Goal: Transaction & Acquisition: Download file/media

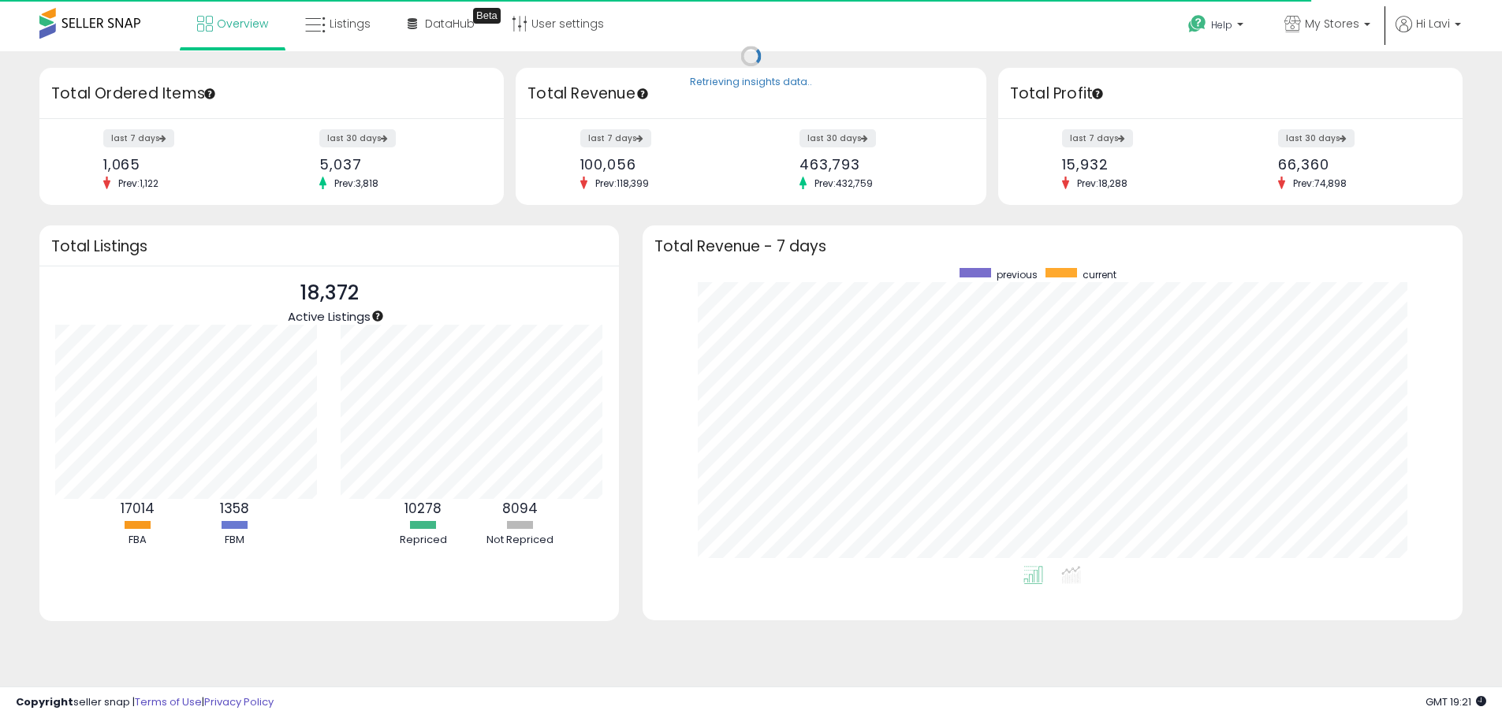
scroll to position [298, 789]
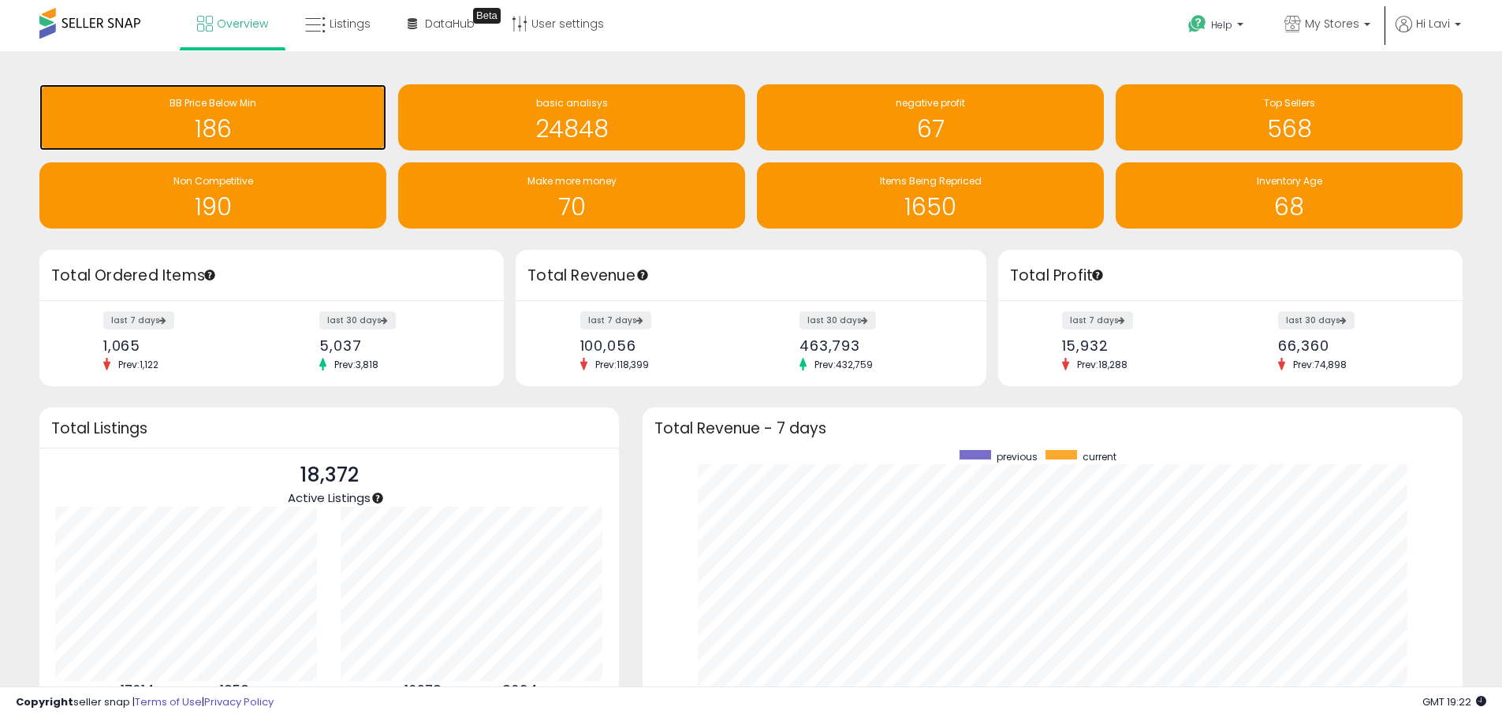
click at [320, 117] on h1 "186" at bounding box center [212, 129] width 331 height 26
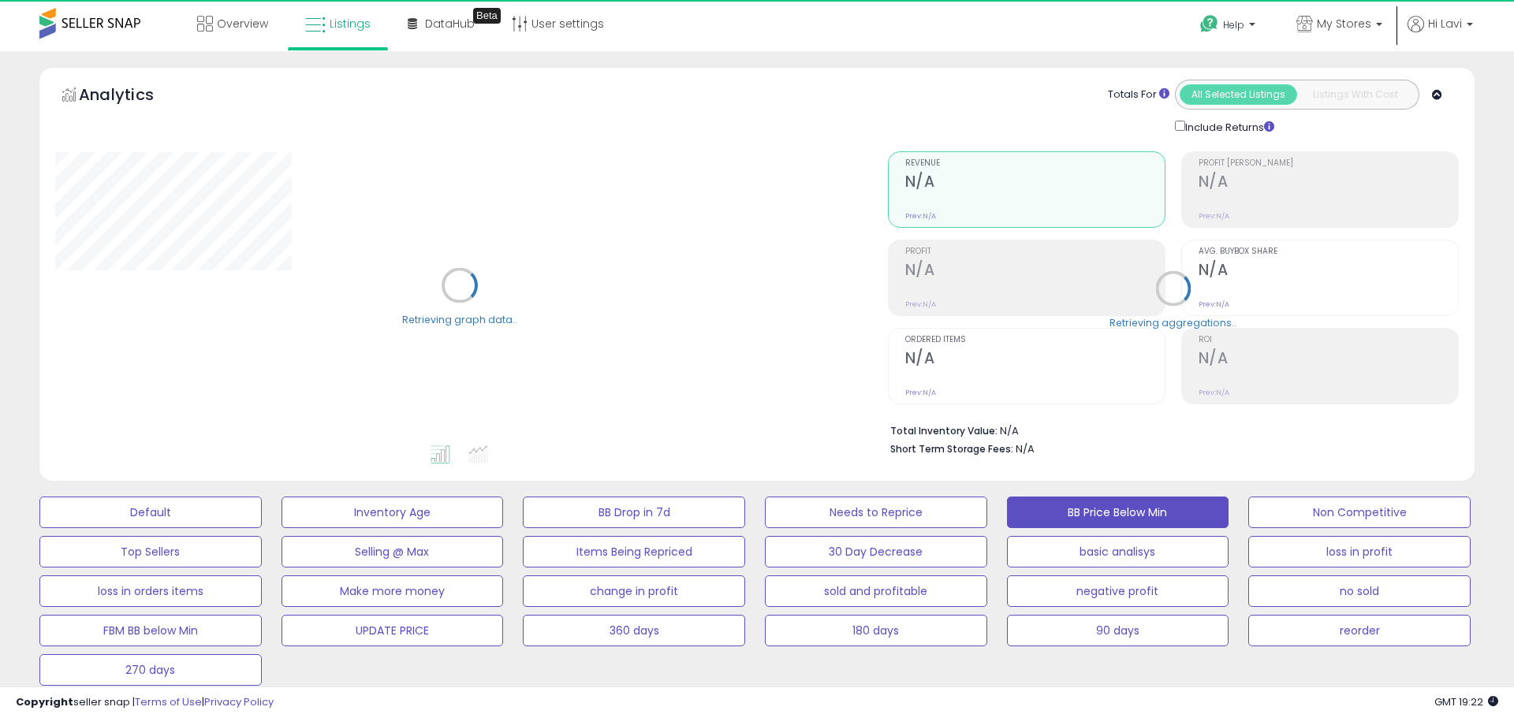
select select "**"
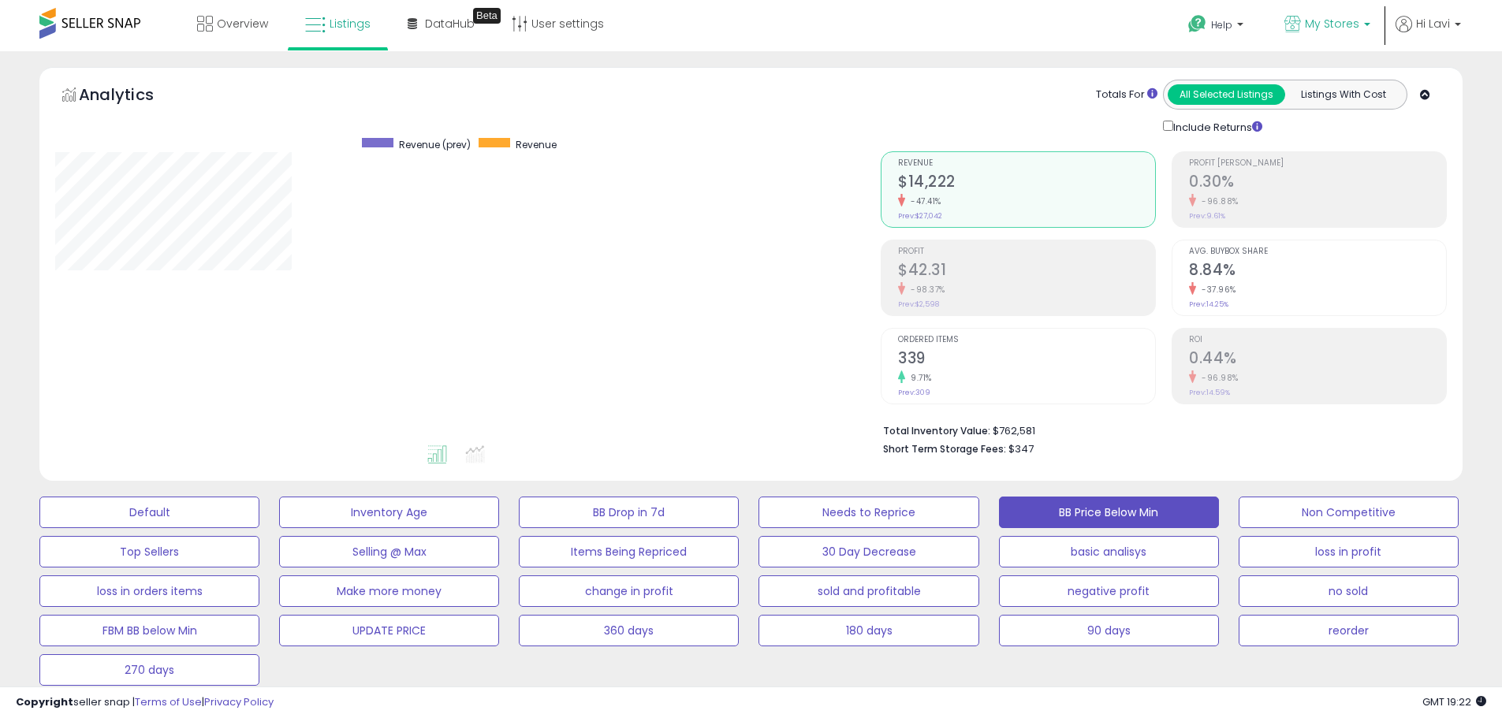
click at [1313, 15] on link "My Stores" at bounding box center [1328, 25] width 110 height 51
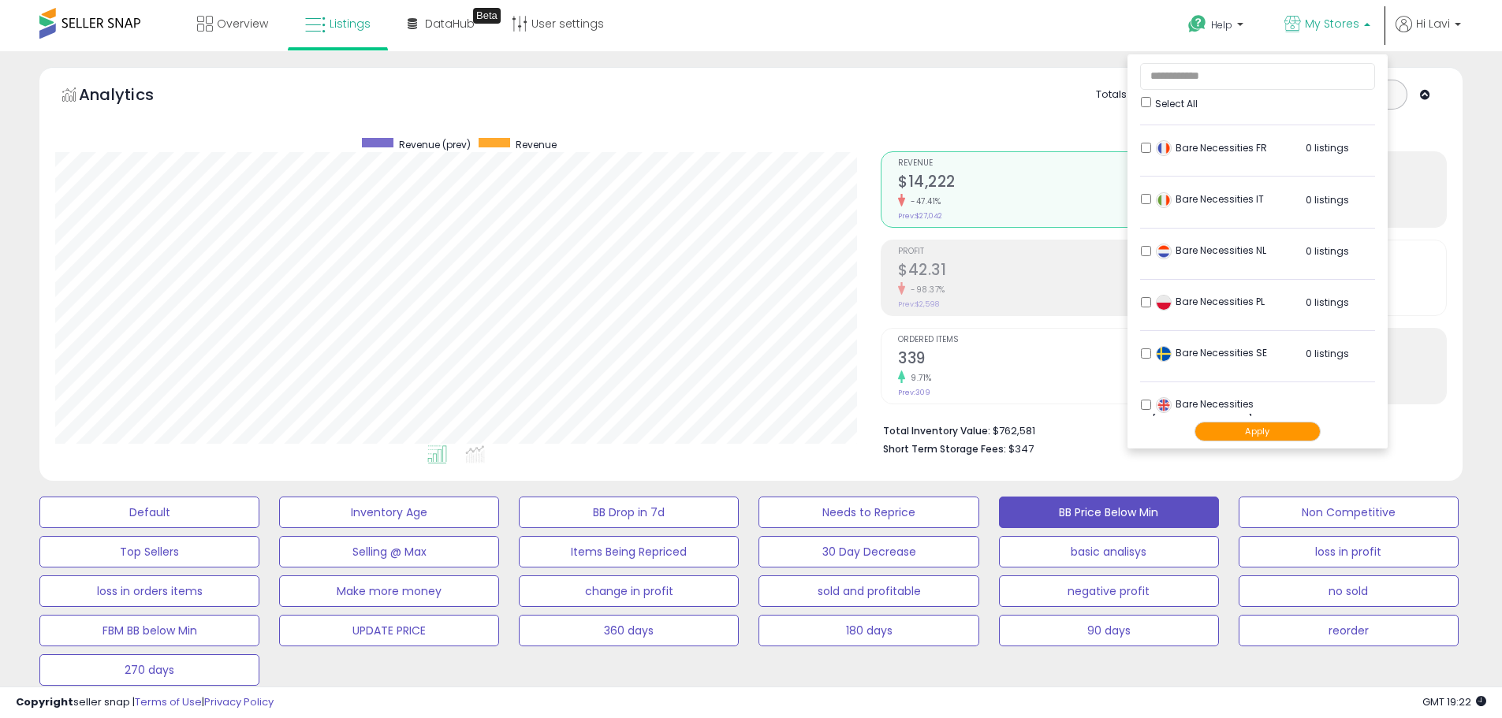
scroll to position [315, 0]
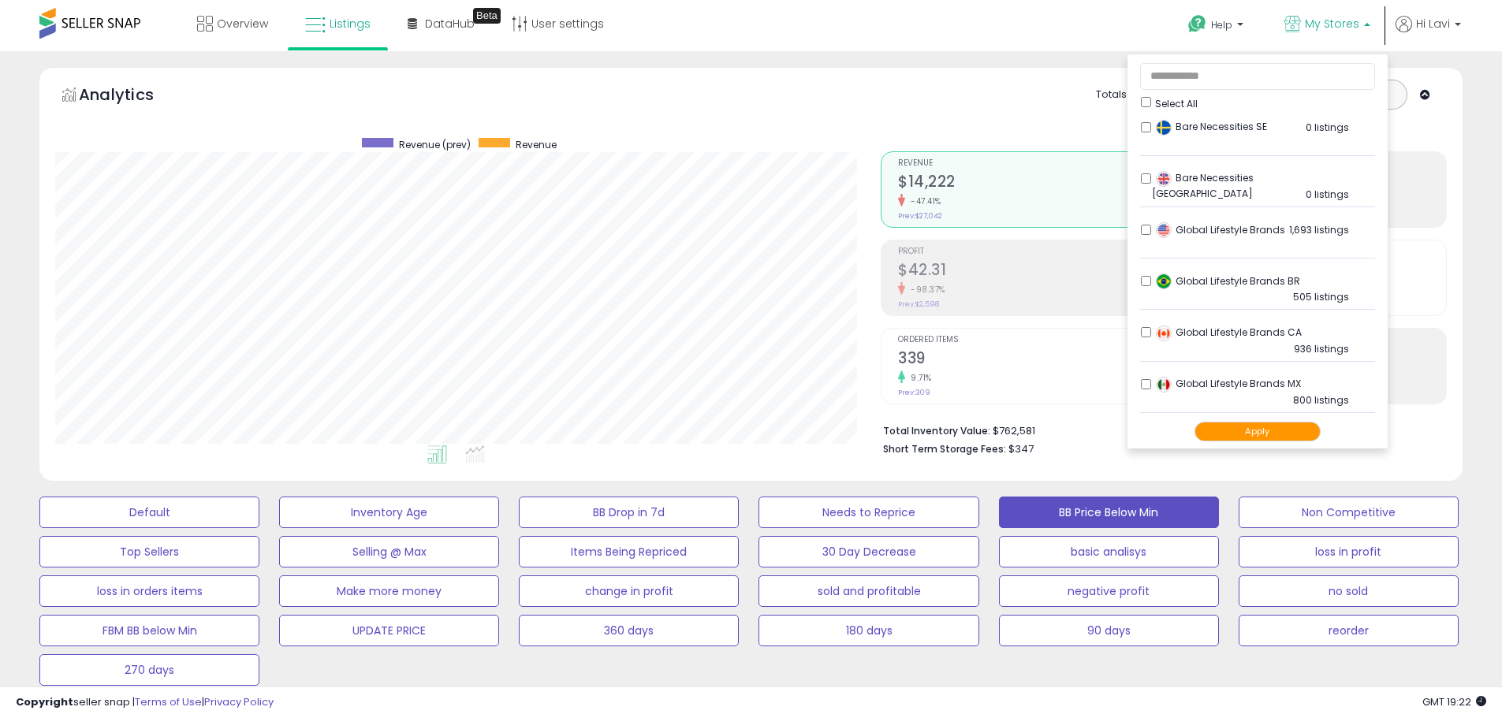
click at [1152, 229] on div "Global Lifestyle Brands 1,693 listings" at bounding box center [1250, 234] width 197 height 24
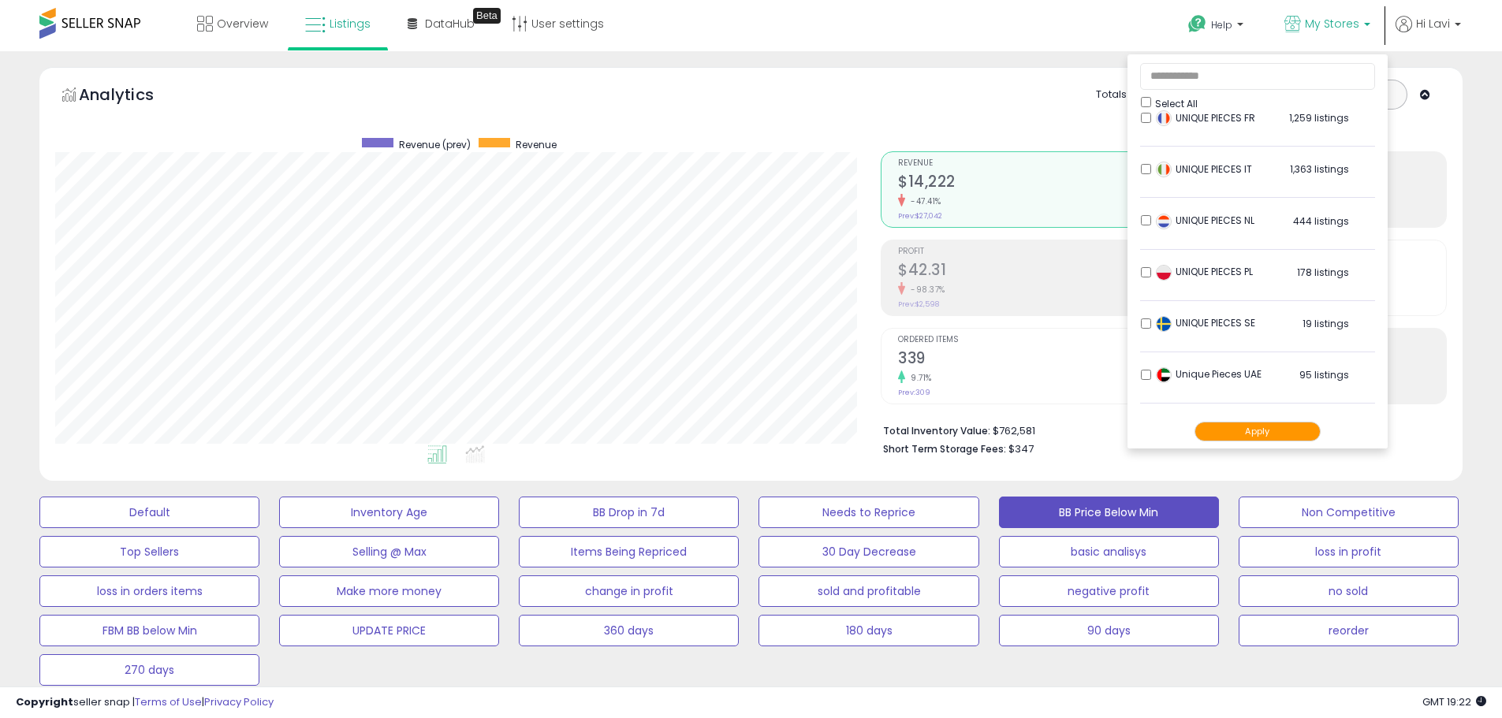
scroll to position [789, 0]
click at [1145, 213] on li "UNIQUE PIECES NL 444 listings" at bounding box center [1257, 223] width 235 height 49
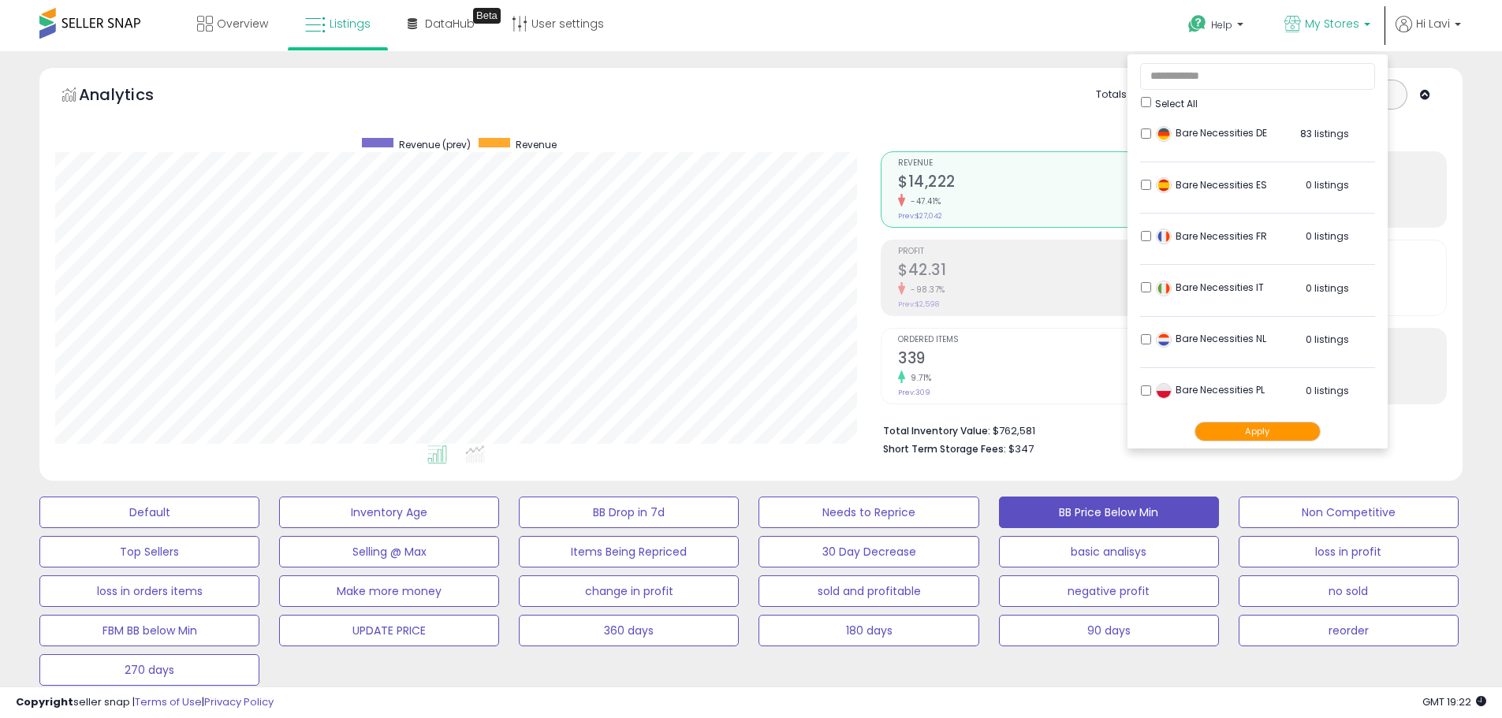
scroll to position [0, 0]
click at [1152, 233] on div "Bare Necessities FR 0 listings" at bounding box center [1250, 241] width 197 height 24
click at [1152, 238] on div "Bare Necessities FR 0 listings" at bounding box center [1250, 241] width 197 height 24
click at [1152, 240] on div "Bare Necessities FR 0 listings" at bounding box center [1250, 241] width 197 height 24
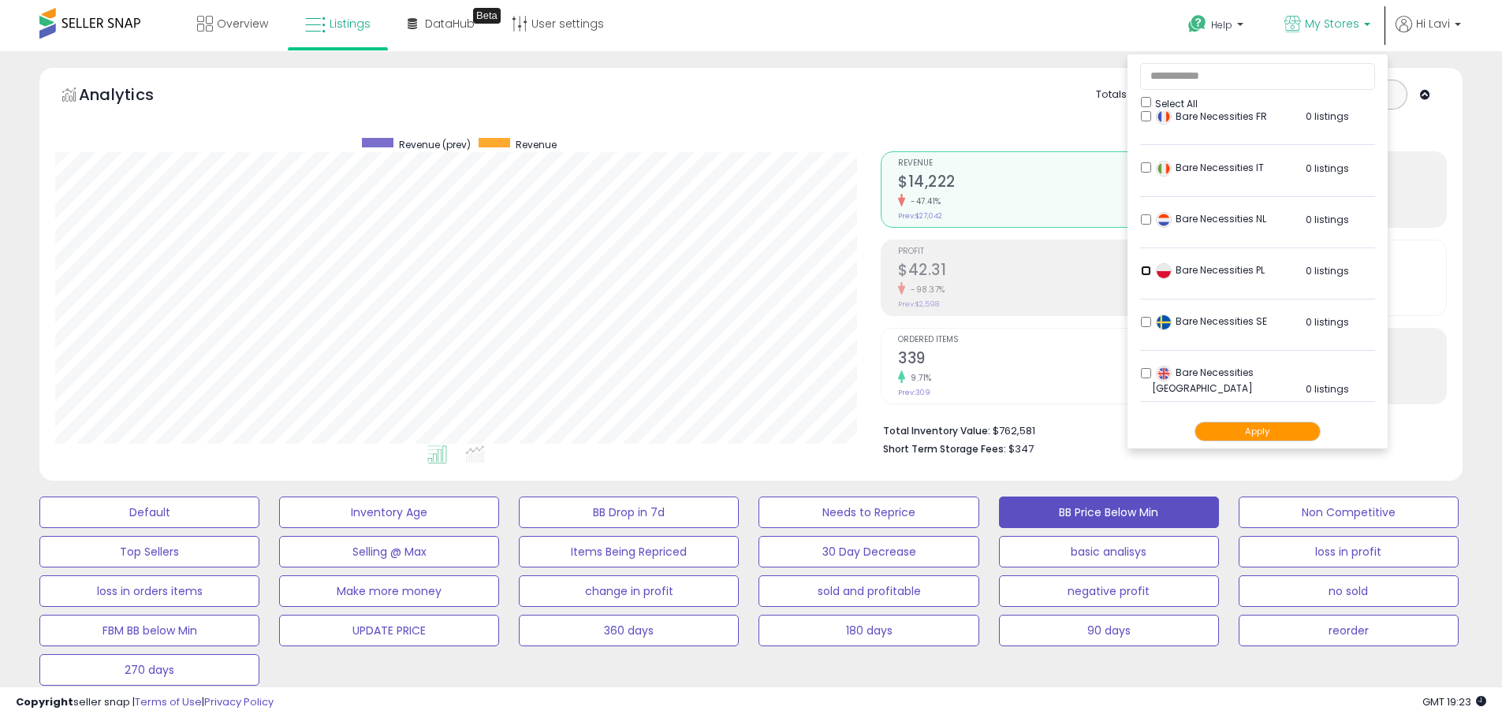
scroll to position [158, 0]
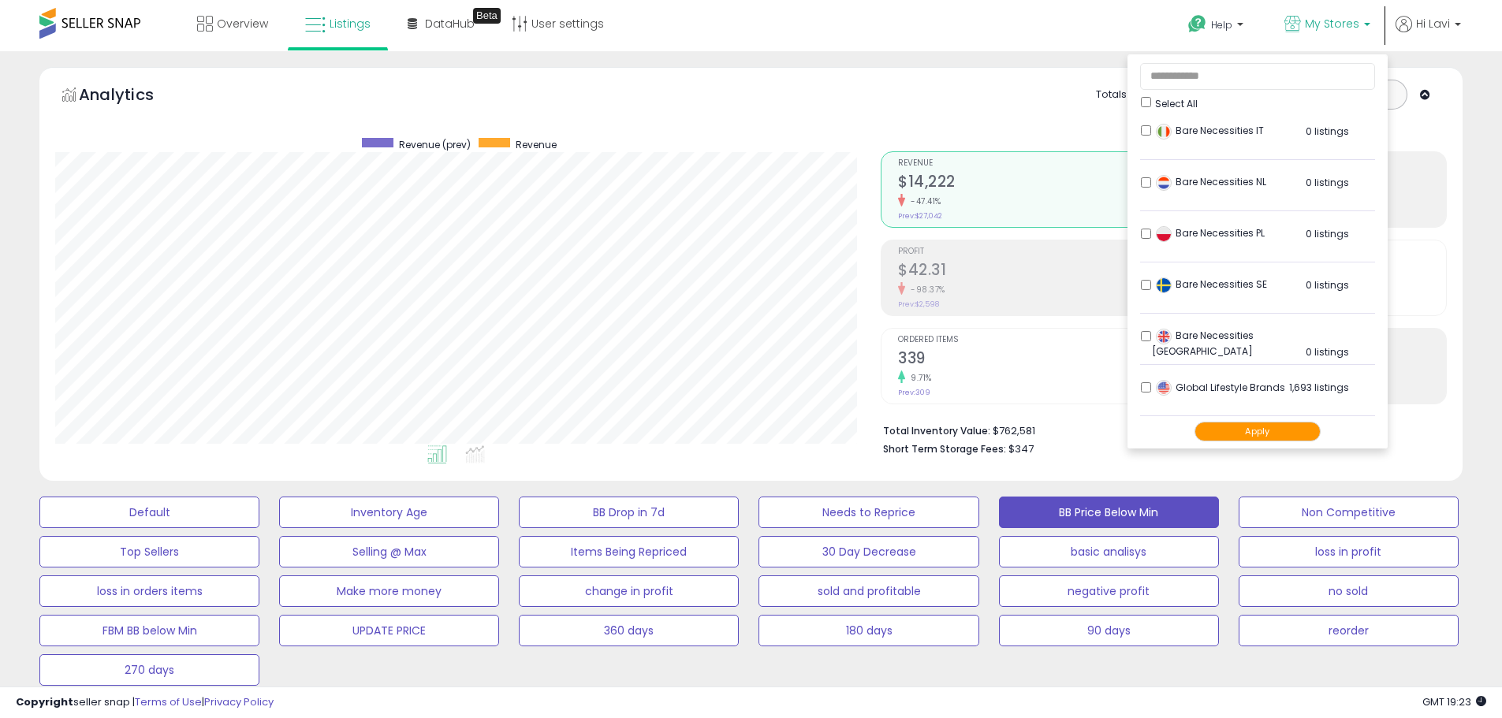
click at [1152, 336] on div "Bare Necessities UK 0 listings" at bounding box center [1250, 341] width 197 height 24
click at [1285, 430] on button "Apply" at bounding box center [1258, 432] width 126 height 20
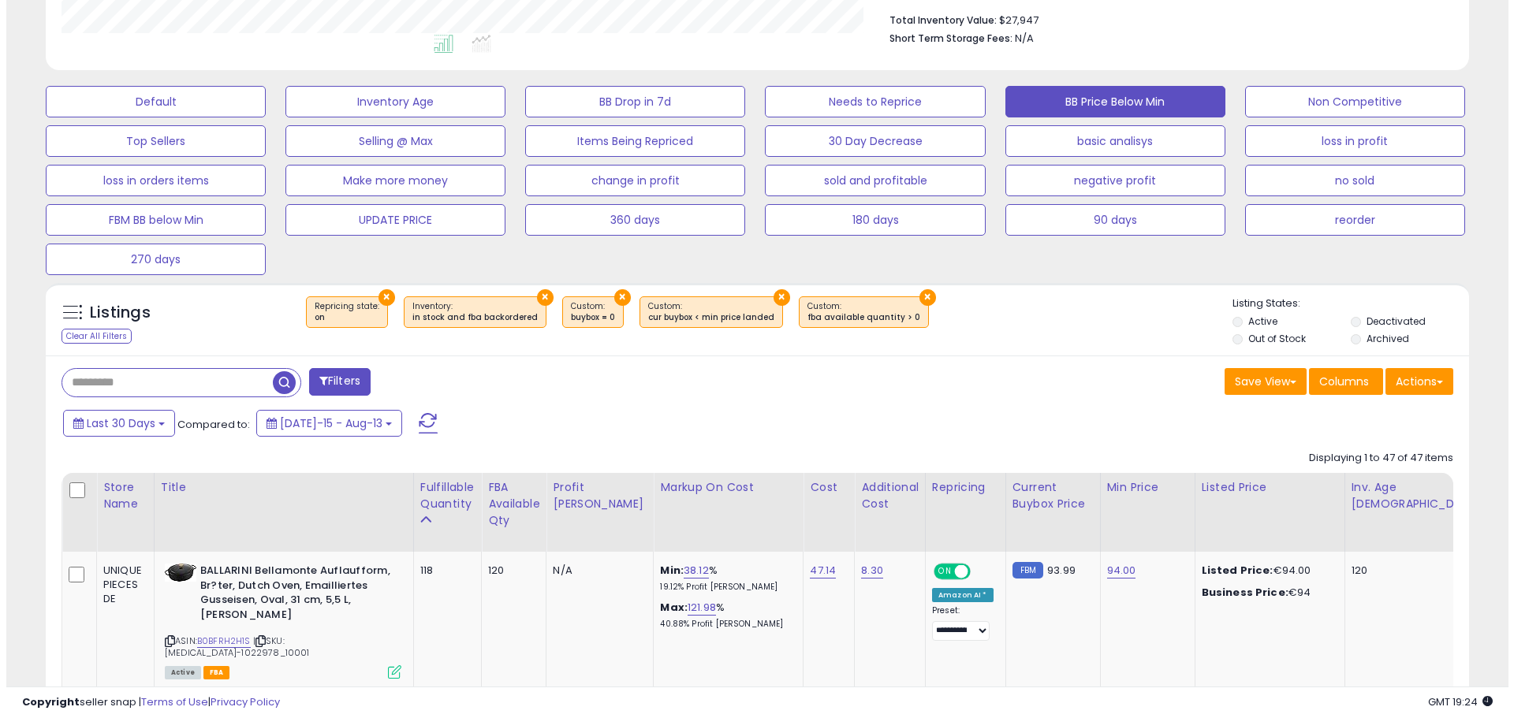
scroll to position [237, 0]
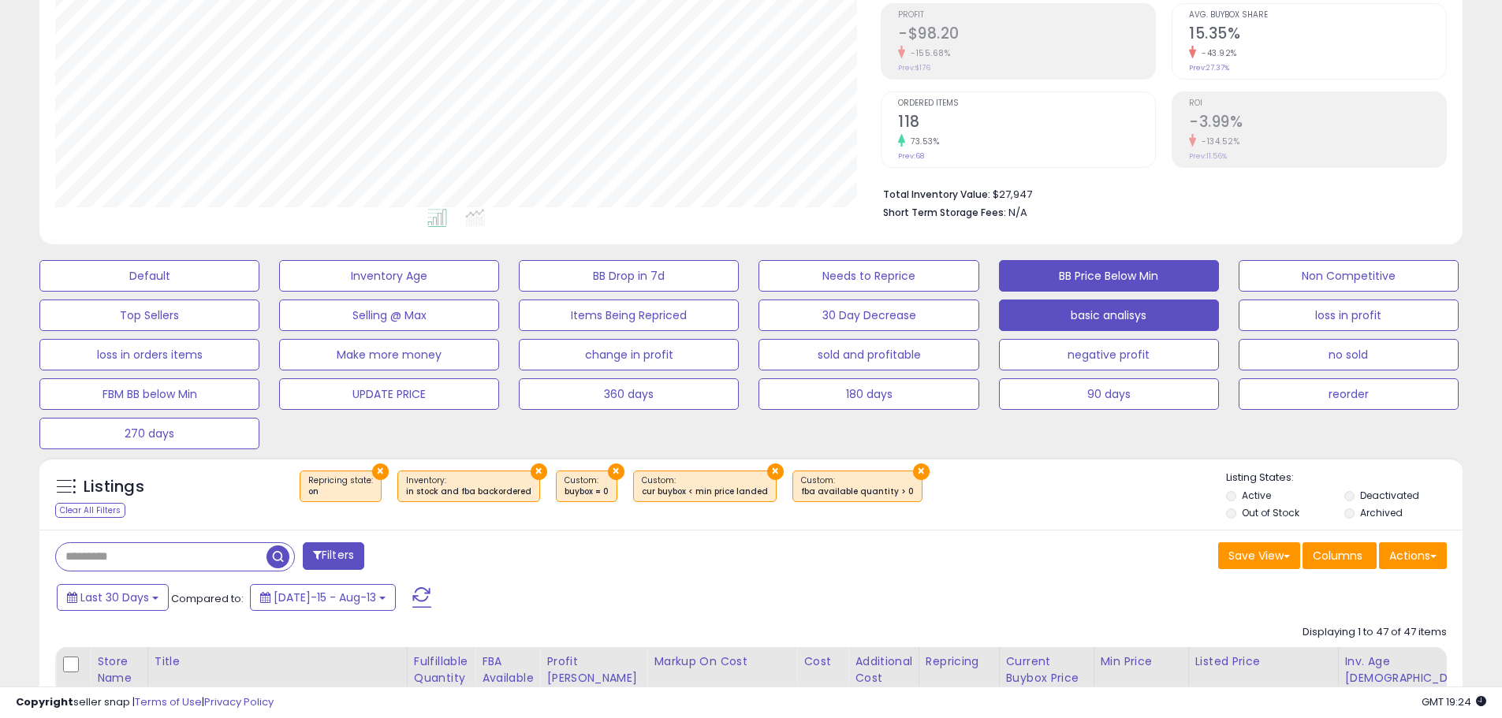
click at [1088, 323] on button "basic analisys" at bounding box center [1109, 316] width 220 height 32
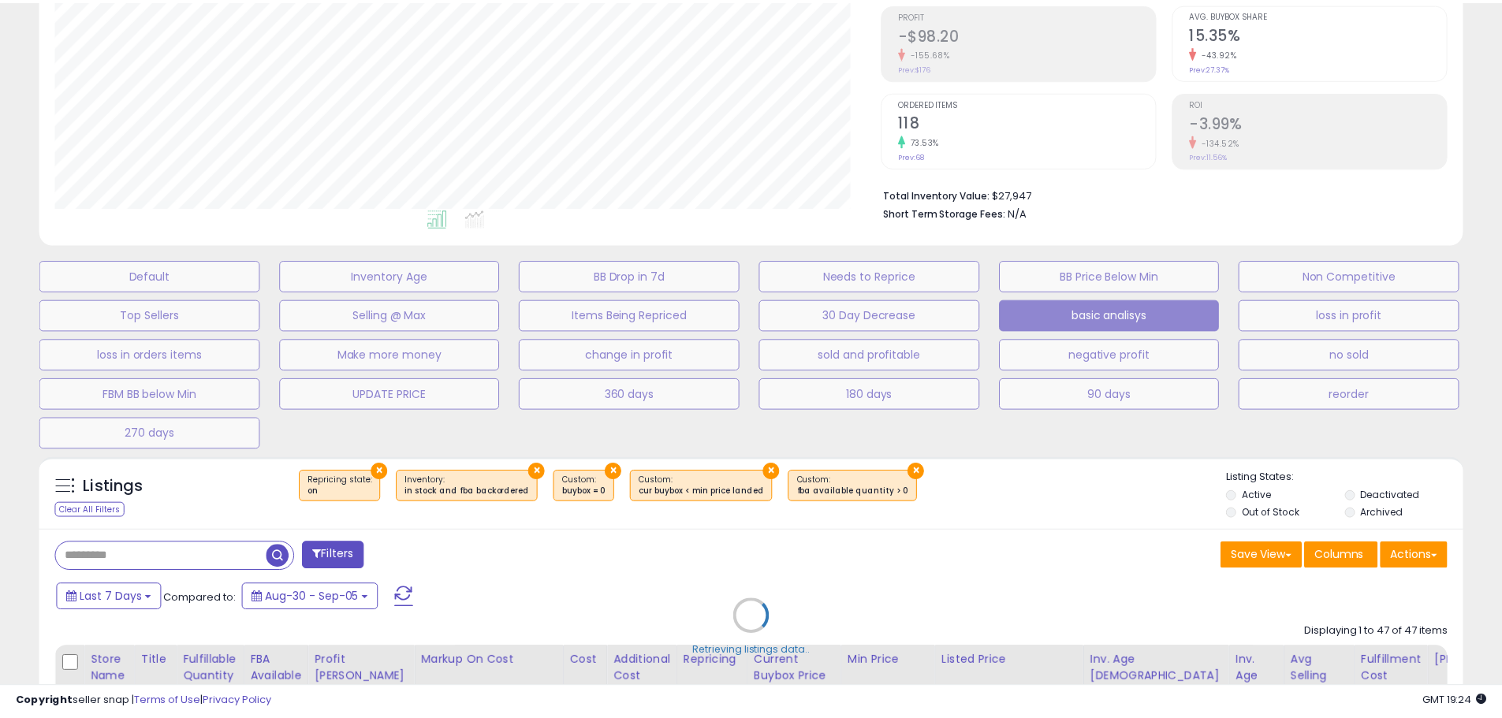
scroll to position [323, 833]
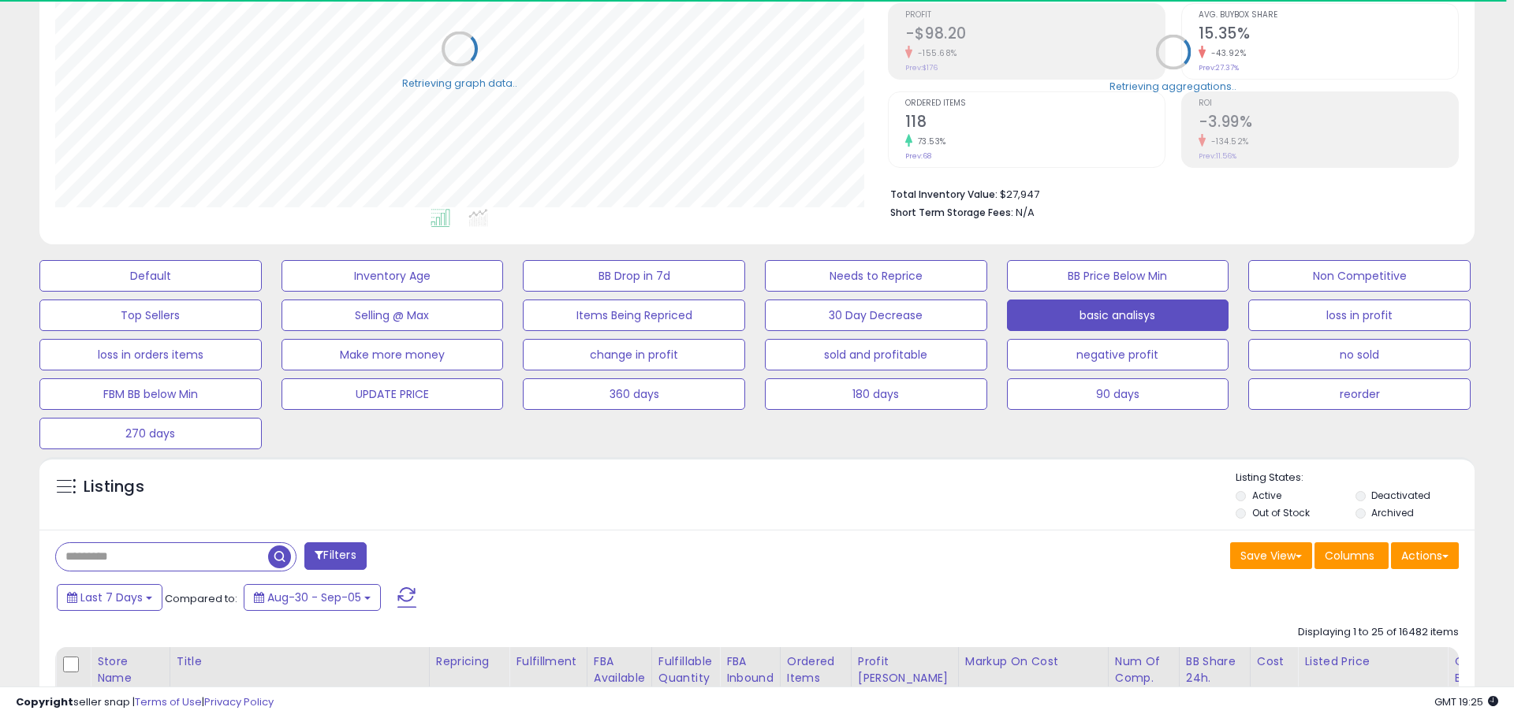
select select "**"
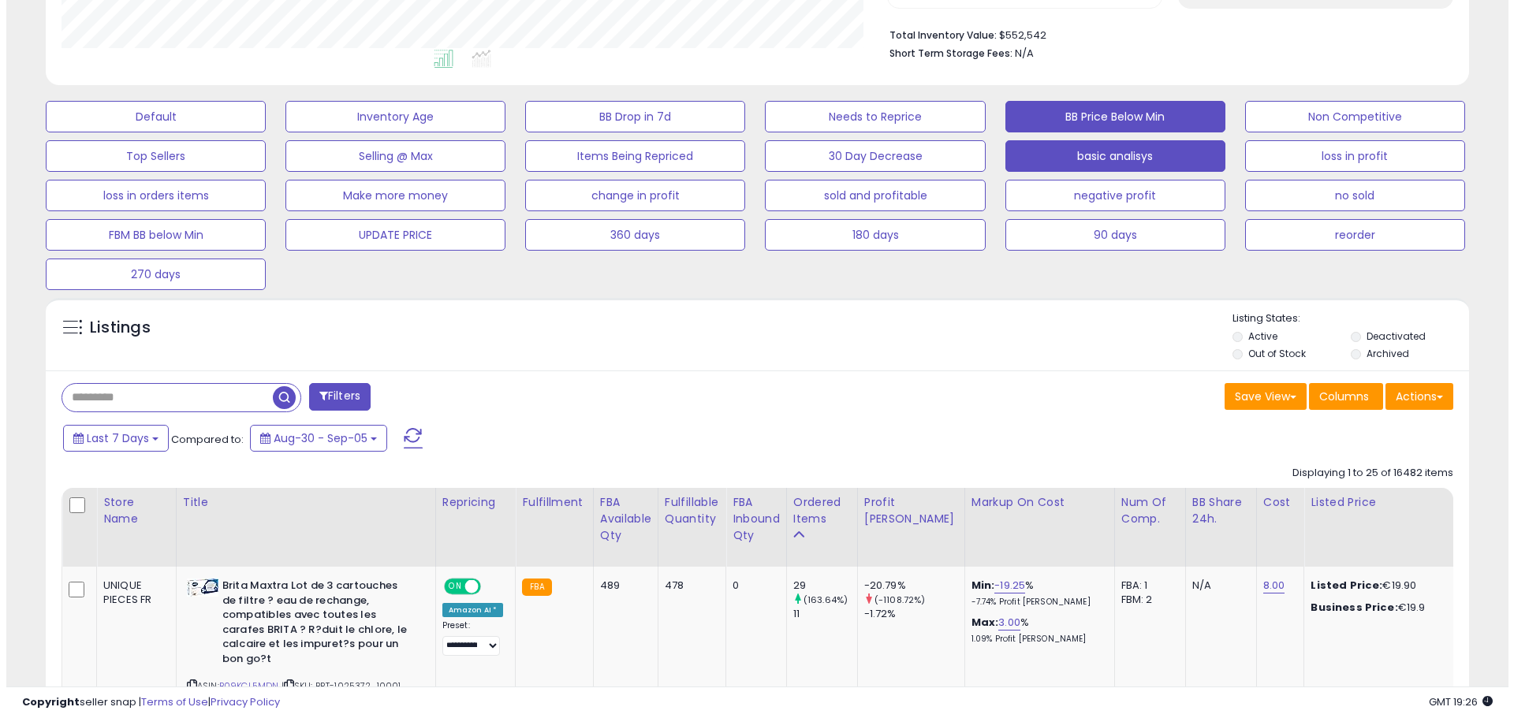
scroll to position [394, 0]
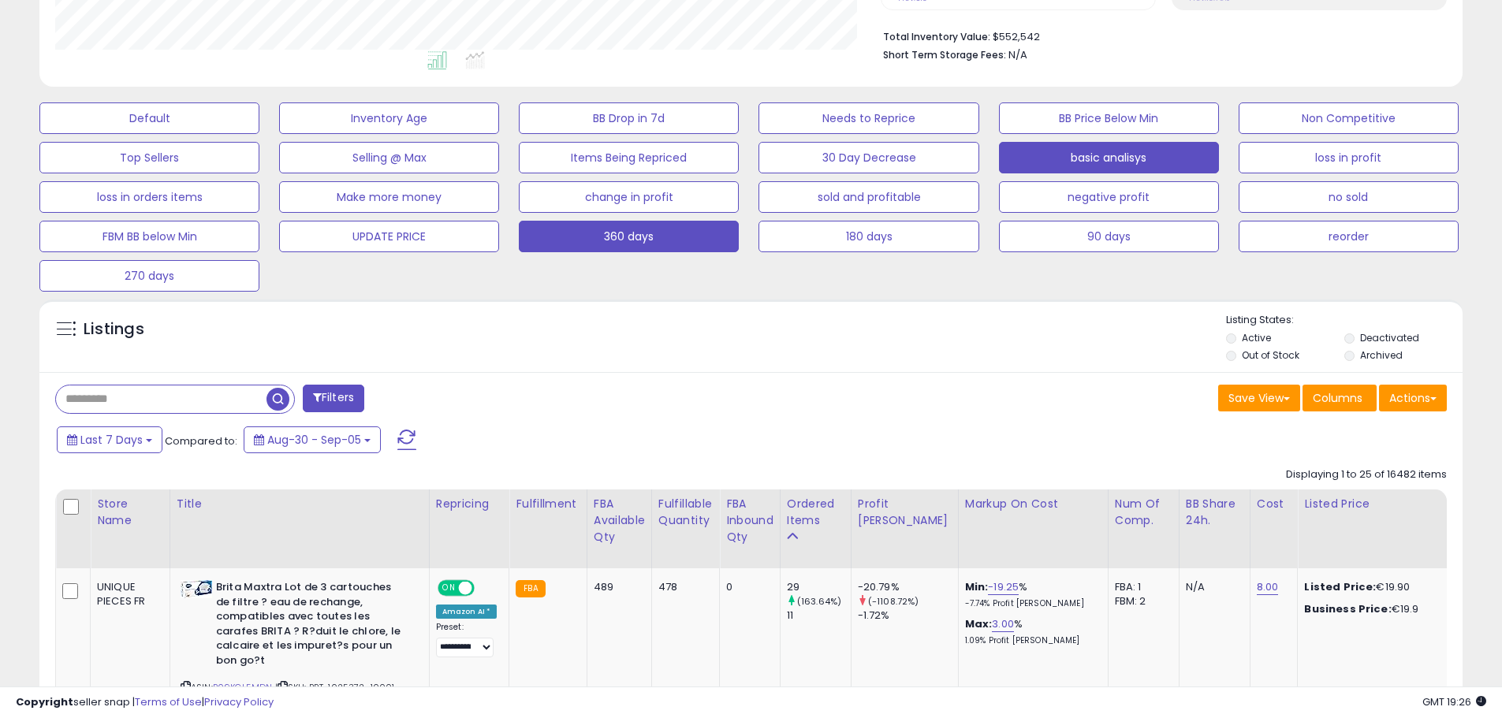
click at [641, 237] on button "360 days" at bounding box center [629, 237] width 220 height 32
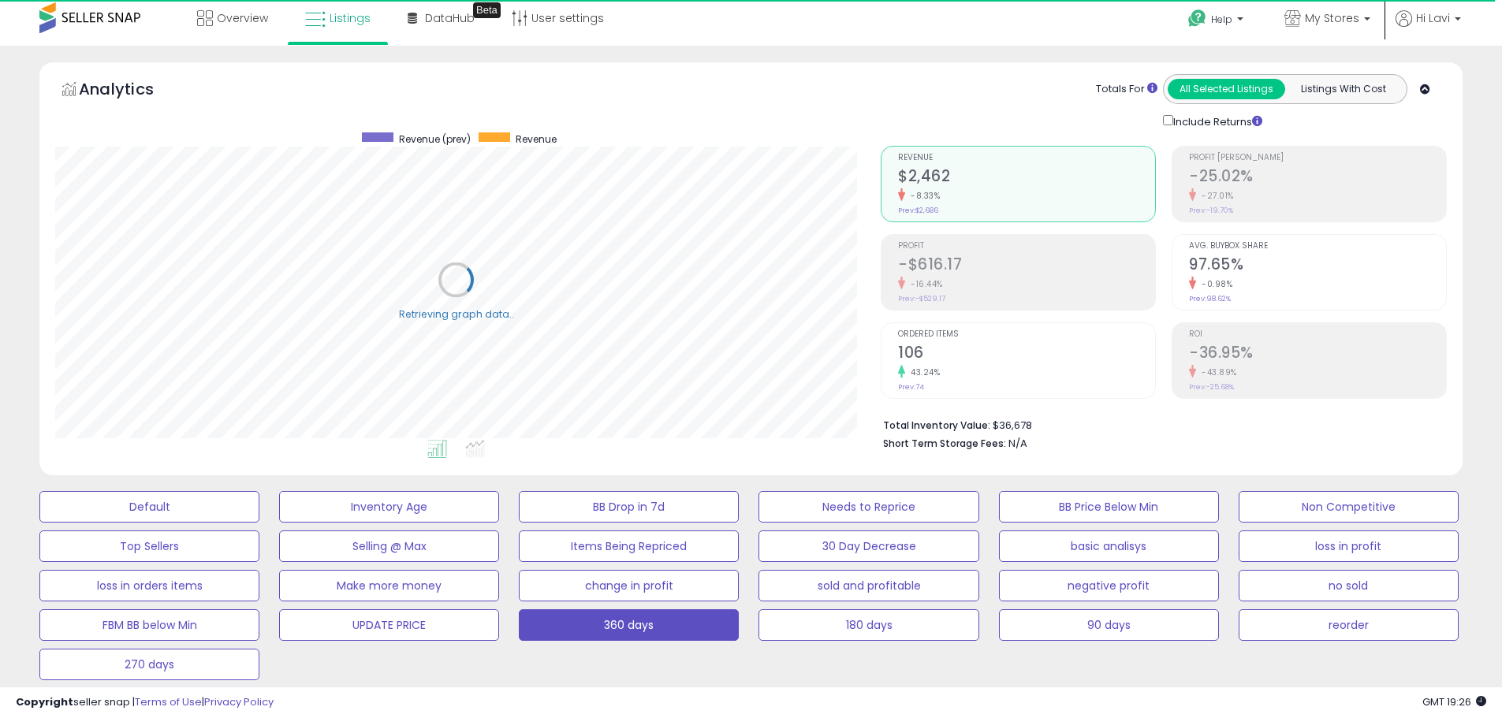
scroll to position [0, 0]
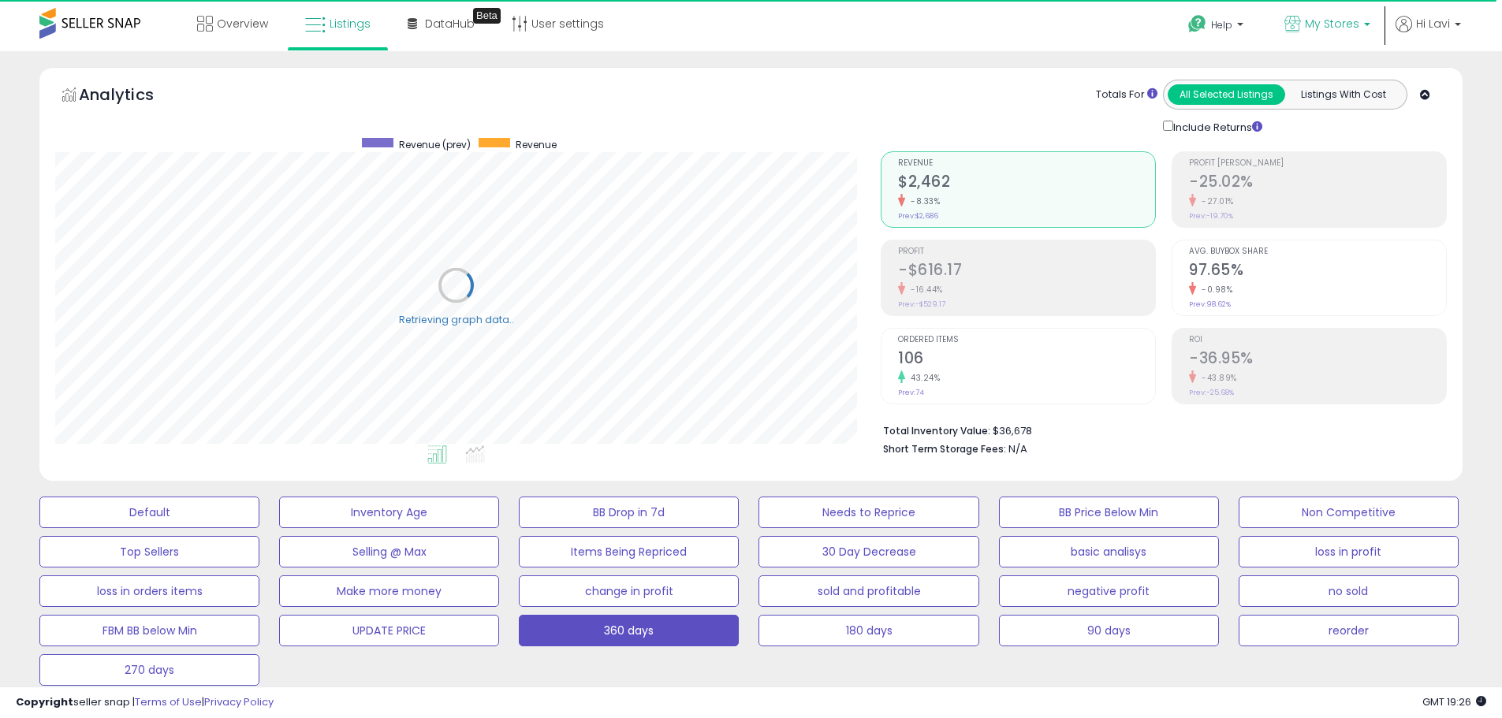
click at [1324, 28] on span "My Stores" at bounding box center [1332, 24] width 54 height 16
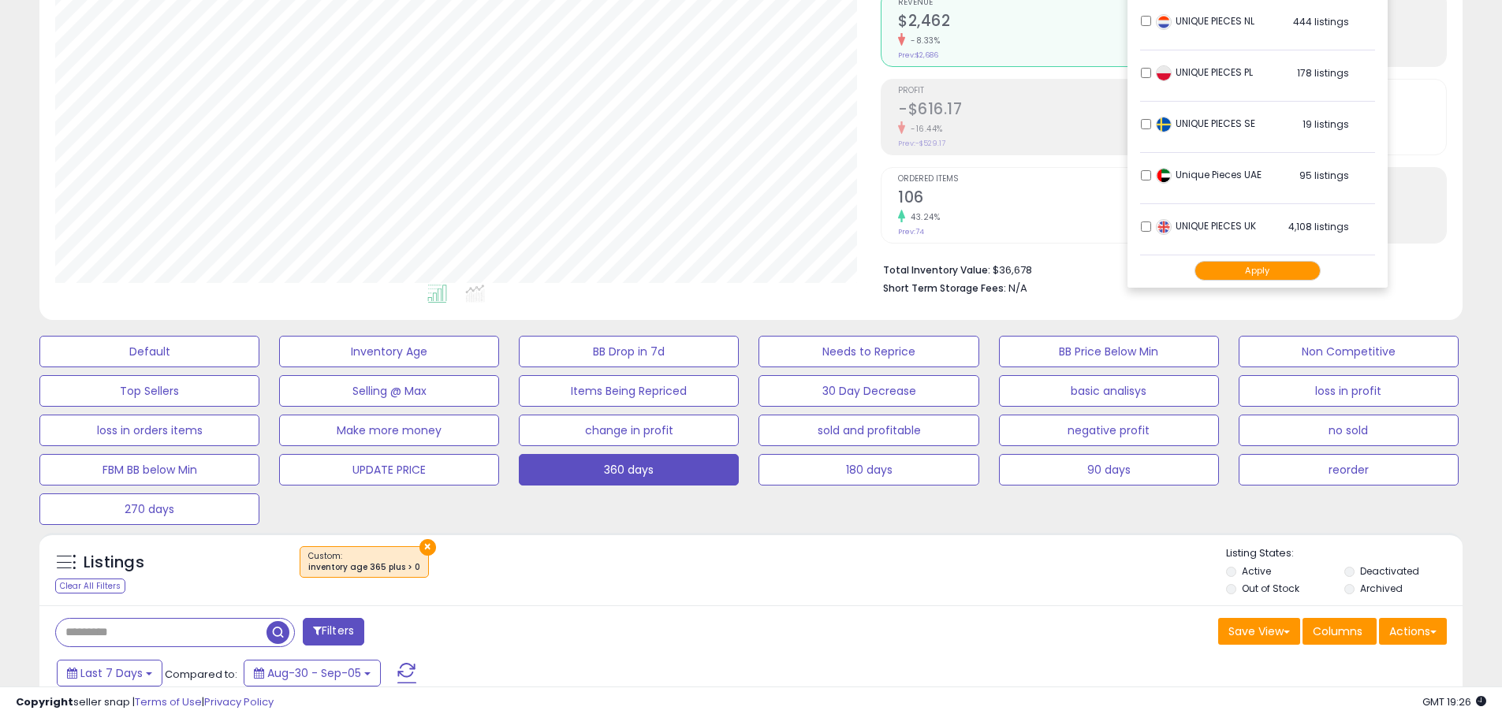
scroll to position [158, 0]
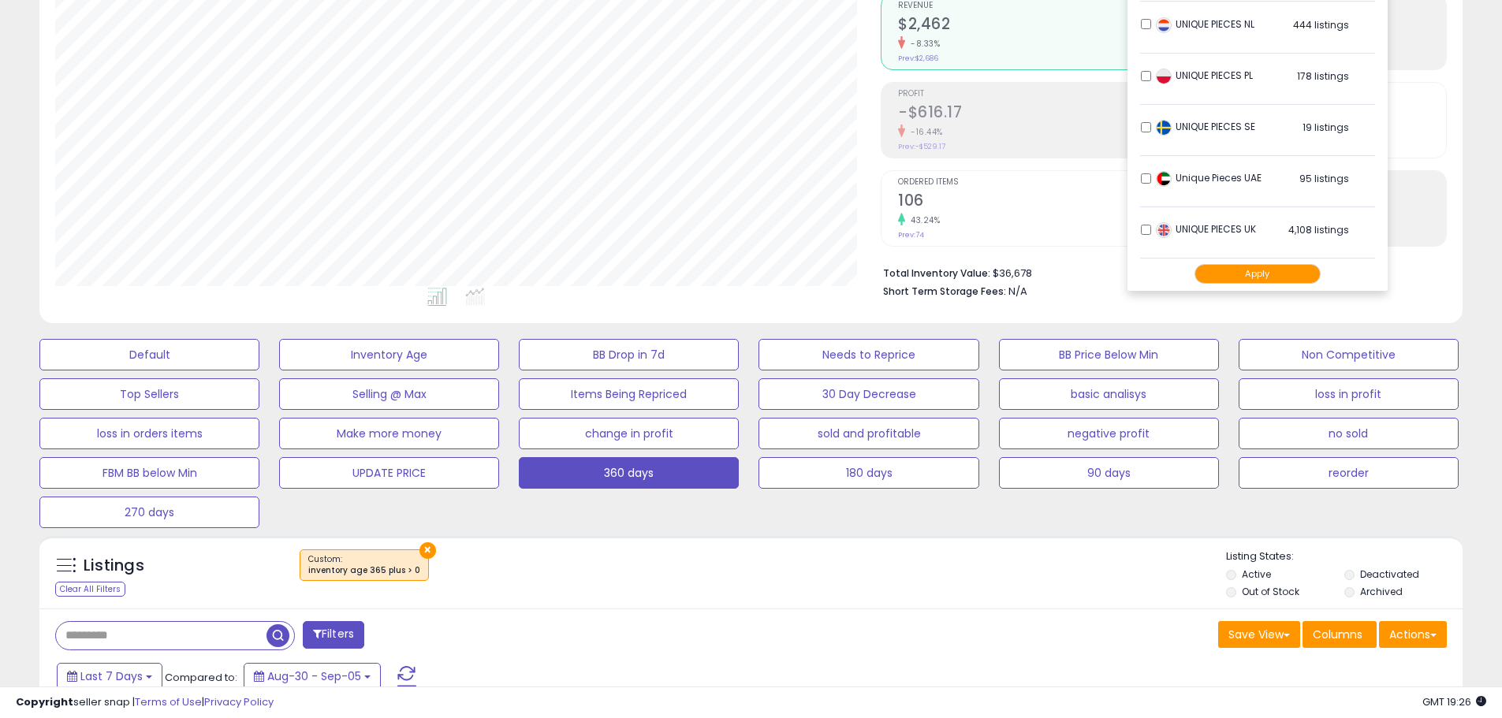
click at [1145, 222] on li "UNIQUE PIECES UK 4,108 listings" at bounding box center [1257, 234] width 235 height 49
click at [1278, 270] on button "Apply" at bounding box center [1258, 274] width 126 height 20
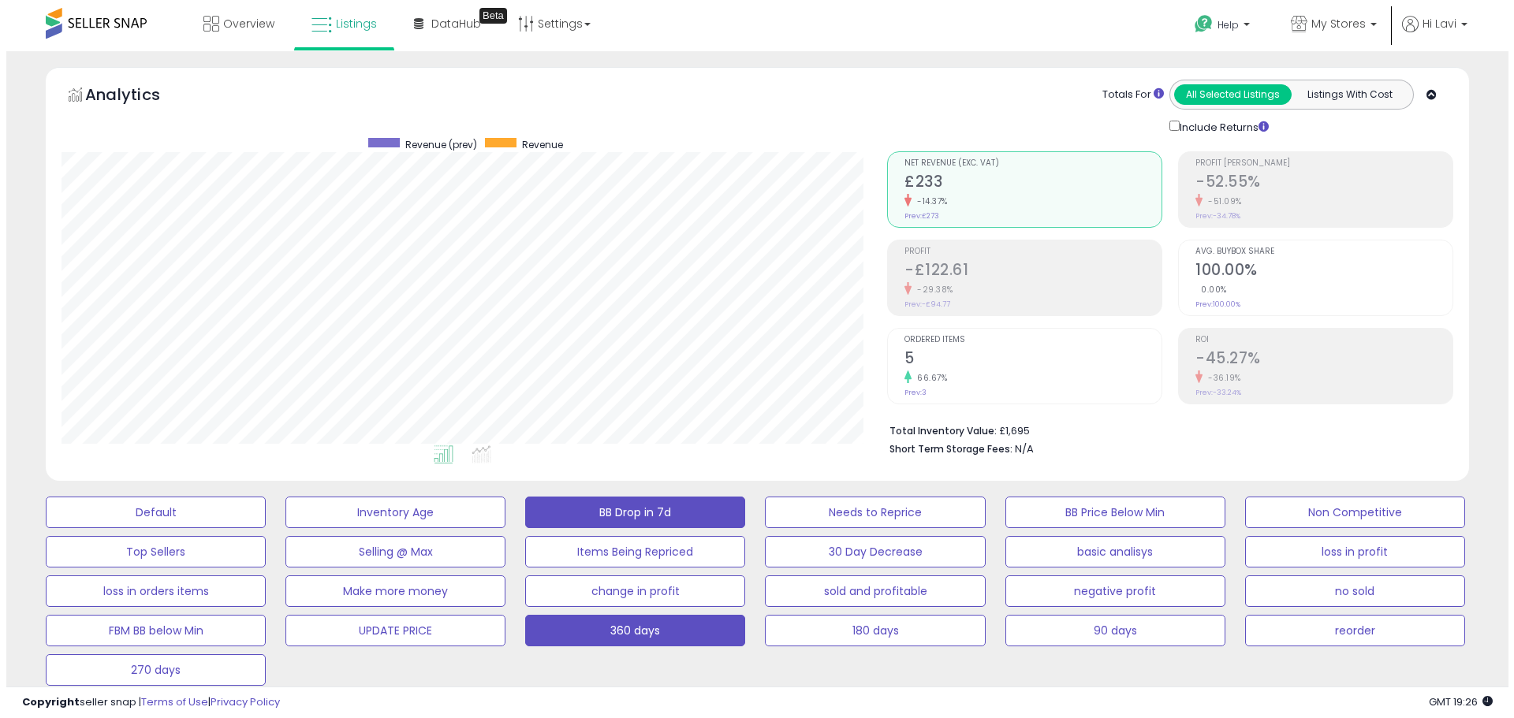
scroll to position [323, 826]
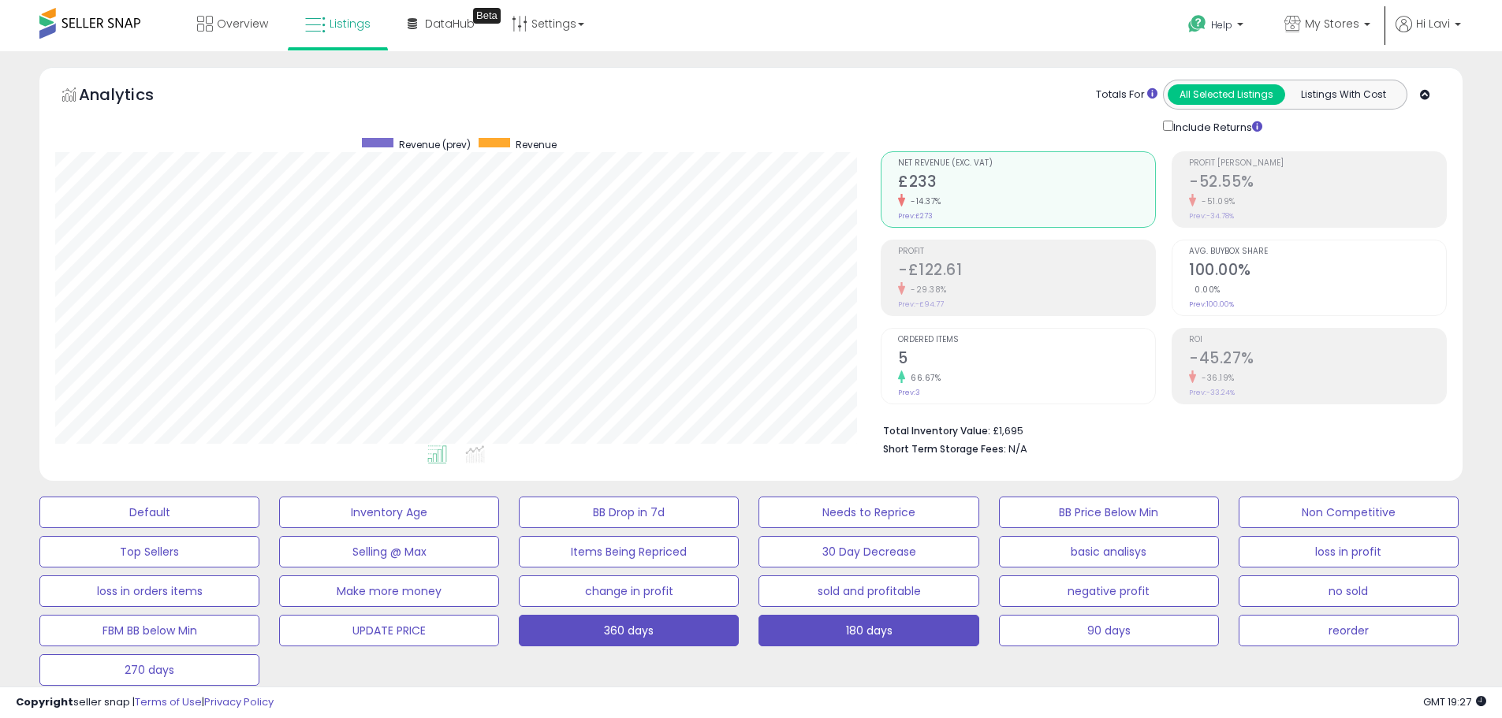
click at [927, 624] on button "180 days" at bounding box center [869, 631] width 220 height 32
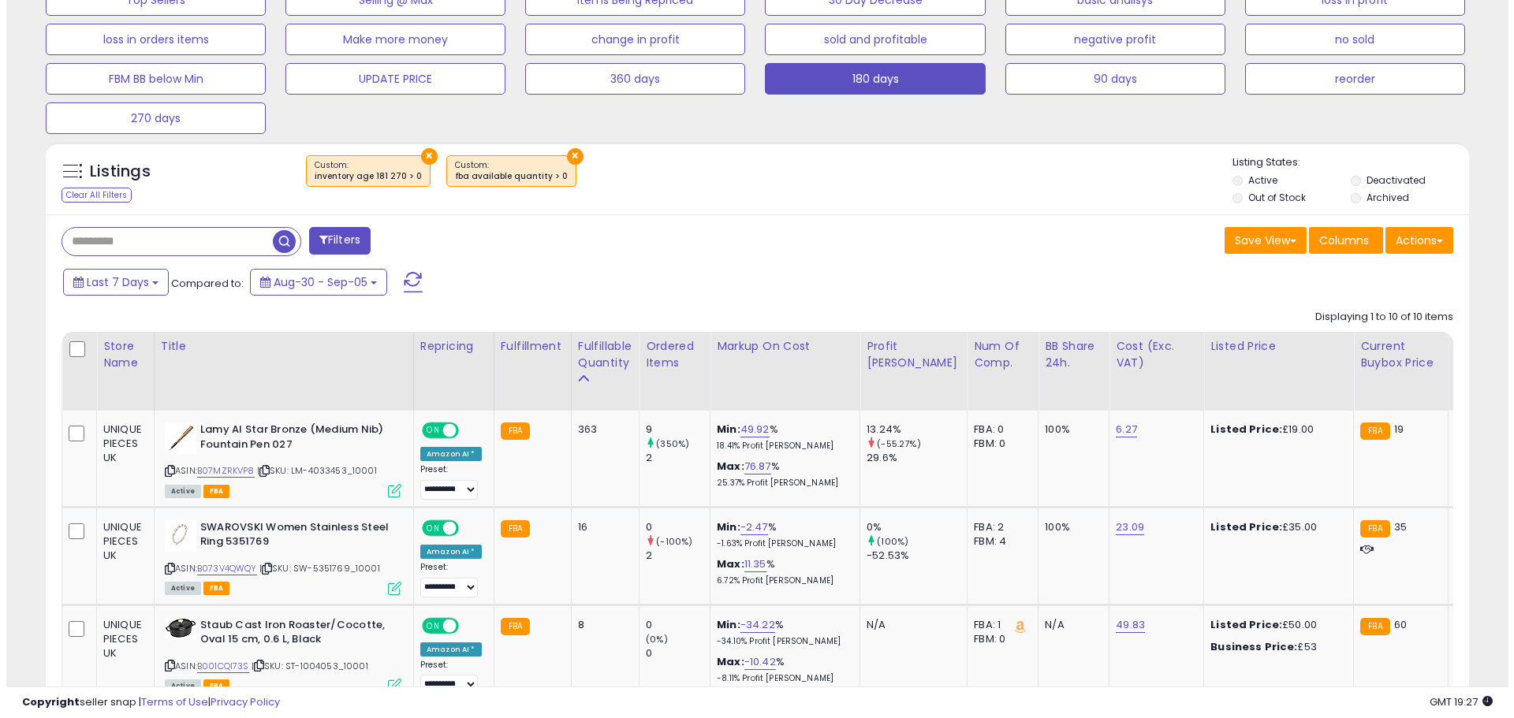
scroll to position [158, 0]
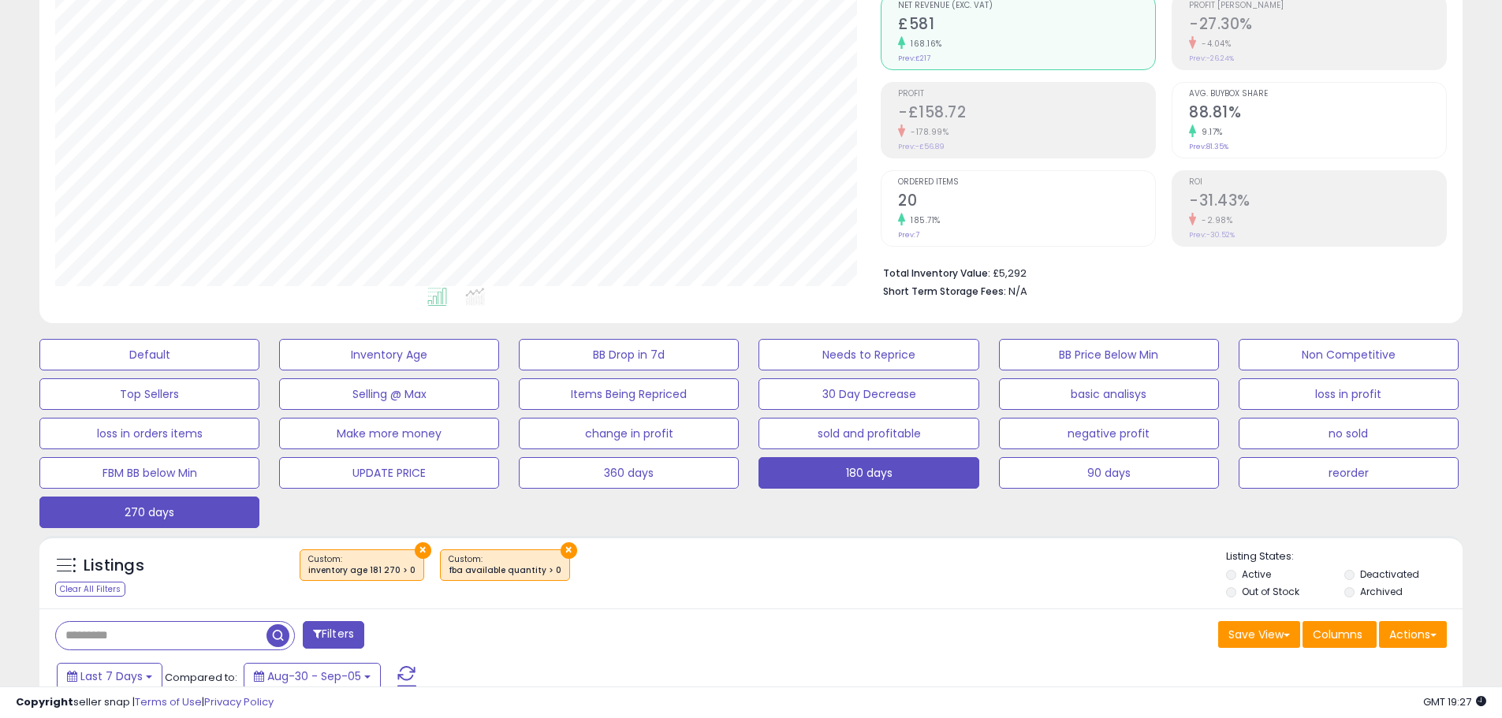
click at [171, 525] on button "270 days" at bounding box center [149, 513] width 220 height 32
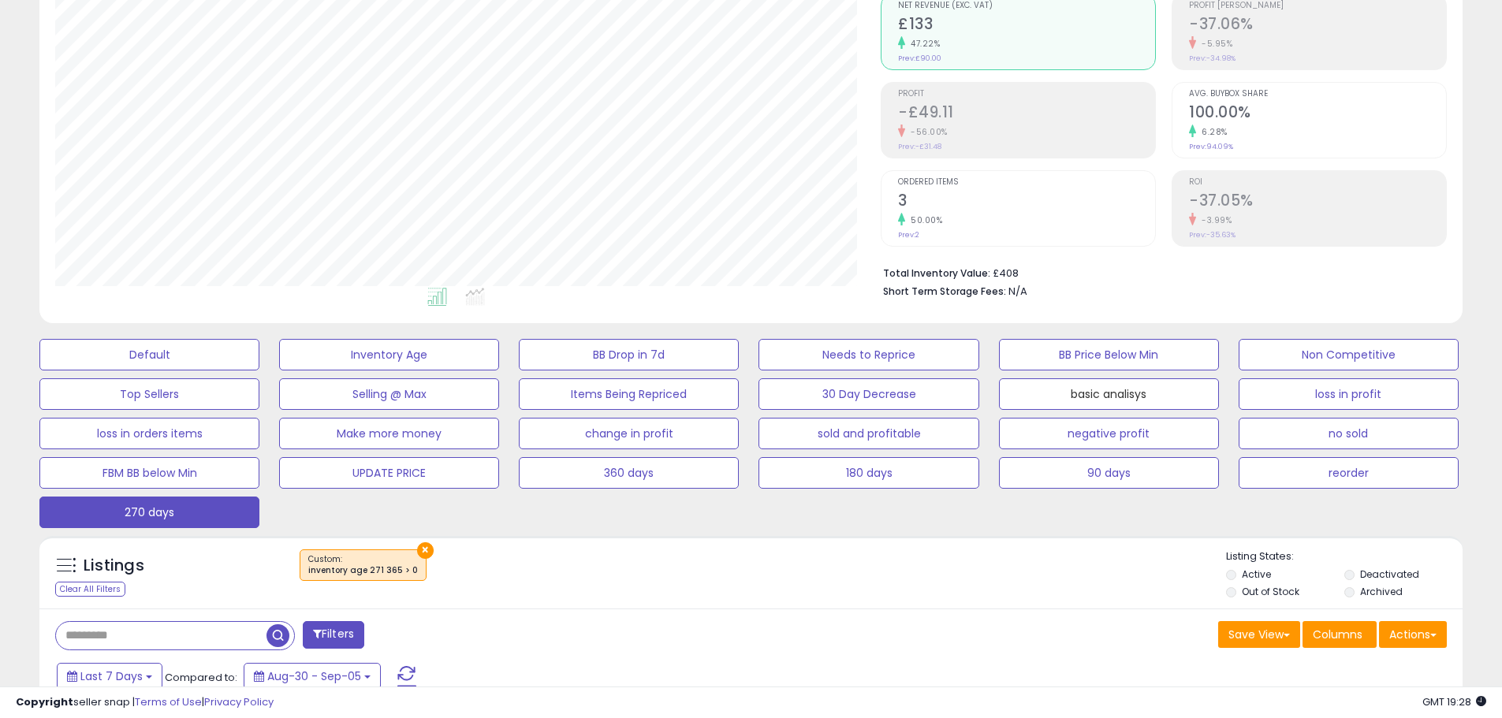
drag, startPoint x: 1083, startPoint y: 401, endPoint x: 632, endPoint y: 375, distance: 451.1
click at [1083, 401] on button "basic analisys" at bounding box center [1109, 395] width 220 height 32
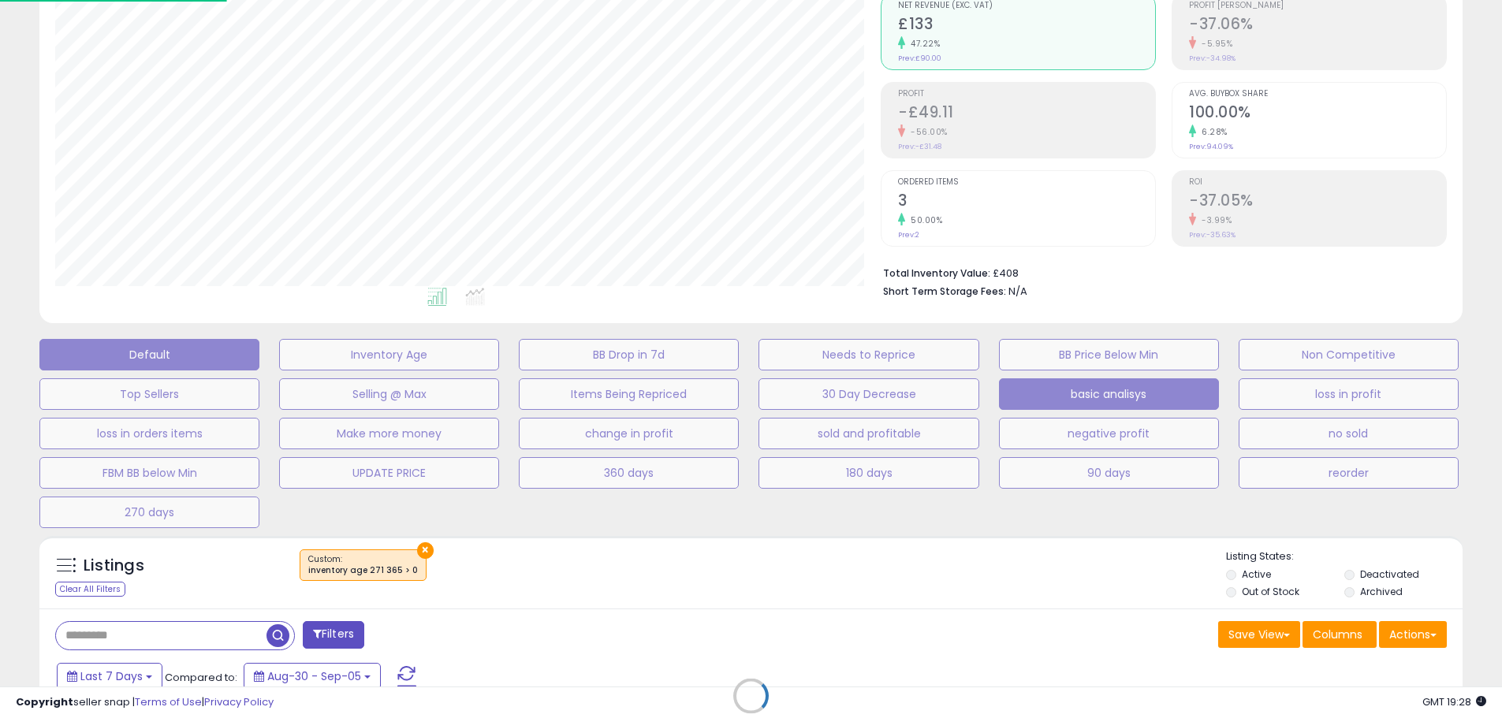
scroll to position [323, 833]
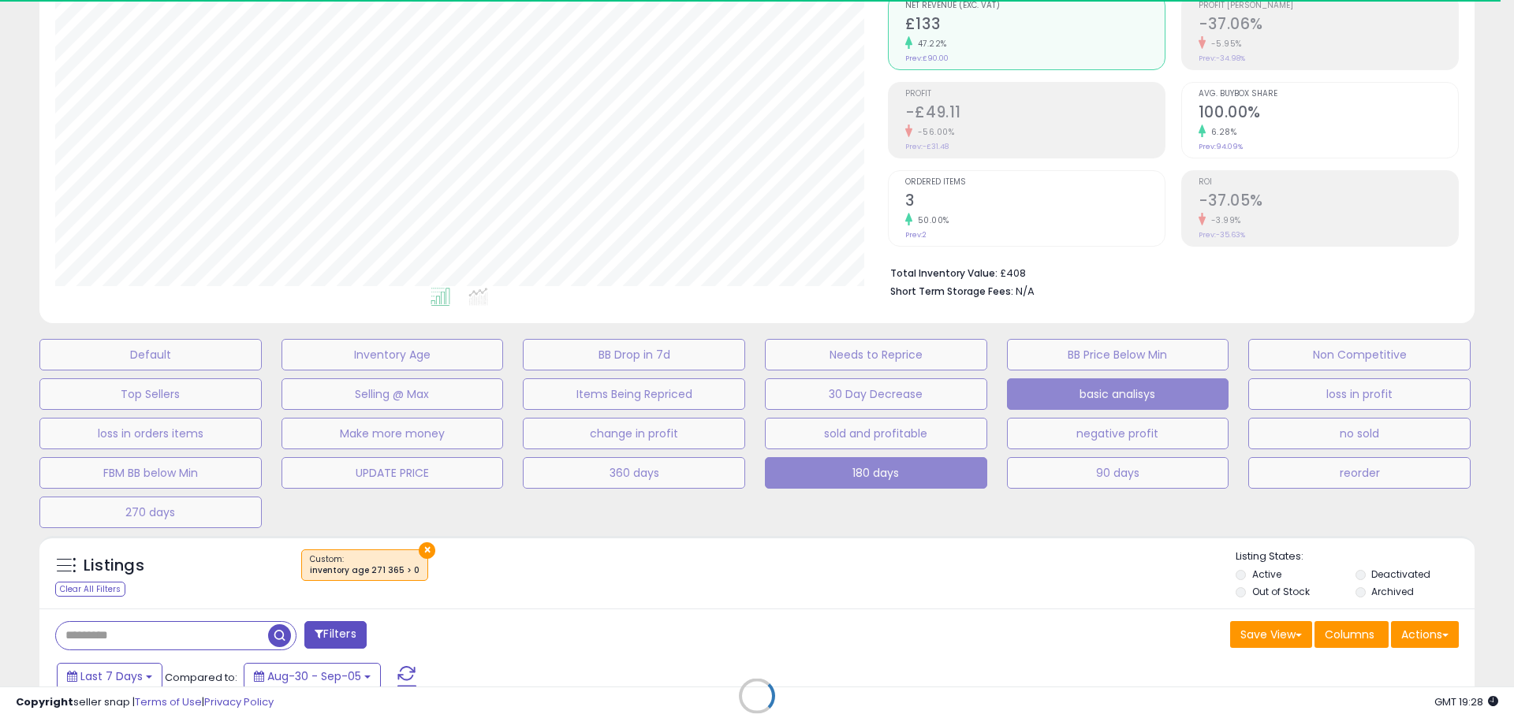
select select "**"
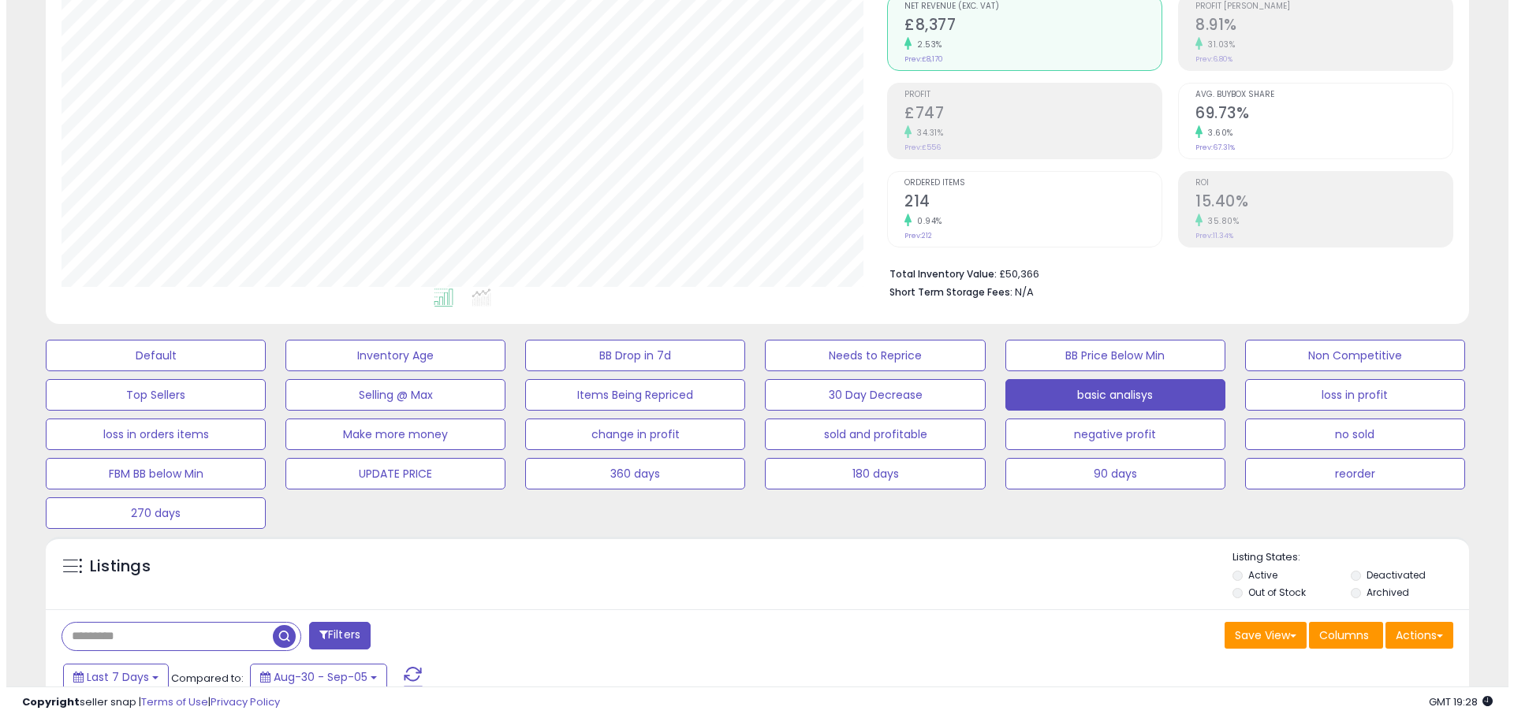
scroll to position [473, 0]
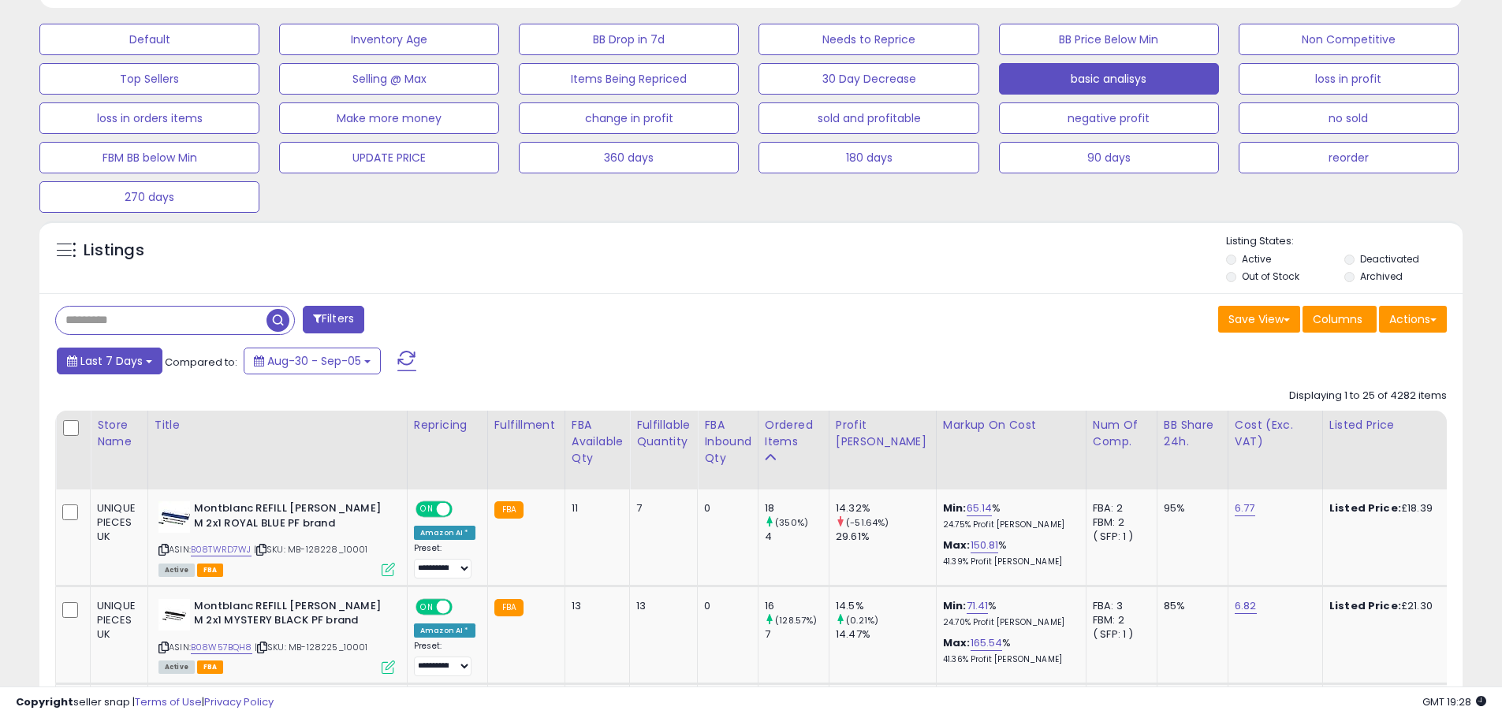
click at [125, 354] on span "Last 7 Days" at bounding box center [111, 361] width 62 height 16
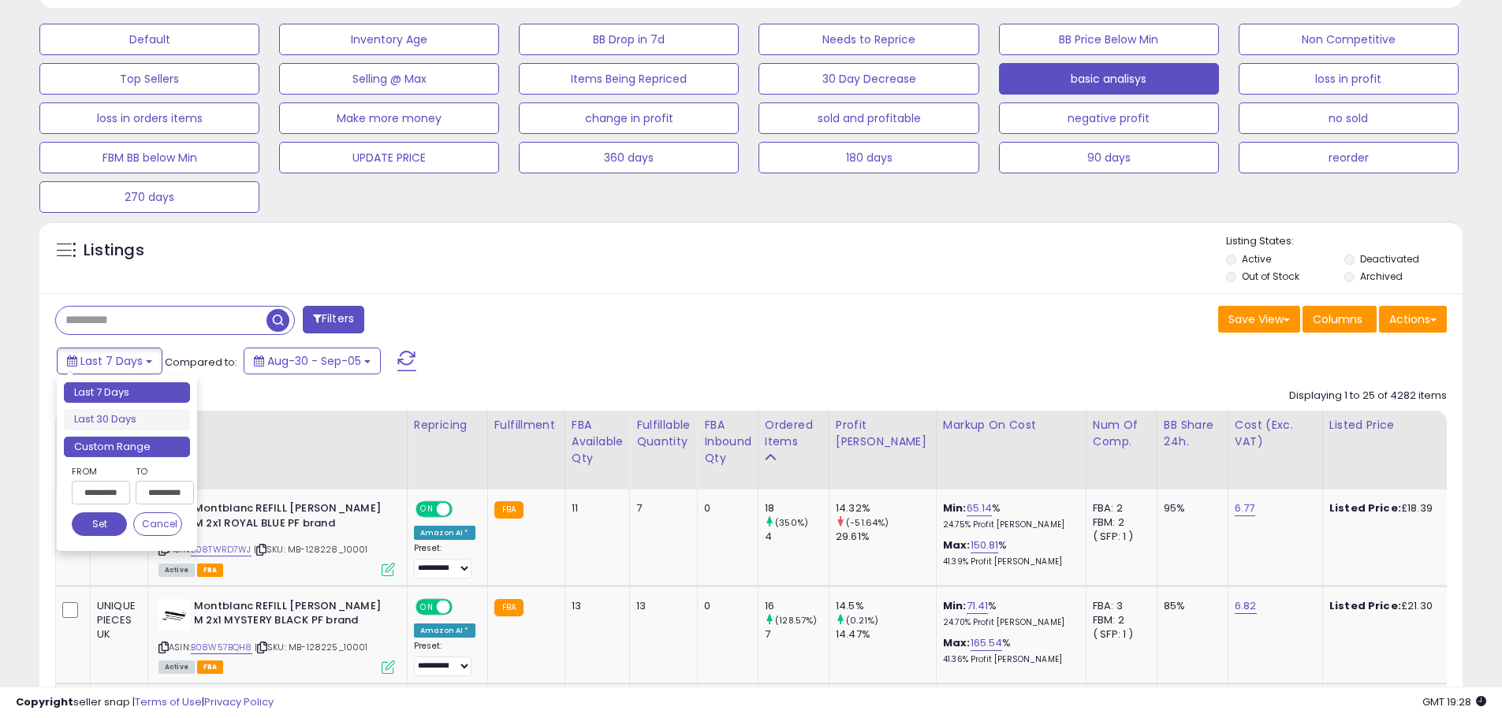
click at [122, 438] on li "Custom Range" at bounding box center [127, 447] width 126 height 21
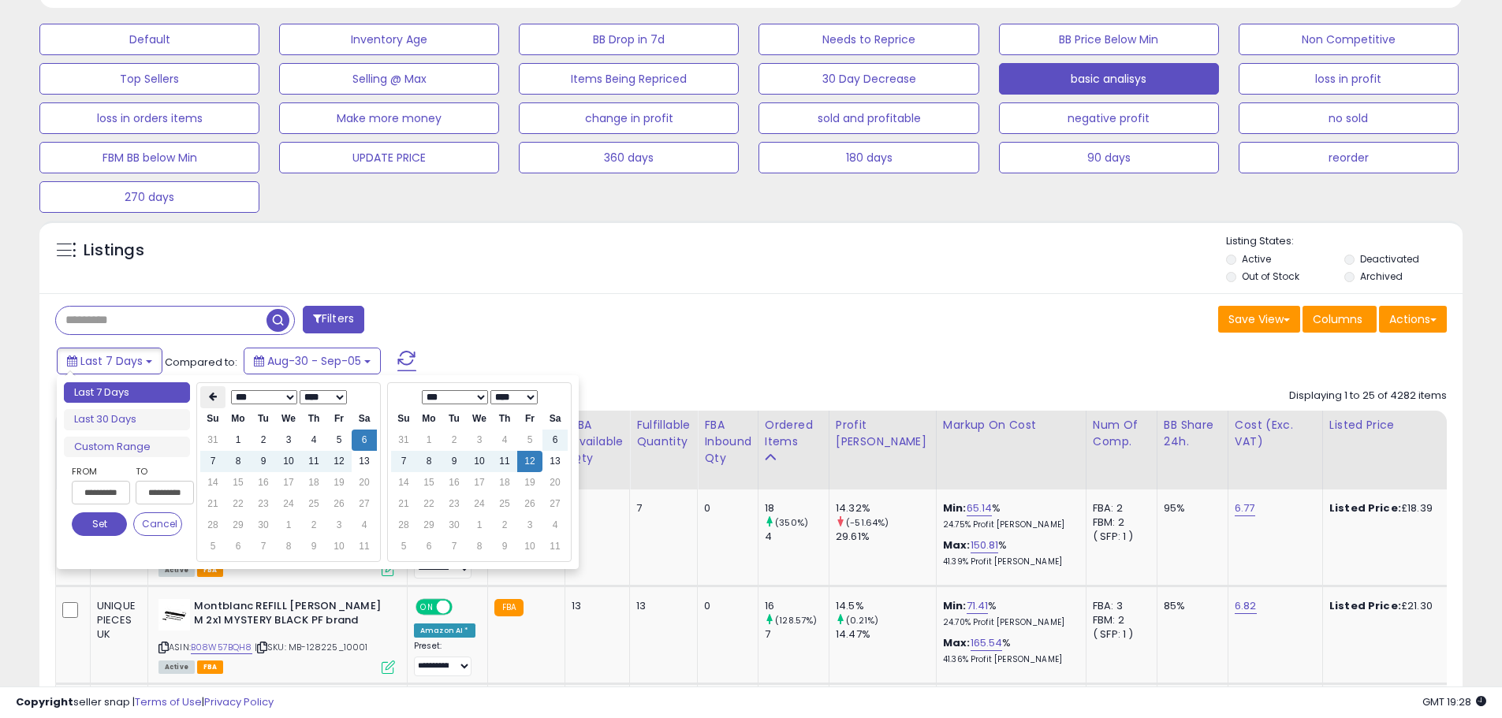
click at [218, 399] on th at bounding box center [212, 397] width 25 height 22
click at [212, 409] on th at bounding box center [212, 397] width 25 height 22
click at [308, 476] on td "12" at bounding box center [313, 482] width 25 height 21
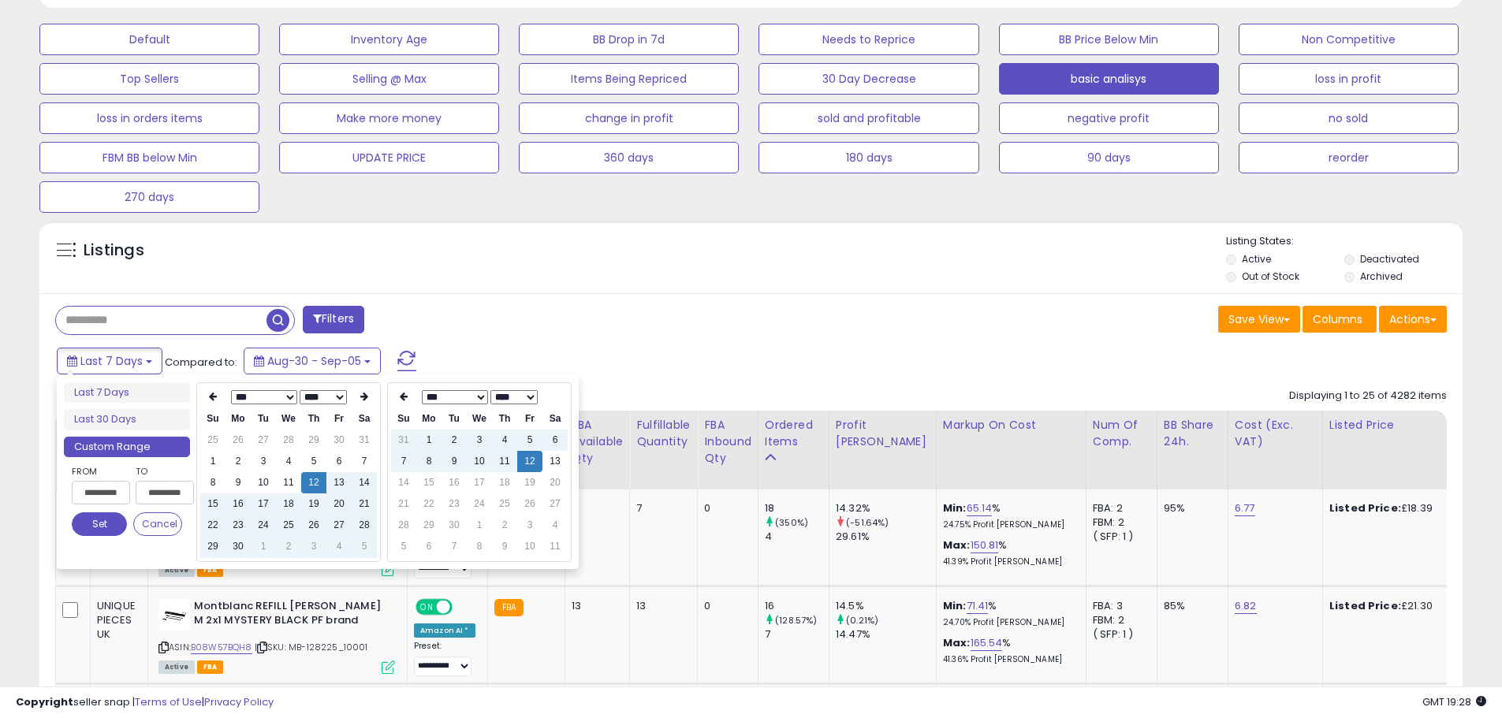
type input "**********"
click at [591, 318] on div "Filters" at bounding box center [397, 322] width 708 height 32
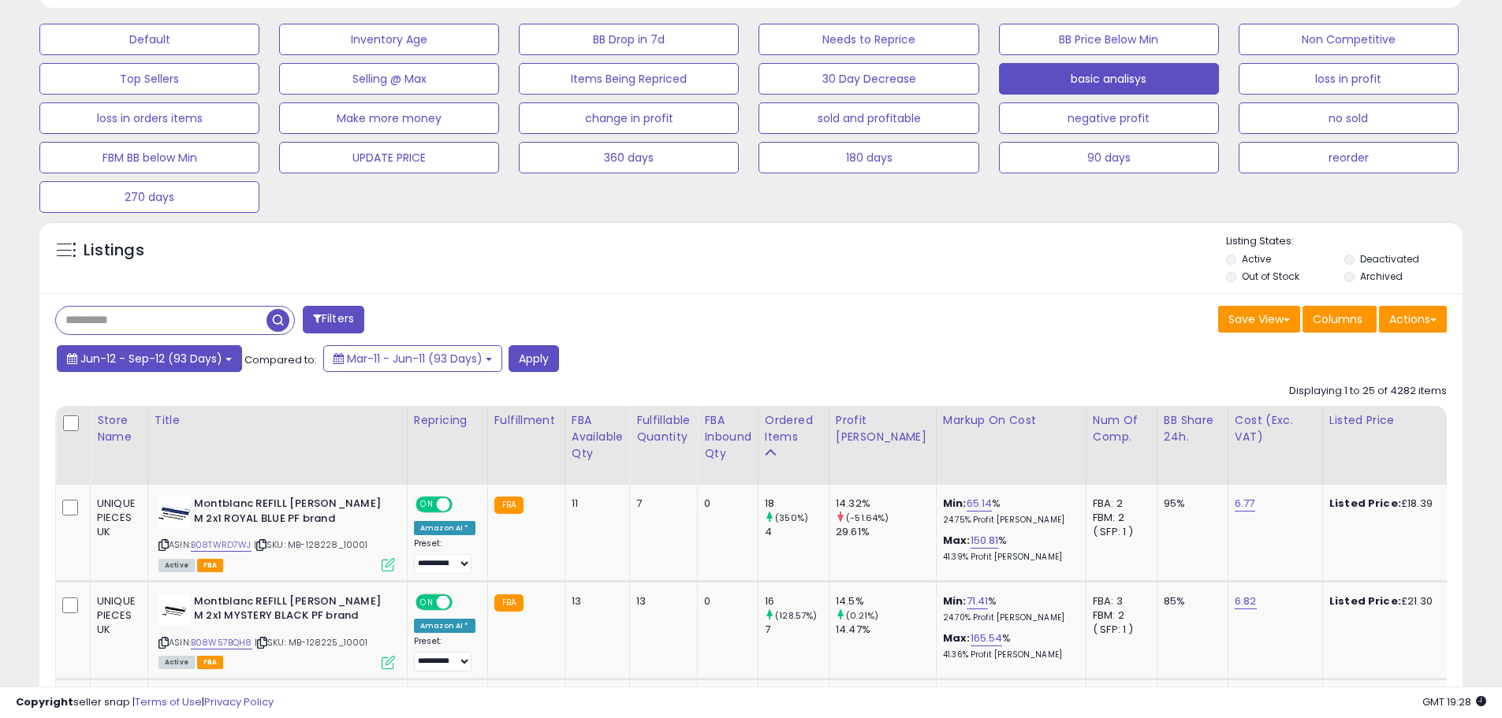
click at [226, 360] on b at bounding box center [229, 359] width 6 height 3
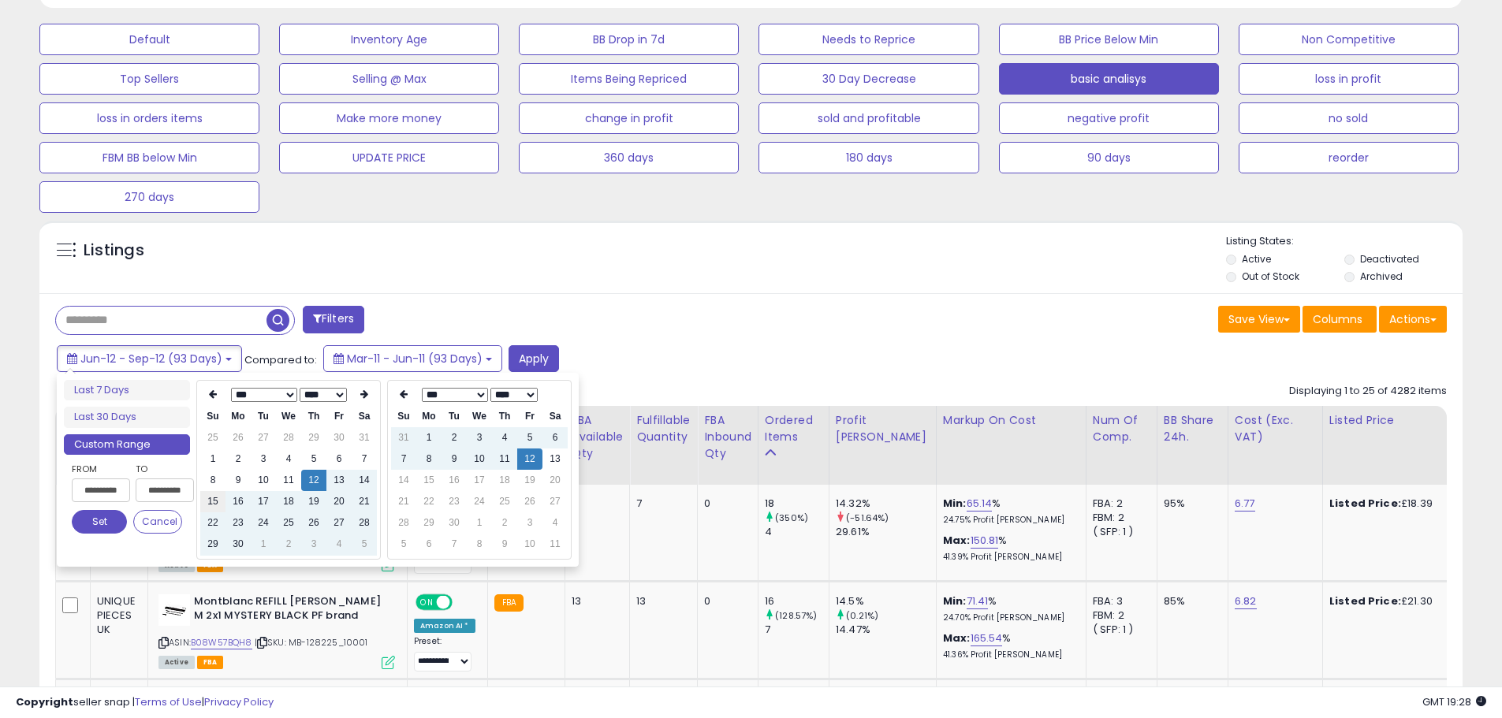
click at [217, 502] on td "15" at bounding box center [212, 501] width 25 height 21
type input "**********"
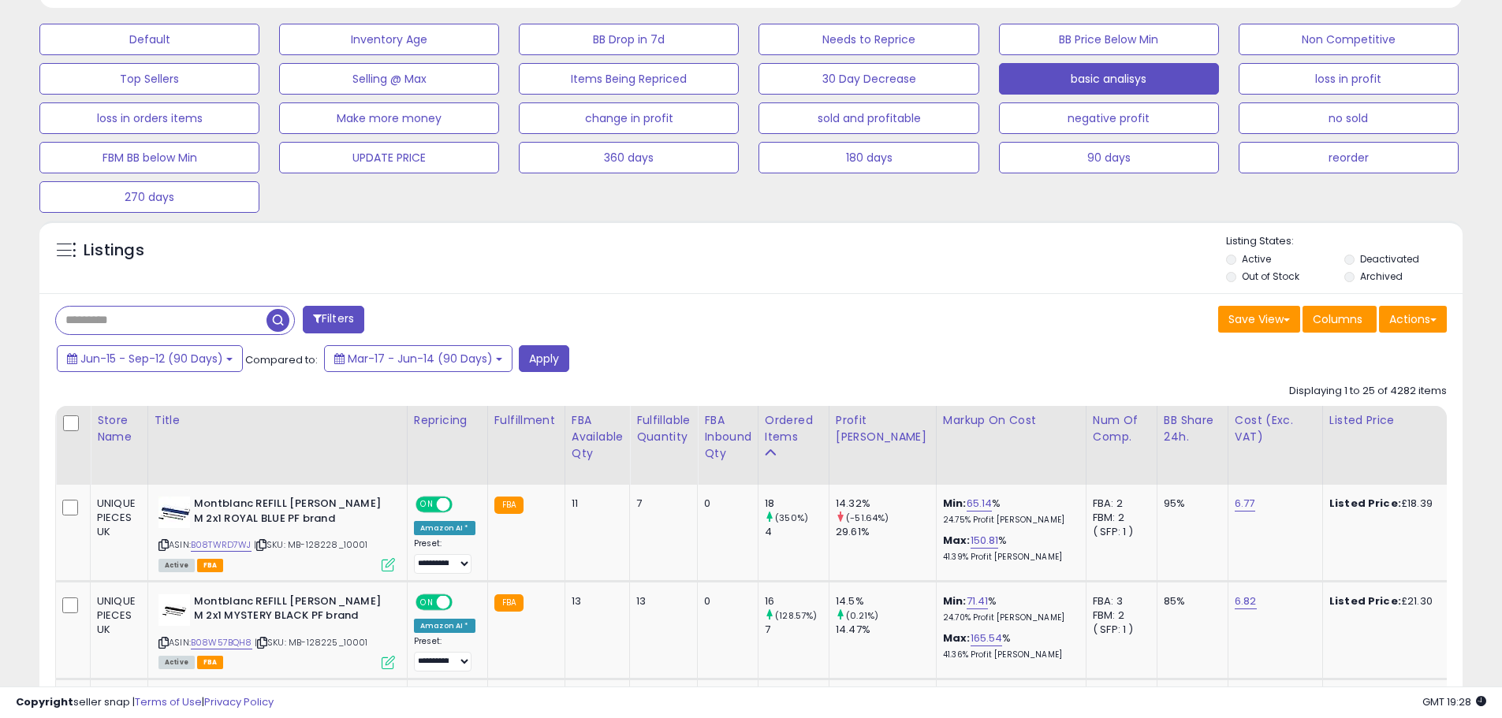
click at [735, 249] on div "Listings" at bounding box center [751, 261] width 1424 height 54
click at [554, 353] on button "Apply" at bounding box center [544, 358] width 50 height 27
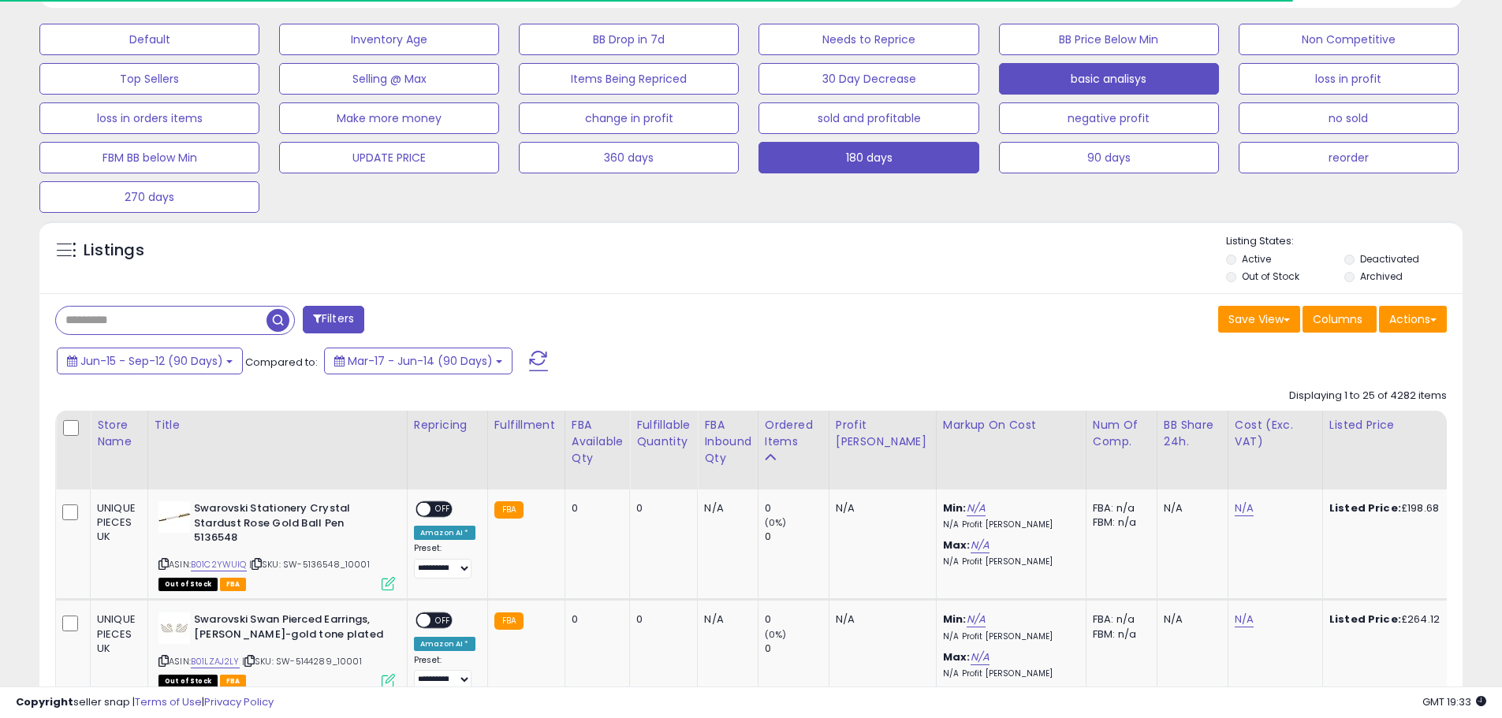
click at [889, 160] on button "180 days" at bounding box center [869, 158] width 220 height 32
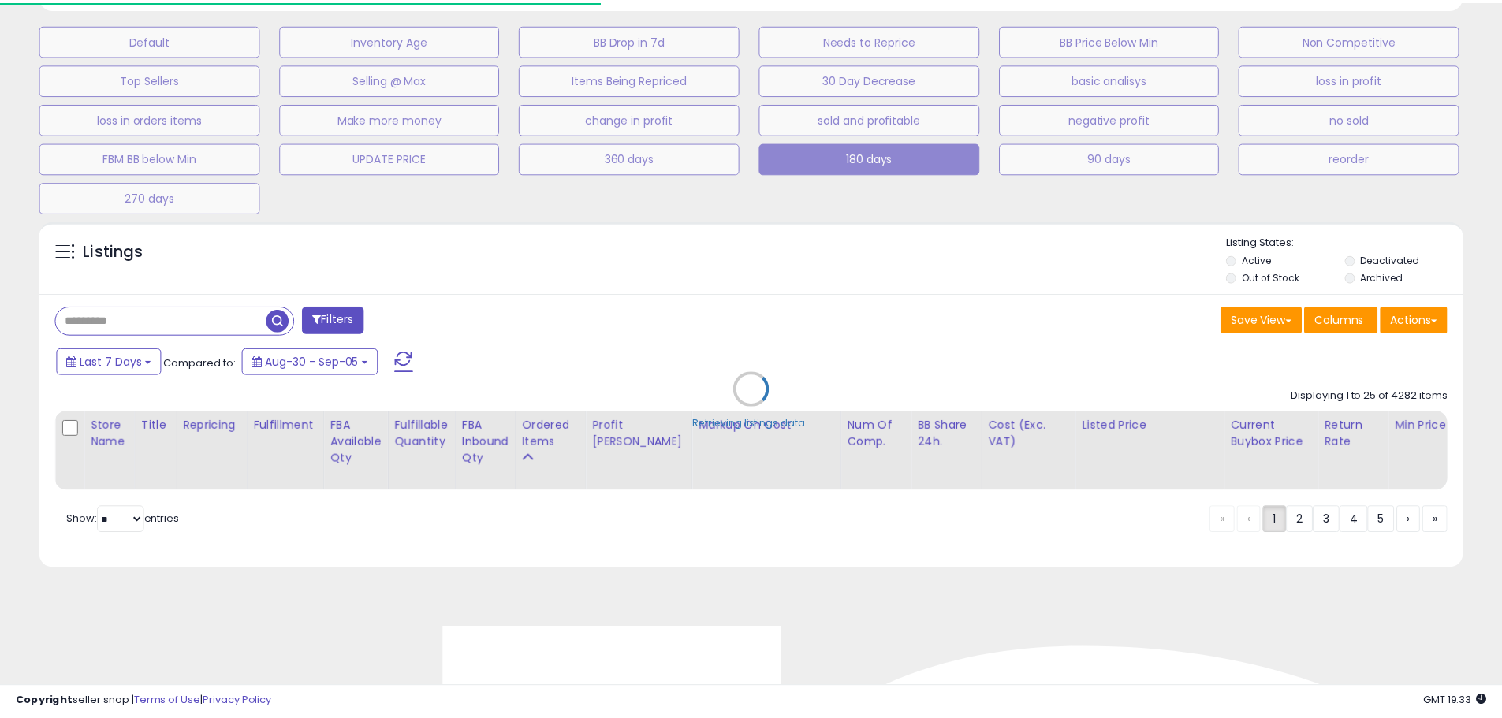
scroll to position [323, 833]
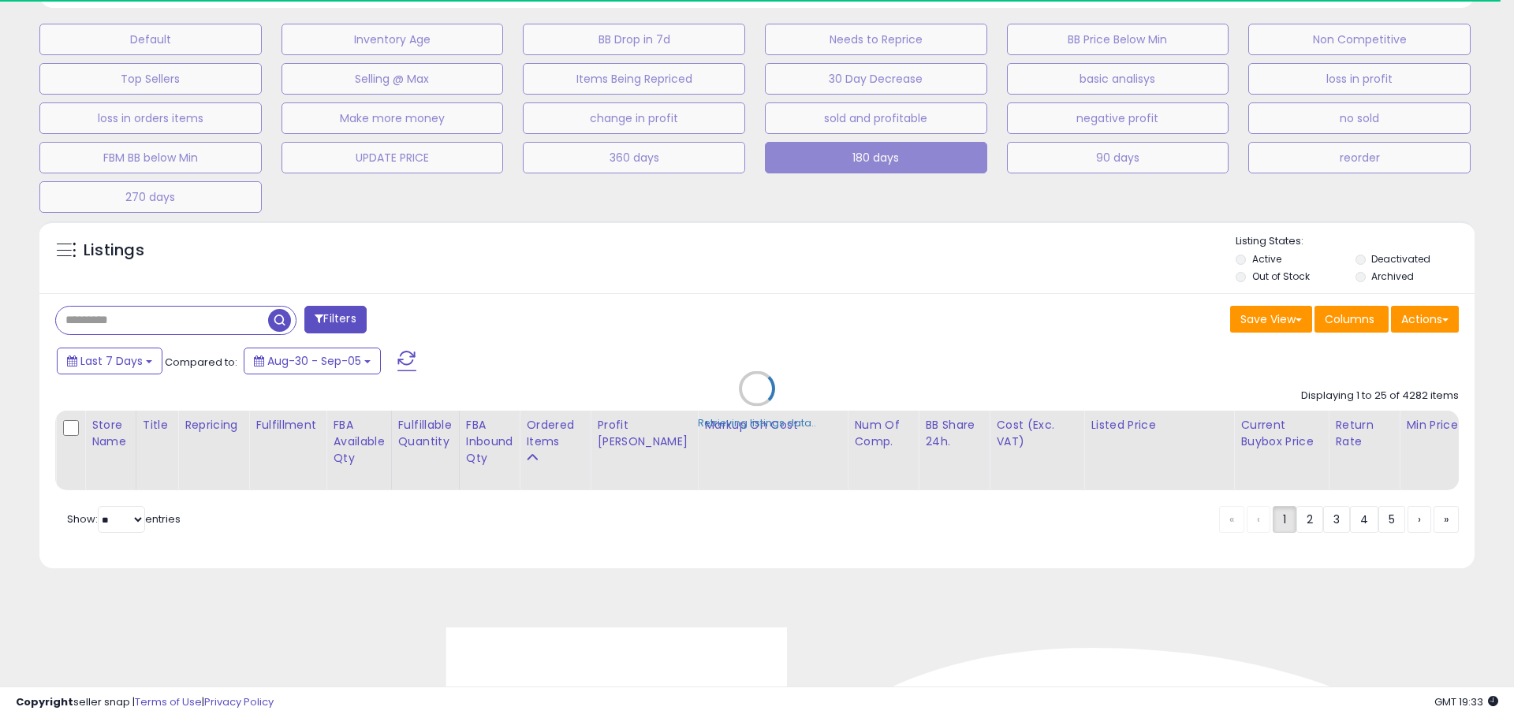
select select "**"
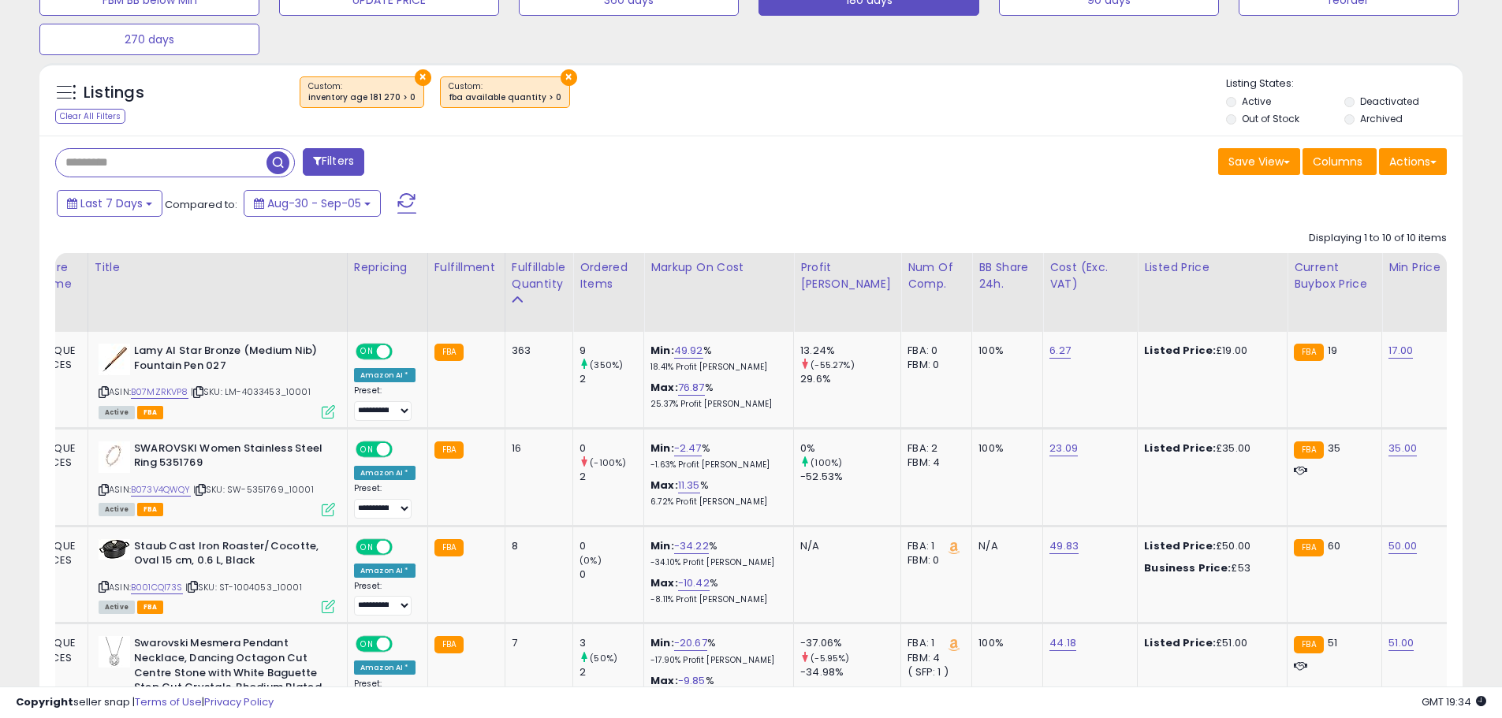
scroll to position [0, 75]
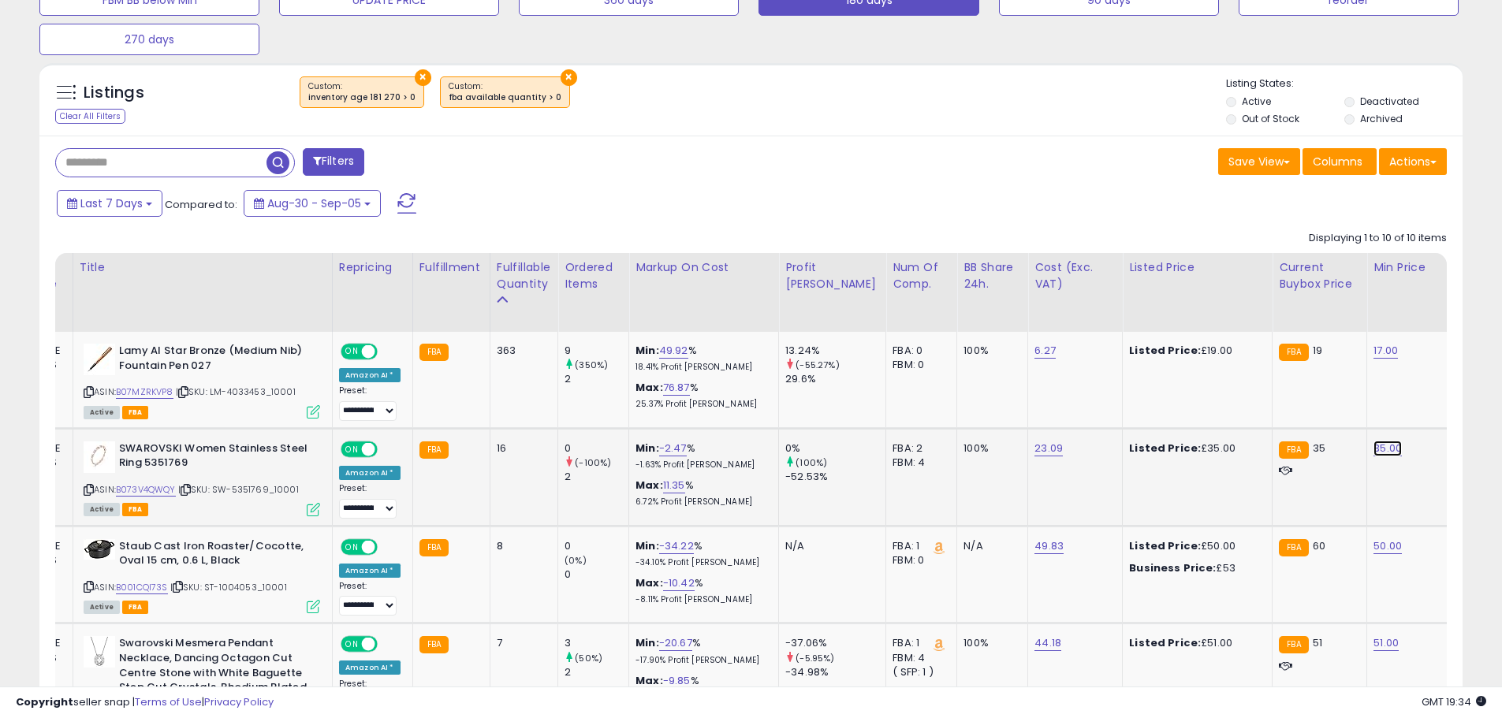
click at [1374, 447] on link "35.00" at bounding box center [1388, 449] width 28 height 16
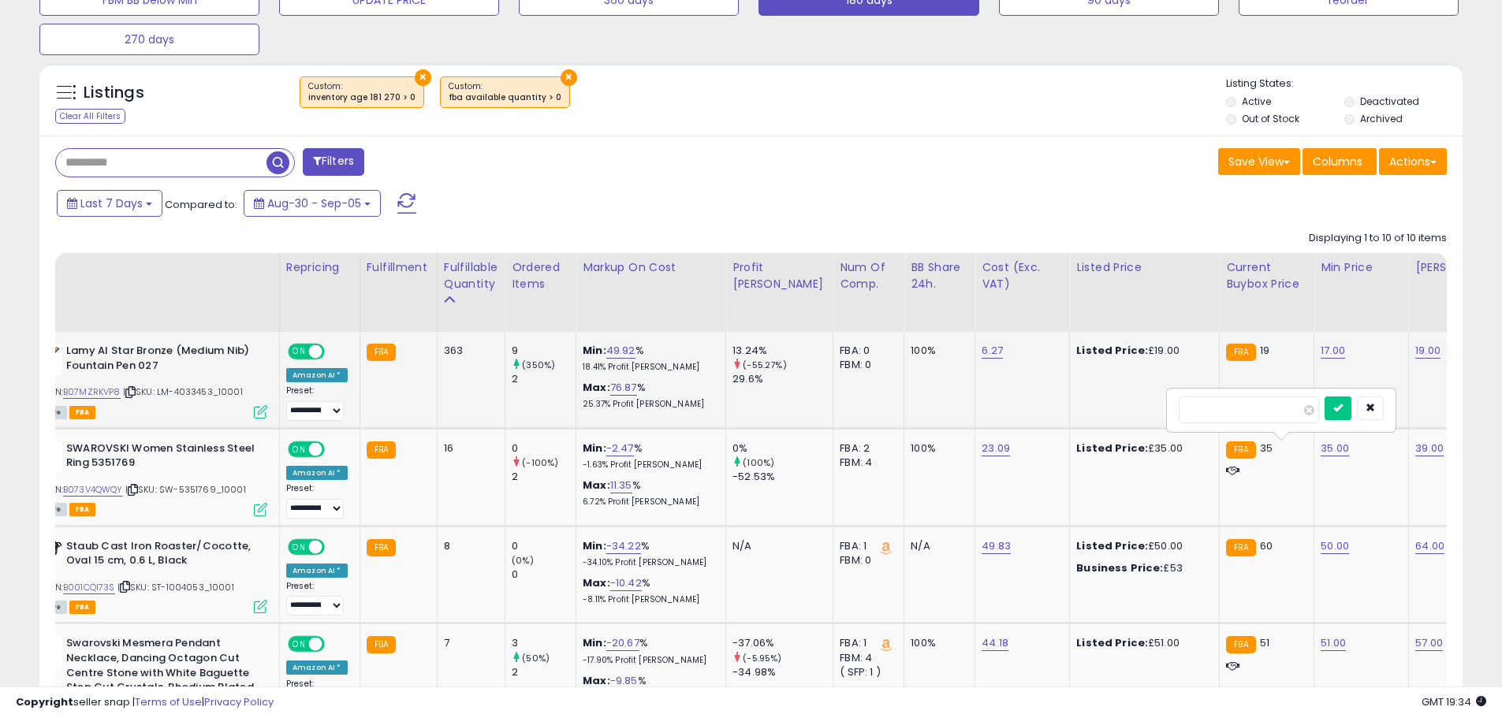
drag, startPoint x: 1275, startPoint y: 413, endPoint x: 1126, endPoint y: 405, distance: 149.3
type input "**"
click button "submit" at bounding box center [1338, 409] width 27 height 24
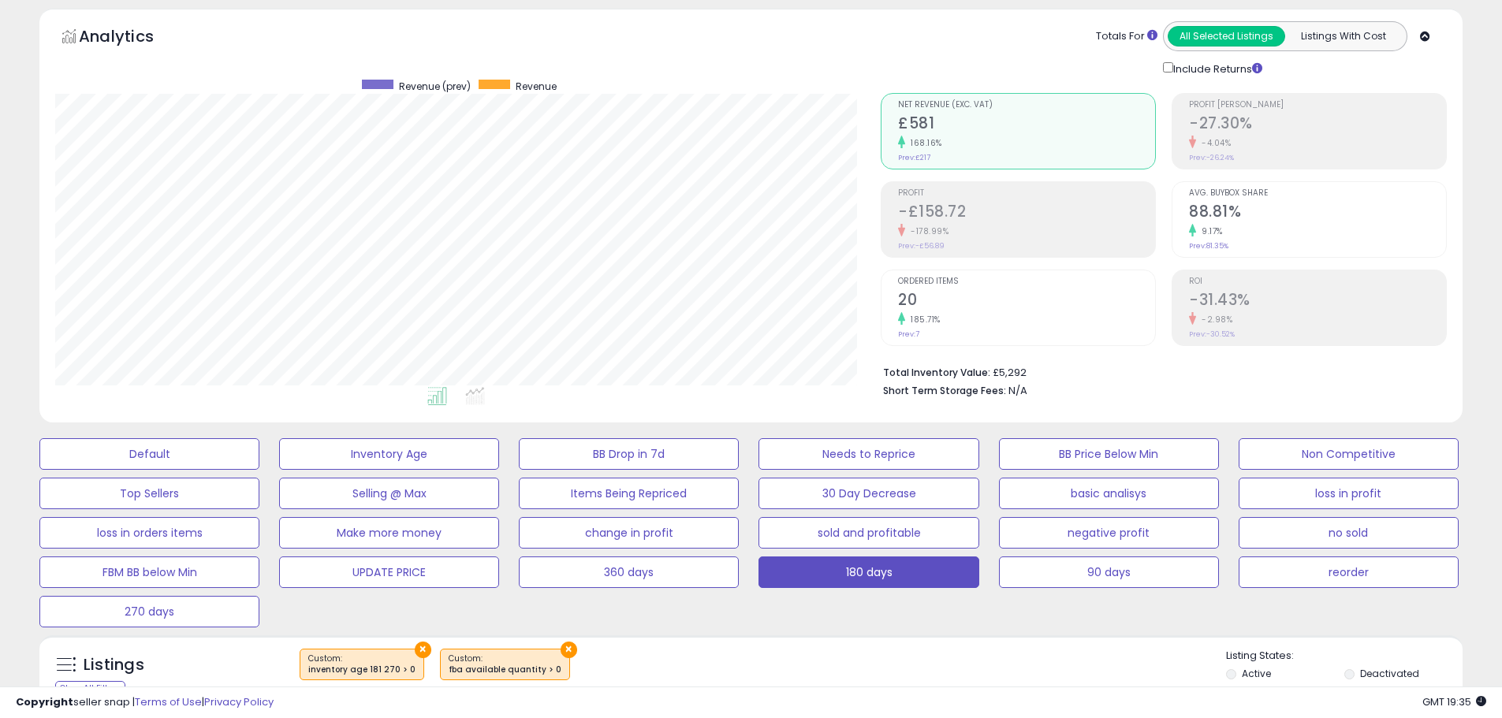
scroll to position [0, 0]
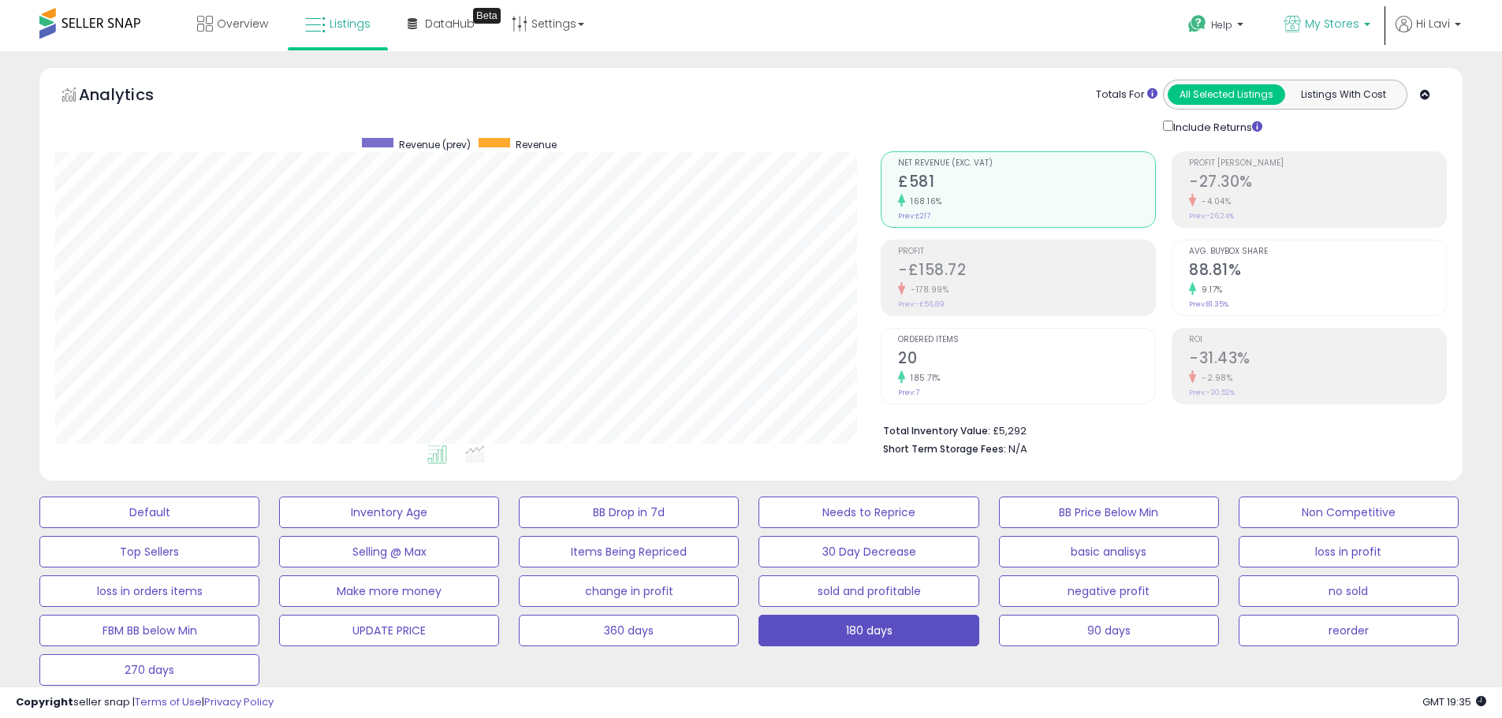
click at [1318, 24] on span "My Stores" at bounding box center [1332, 24] width 54 height 16
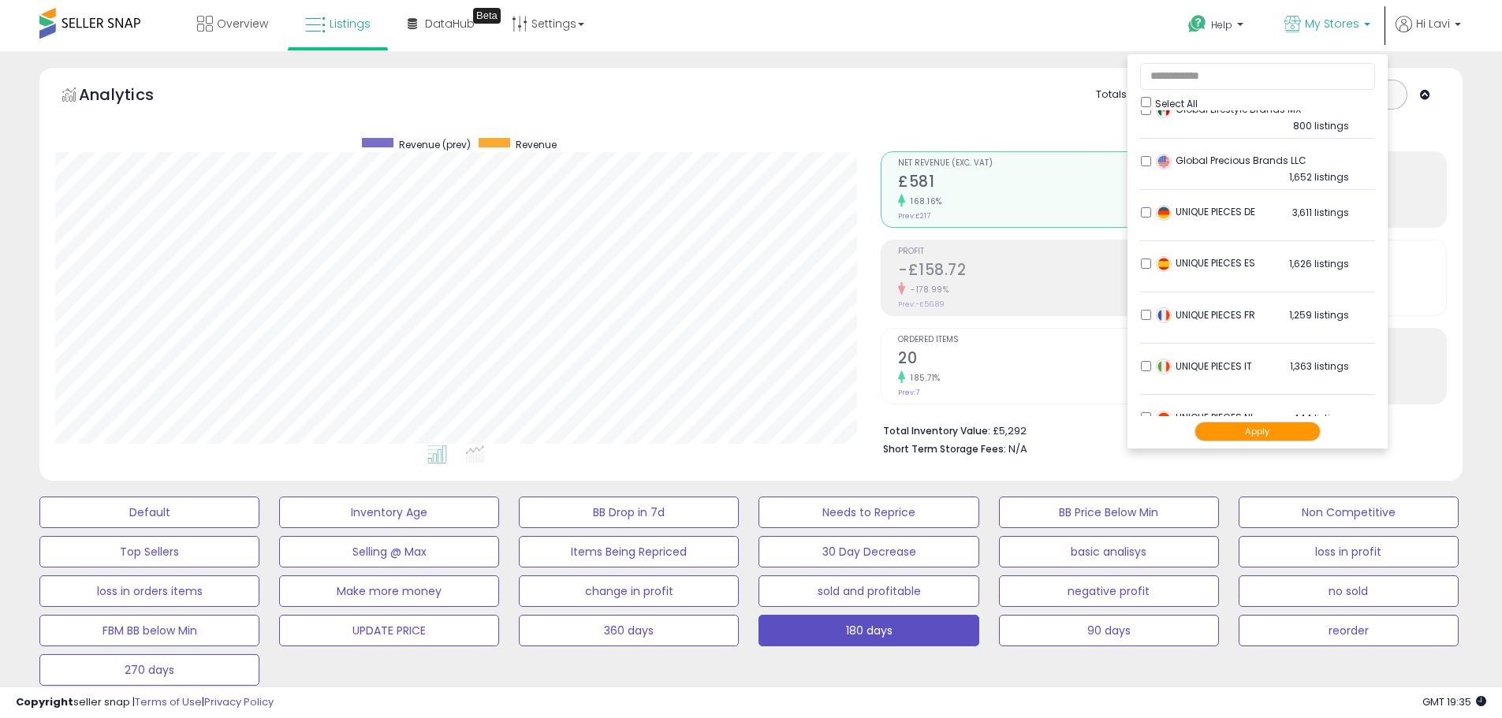
scroll to position [589, 0]
click at [1140, 308] on li "UNIQUE PIECES FR 1,259 listings" at bounding box center [1257, 320] width 235 height 49
click at [1140, 315] on li "UNIQUE PIECES FR 1,259 listings" at bounding box center [1257, 320] width 235 height 49
click at [1253, 428] on button "Apply" at bounding box center [1258, 432] width 126 height 20
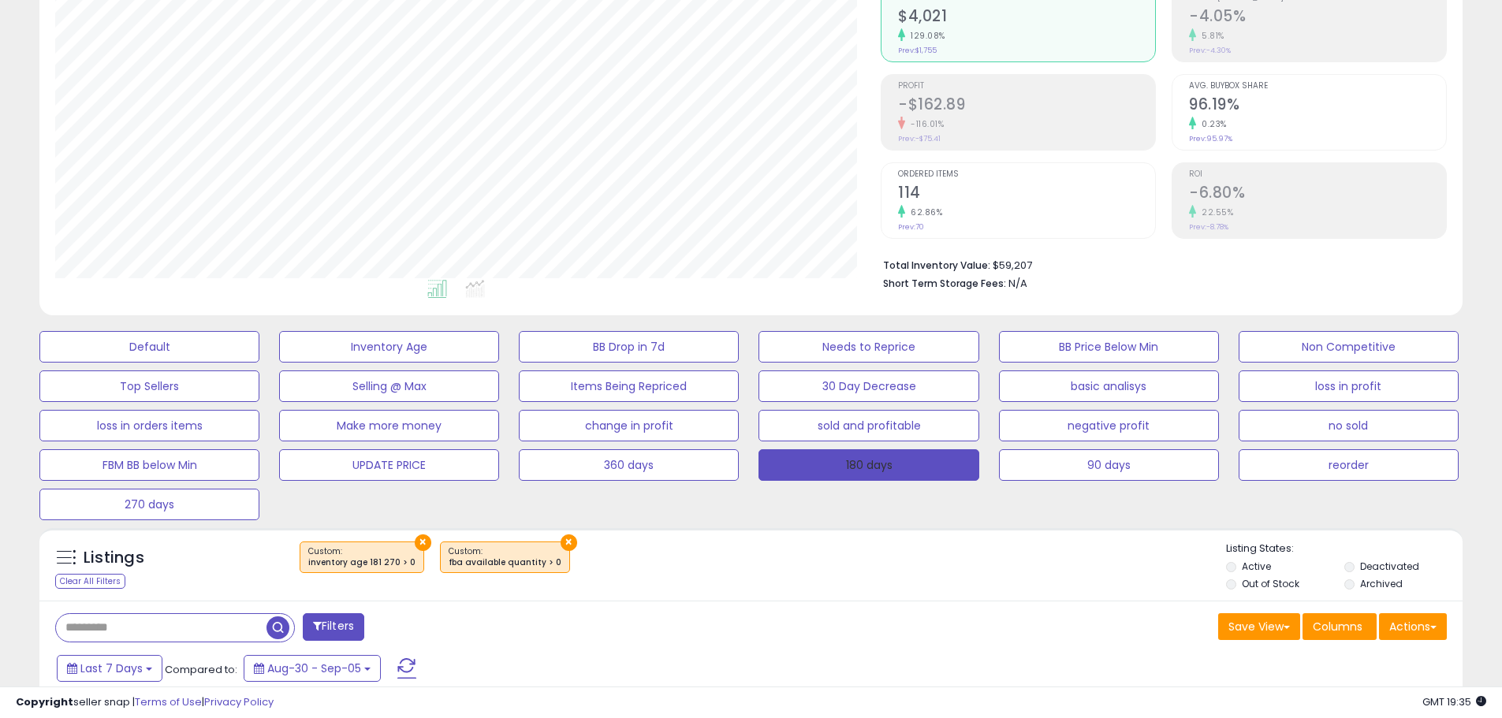
scroll to position [158, 0]
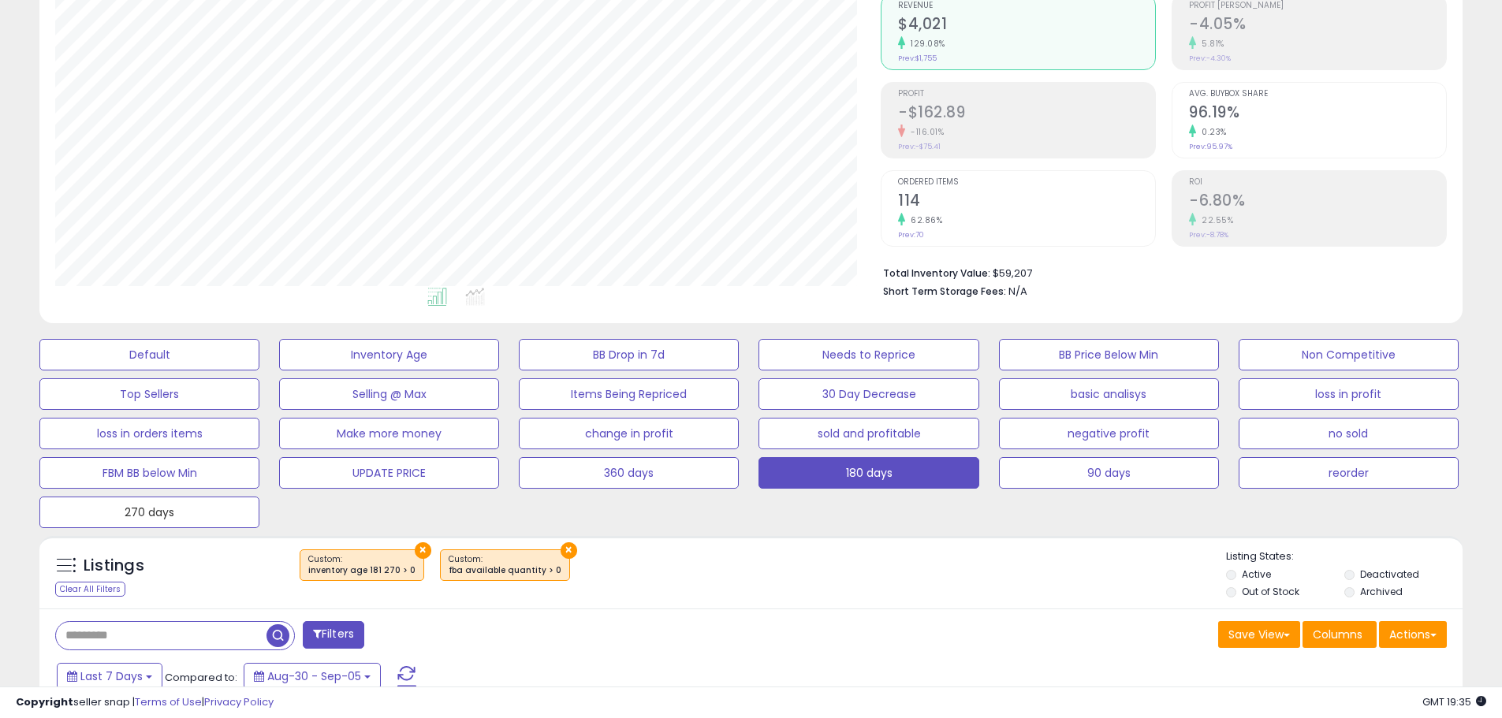
drag, startPoint x: 161, startPoint y: 518, endPoint x: 24, endPoint y: 506, distance: 136.9
click at [161, 518] on button "270 days" at bounding box center [149, 513] width 220 height 32
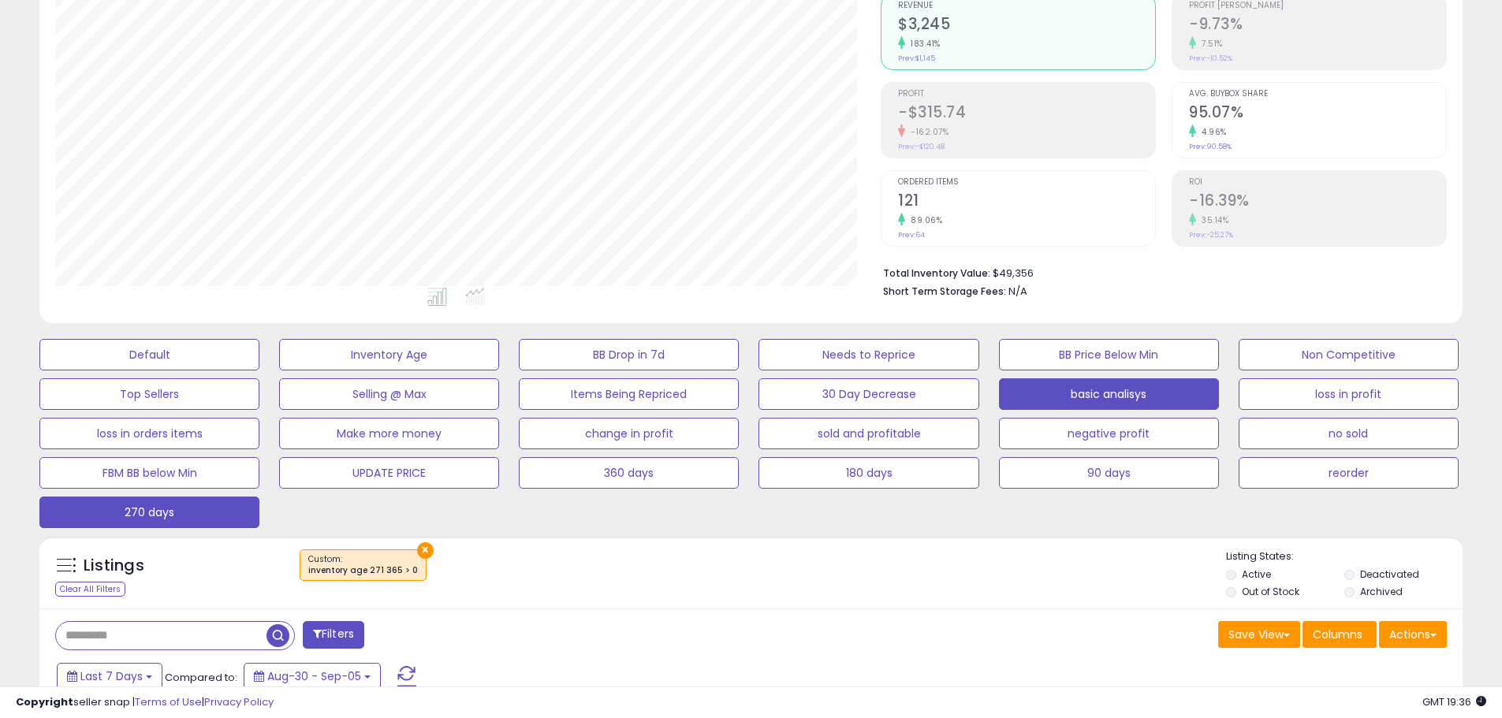
click at [1149, 404] on button "basic analisys" at bounding box center [1109, 395] width 220 height 32
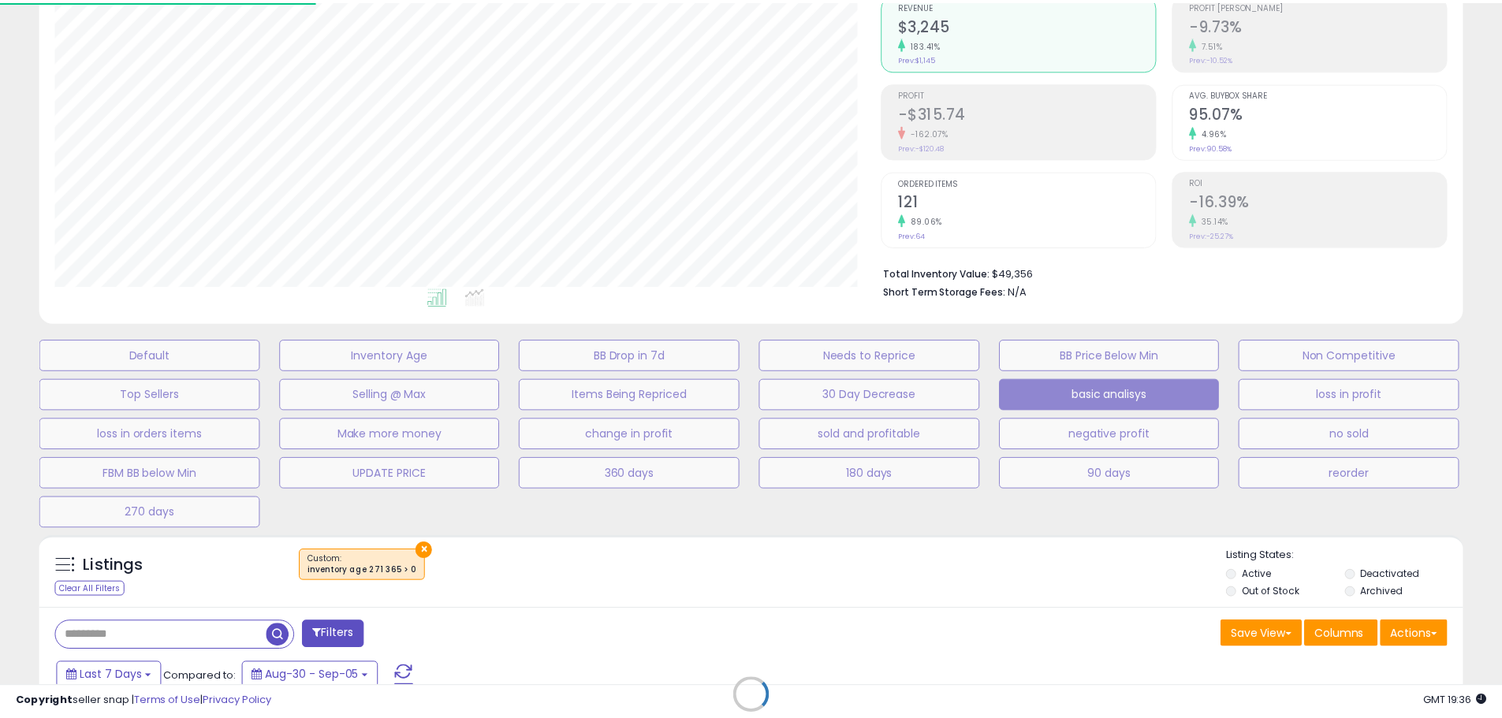
scroll to position [323, 833]
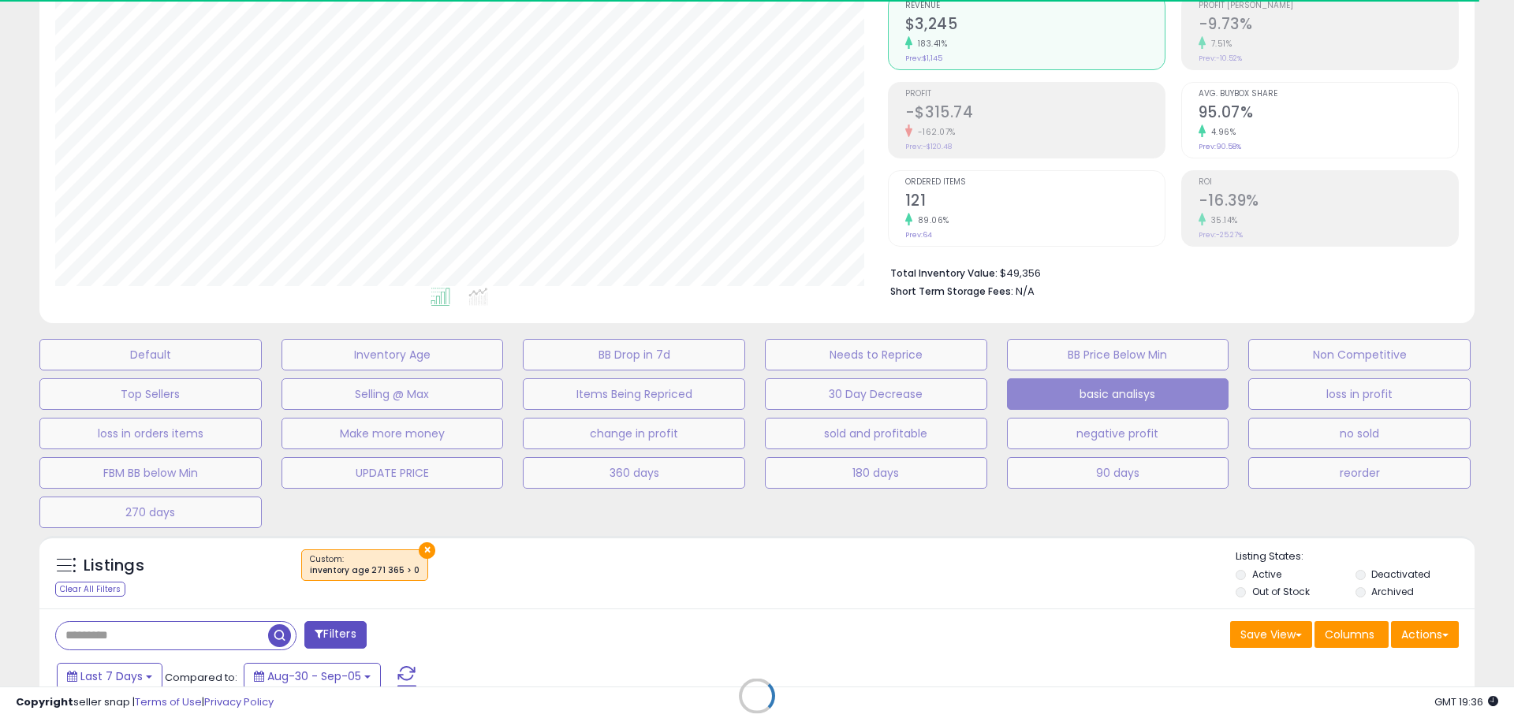
select select "**"
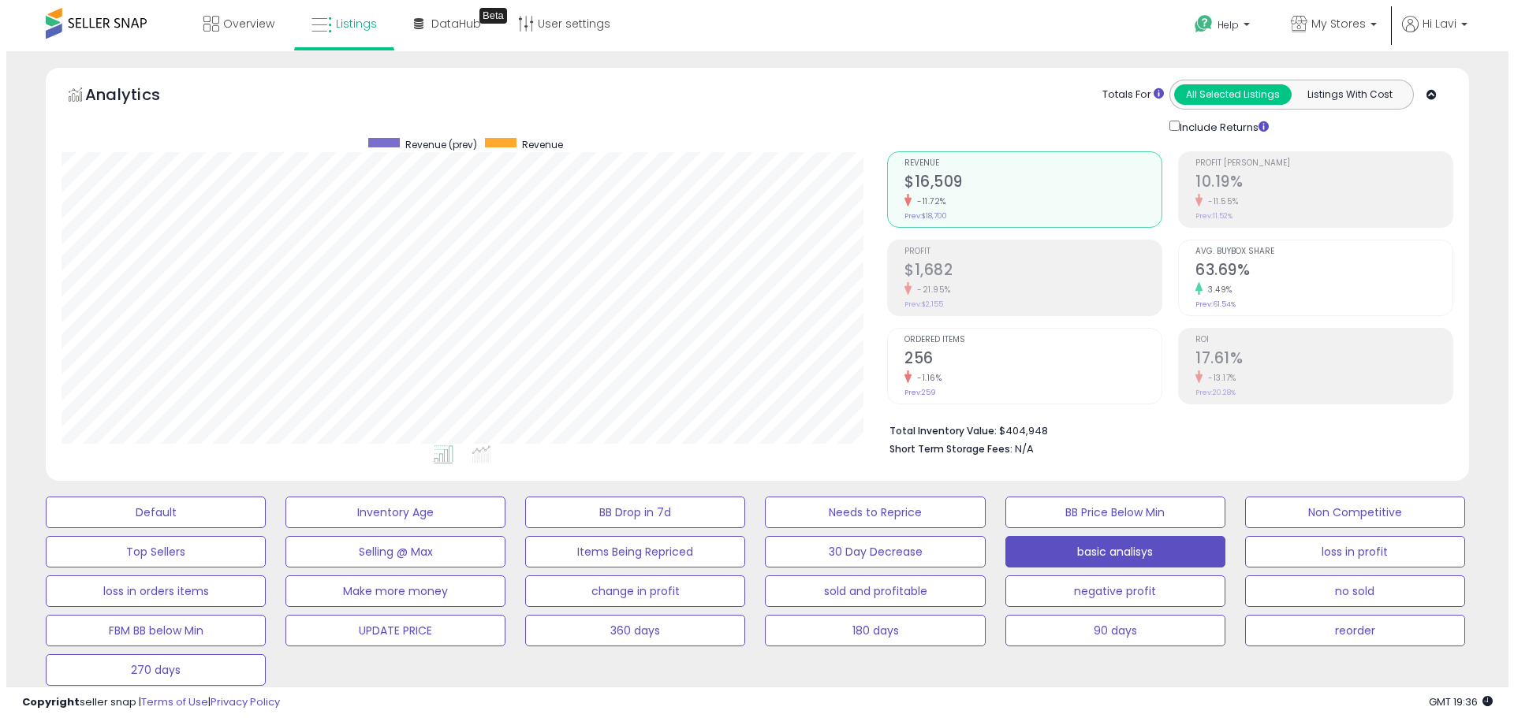
scroll to position [394, 0]
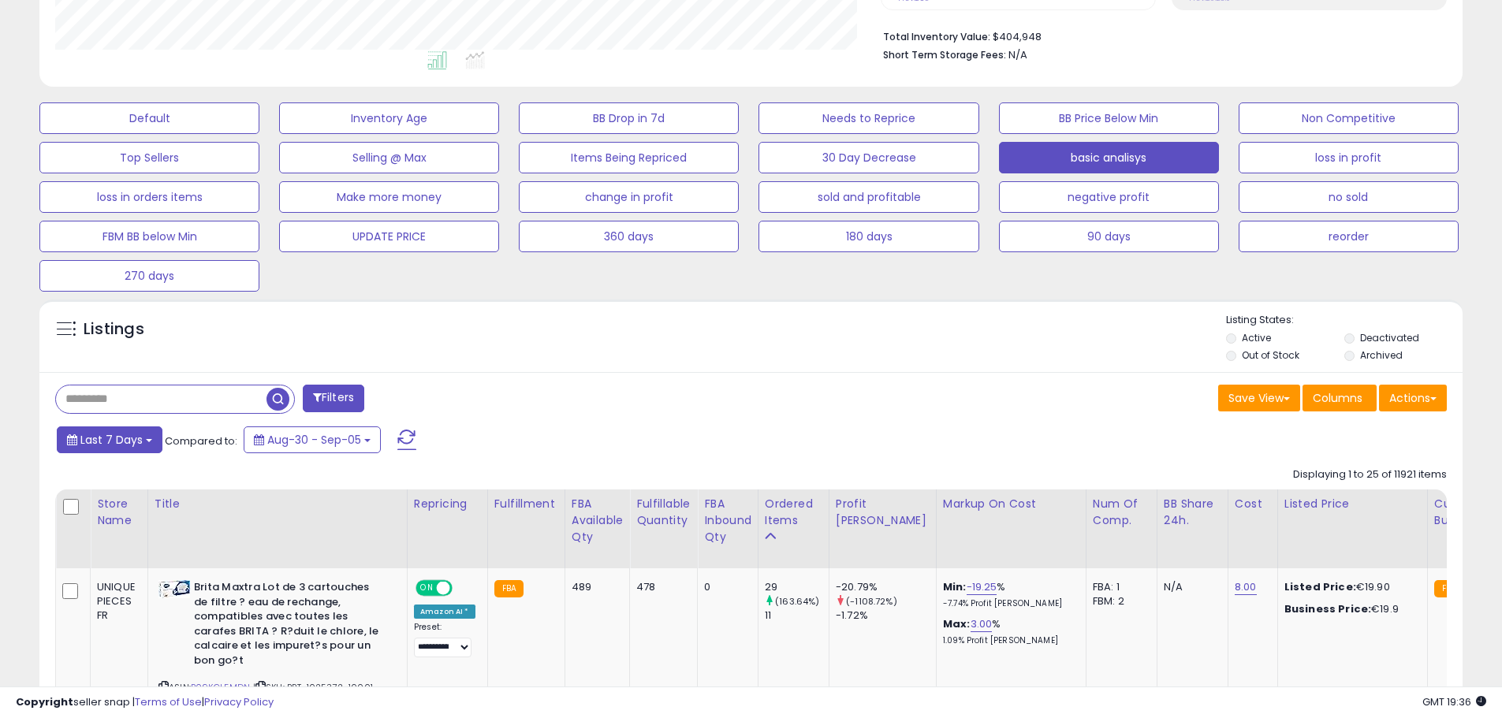
click at [125, 444] on span "Last 7 Days" at bounding box center [111, 440] width 62 height 16
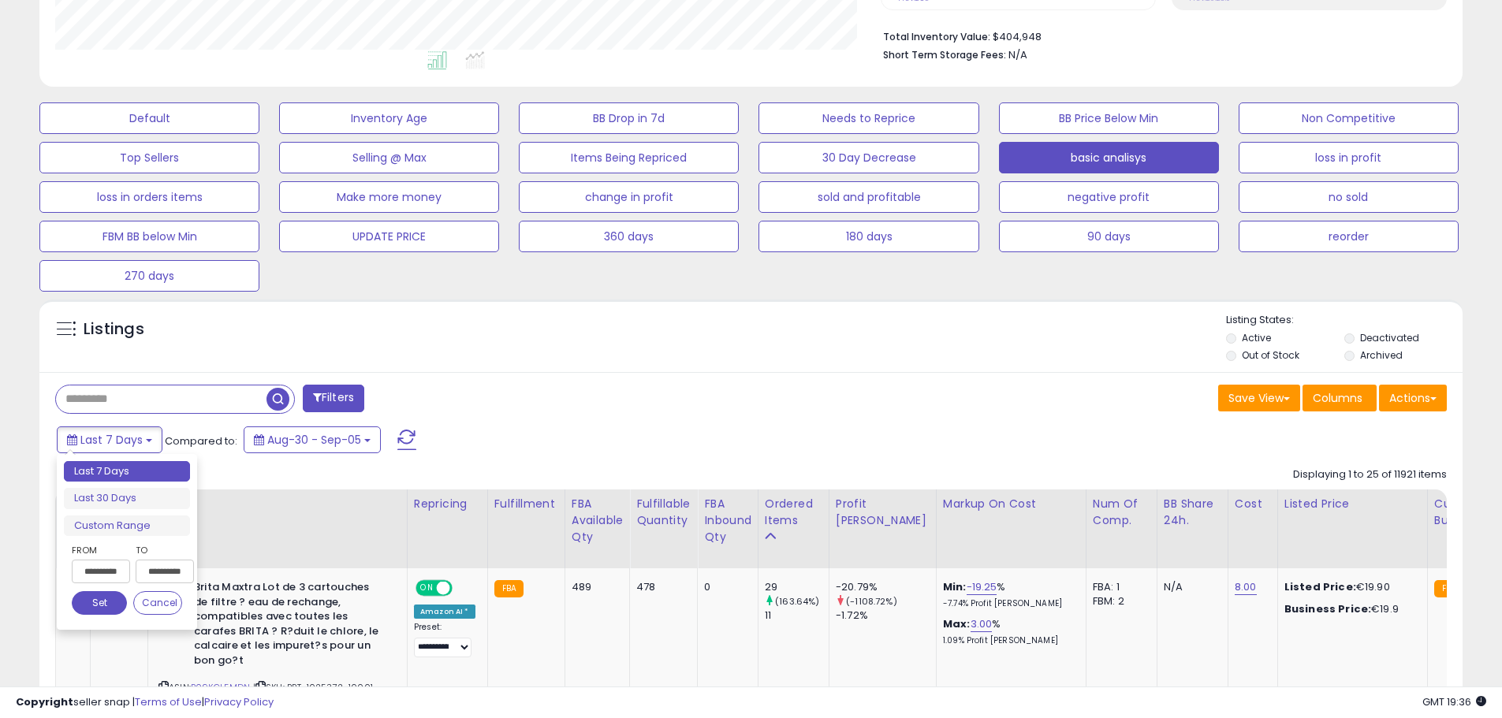
click at [144, 539] on div "**********" at bounding box center [127, 542] width 126 height 162
click at [148, 532] on li "Custom Range" at bounding box center [127, 526] width 126 height 21
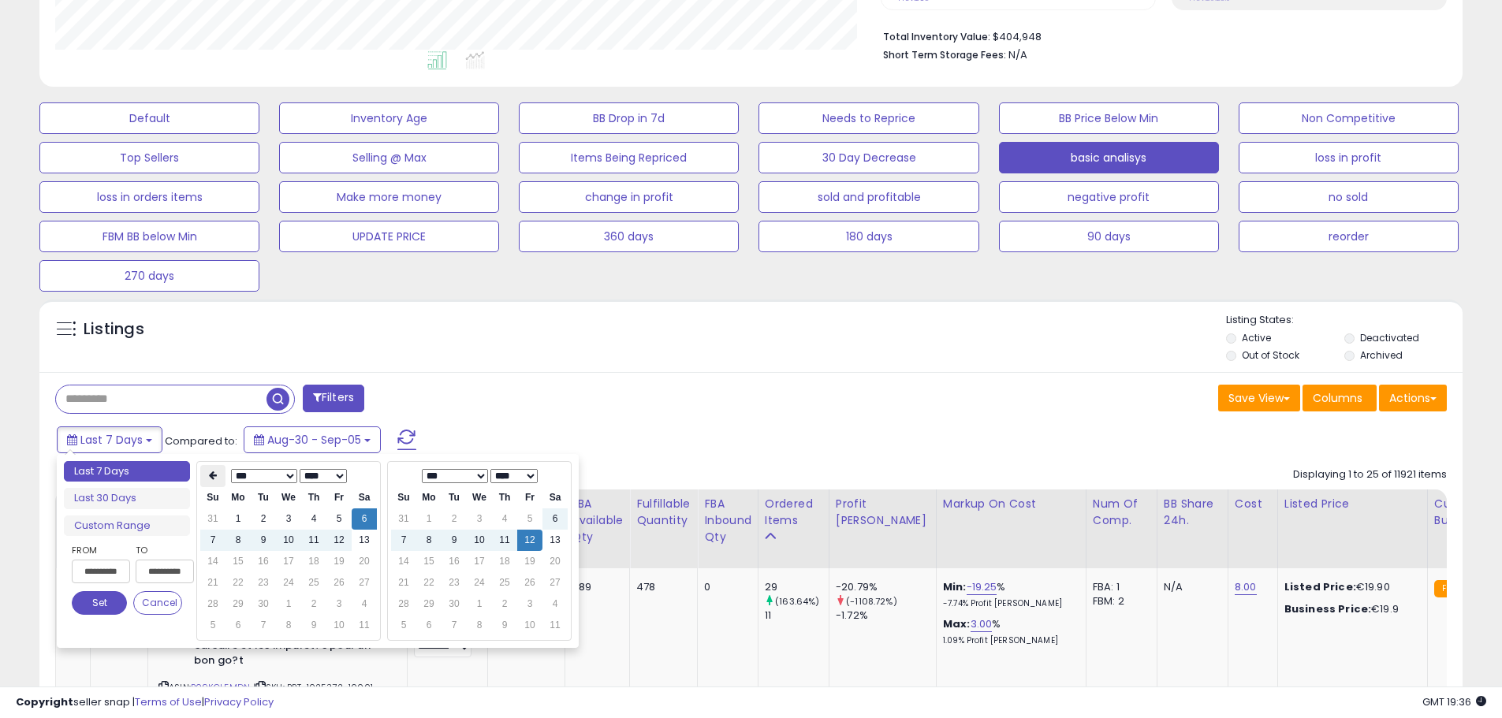
click at [215, 485] on th at bounding box center [212, 476] width 25 height 22
click at [215, 486] on th at bounding box center [212, 476] width 25 height 22
click at [221, 477] on th at bounding box center [212, 476] width 25 height 22
click at [358, 565] on td "14" at bounding box center [364, 561] width 25 height 21
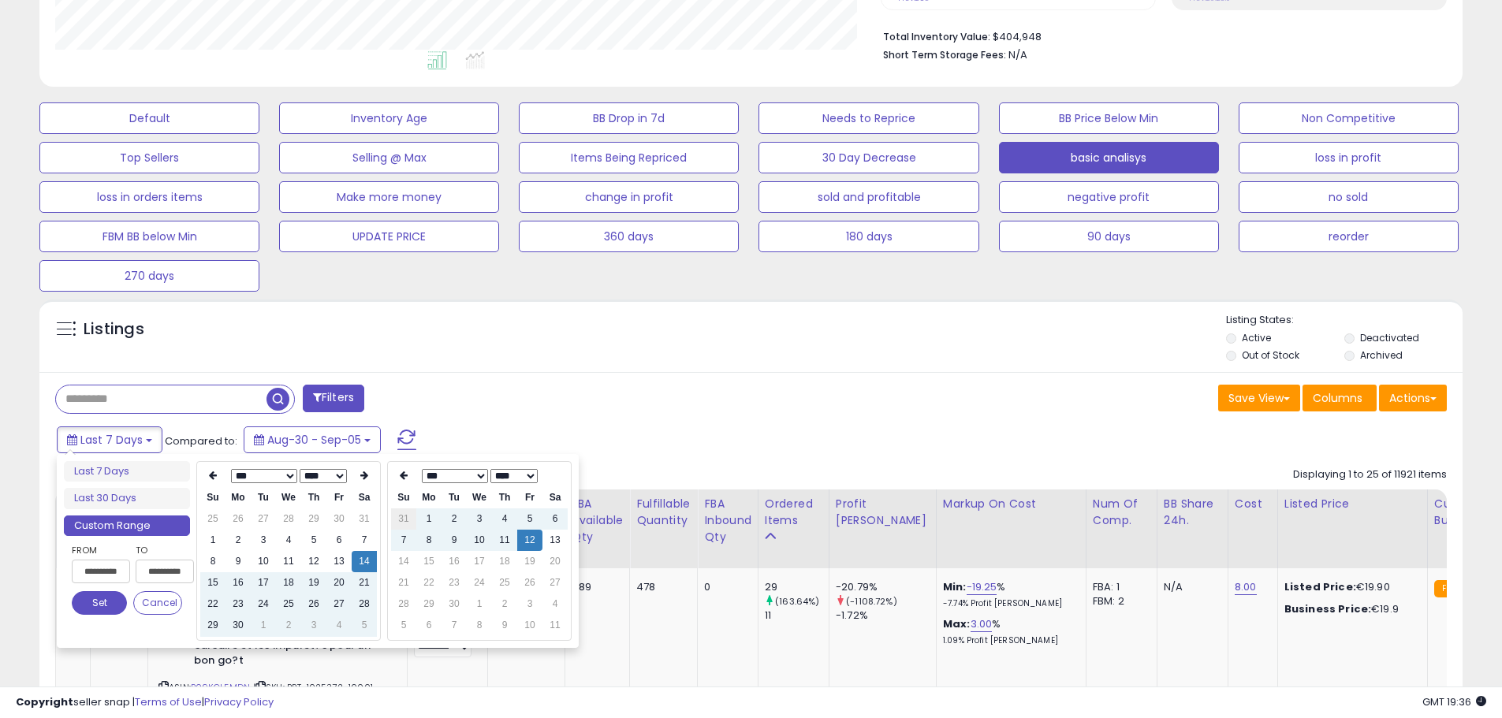
type input "**********"
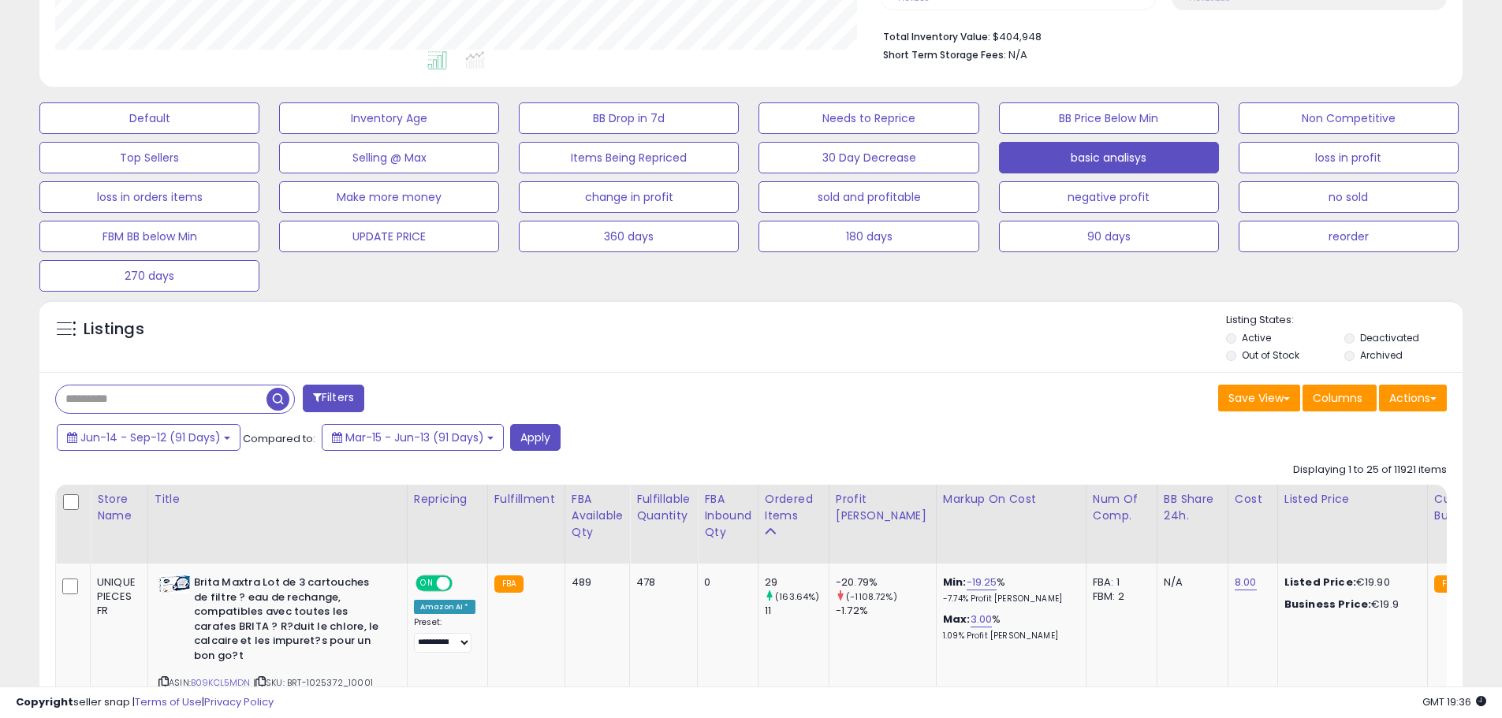
click at [494, 432] on div "Jun-14 - Sep-12 (91 Days) Compared to: Mar-15 - Jun-13 (91 Days) Apply" at bounding box center [575, 439] width 1044 height 31
click at [192, 424] on button "Jun-14 - Sep-12 (91 Days)" at bounding box center [149, 437] width 184 height 27
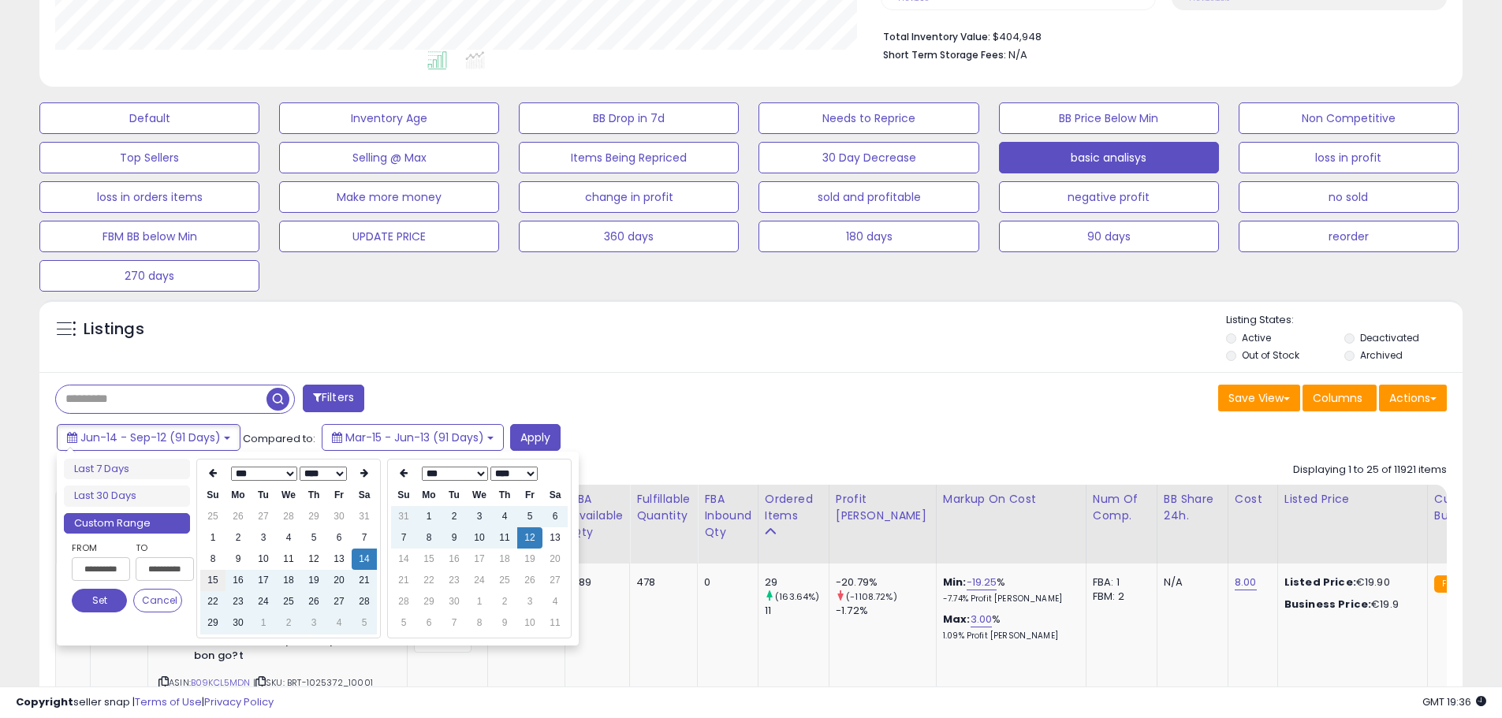
click at [218, 580] on td "15" at bounding box center [212, 580] width 25 height 21
type input "**********"
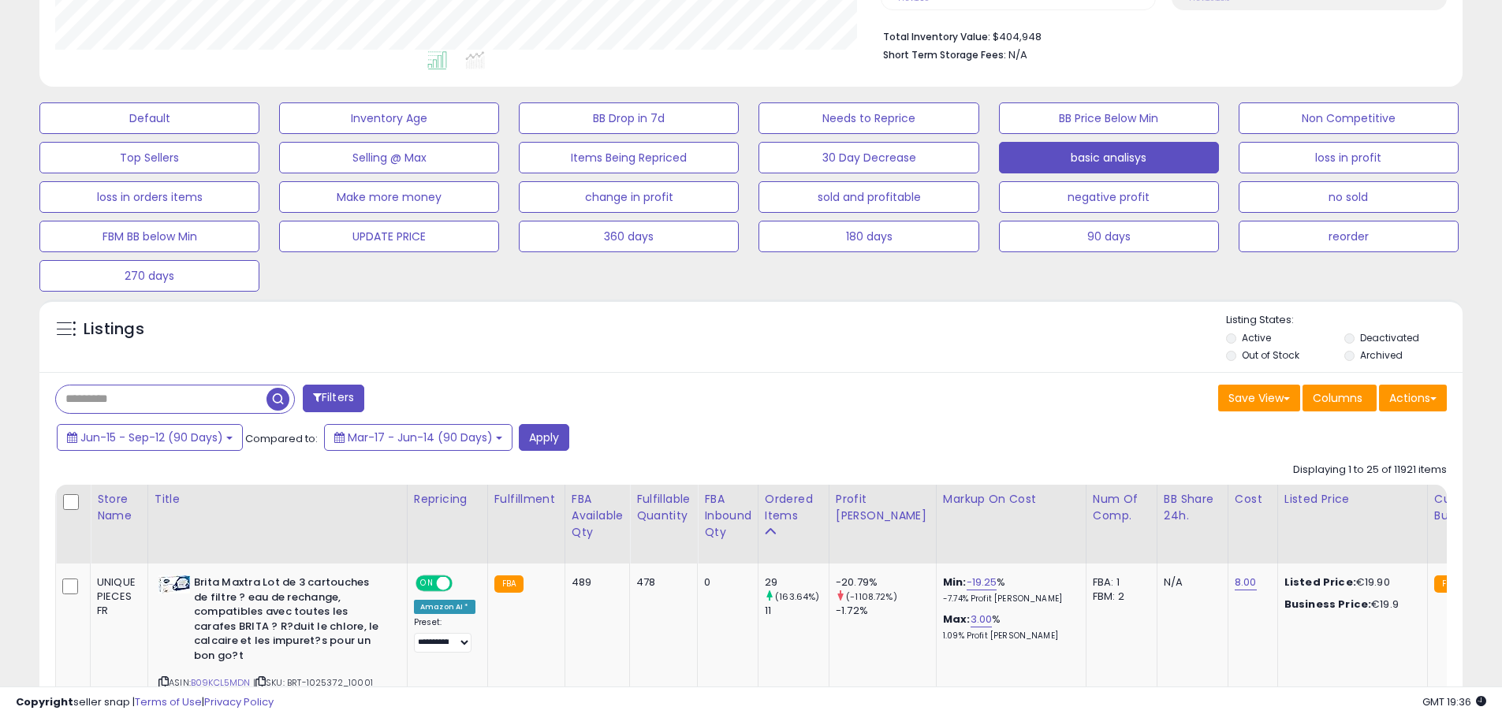
click at [542, 398] on div "Filters" at bounding box center [397, 401] width 708 height 32
click at [550, 450] on button "Apply" at bounding box center [544, 437] width 50 height 27
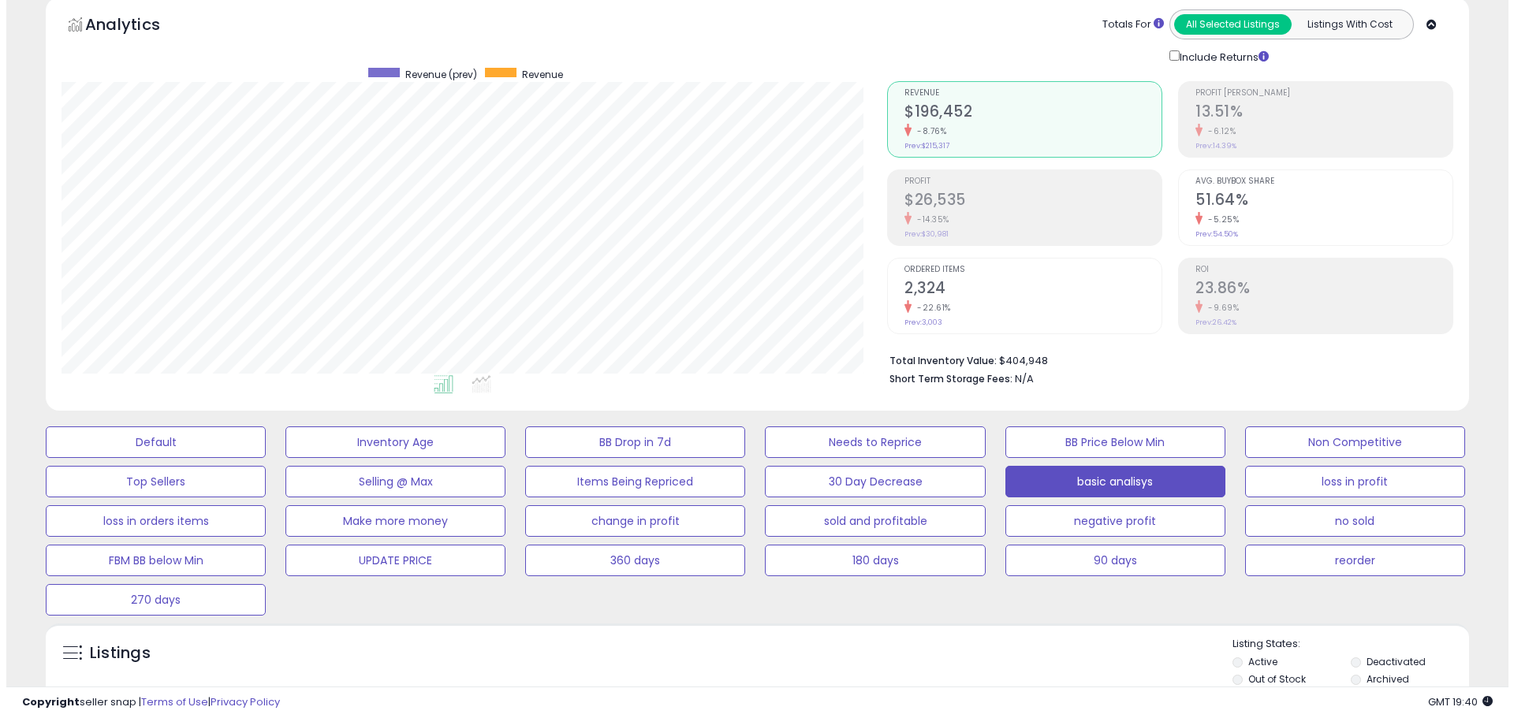
scroll to position [158, 0]
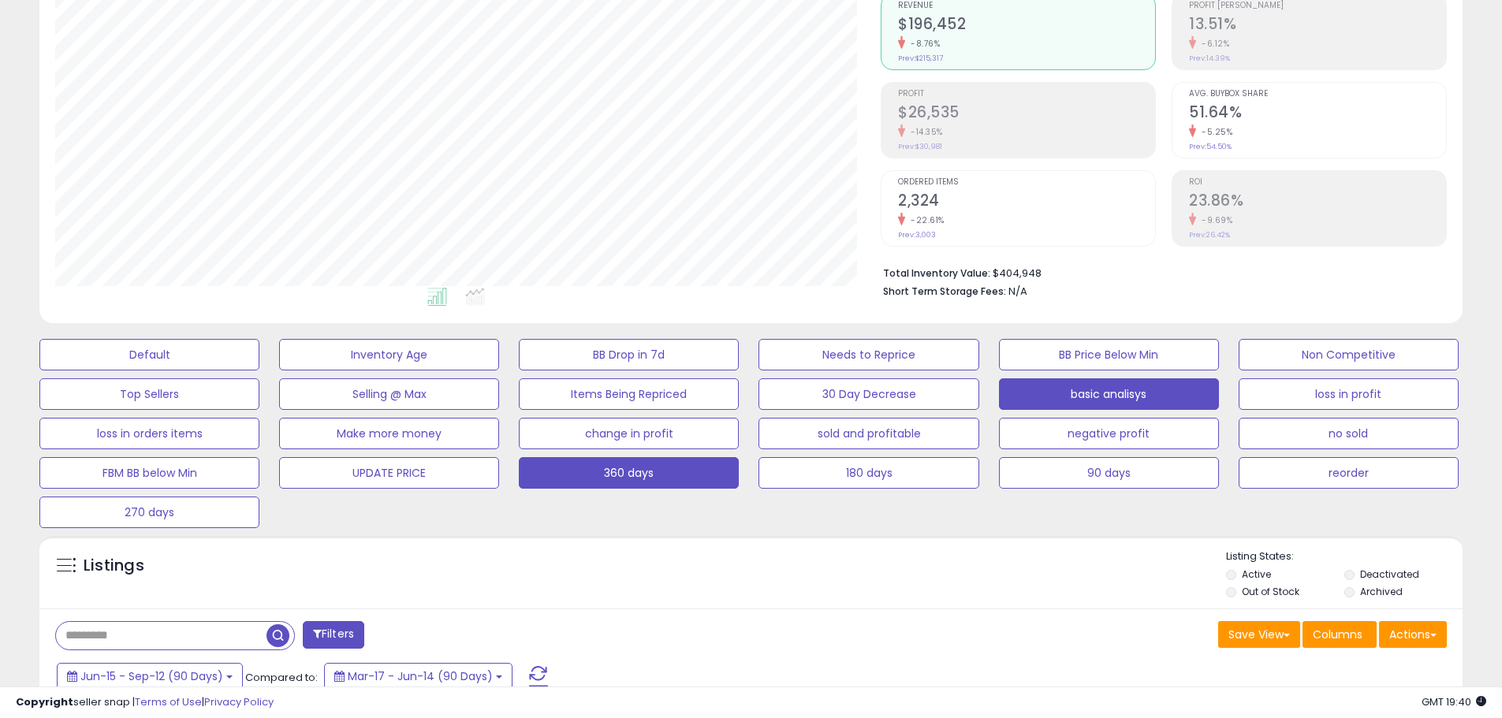
click at [644, 481] on button "360 days" at bounding box center [629, 473] width 220 height 32
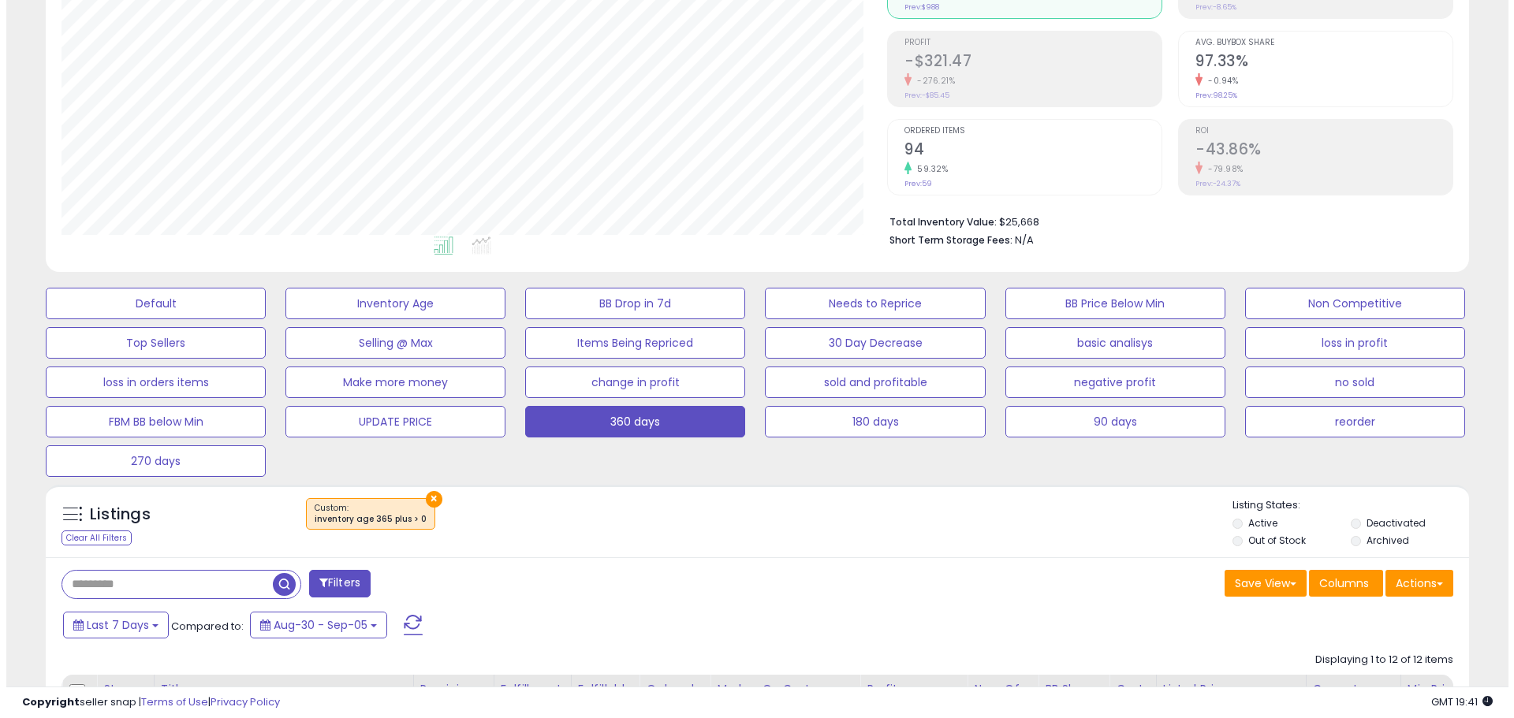
scroll to position [79, 0]
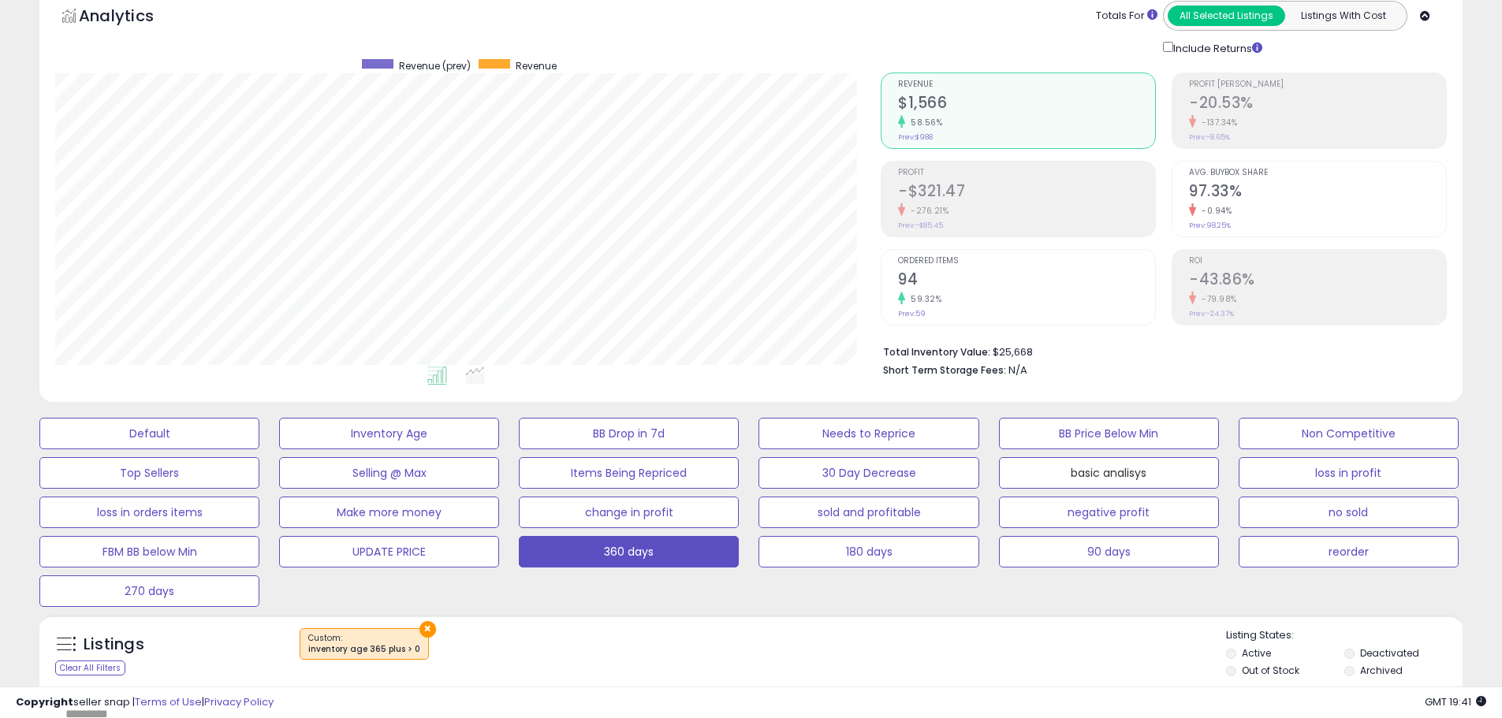
drag, startPoint x: 1070, startPoint y: 477, endPoint x: 599, endPoint y: 12, distance: 662.0
click at [1070, 477] on button "basic analisys" at bounding box center [1109, 473] width 220 height 32
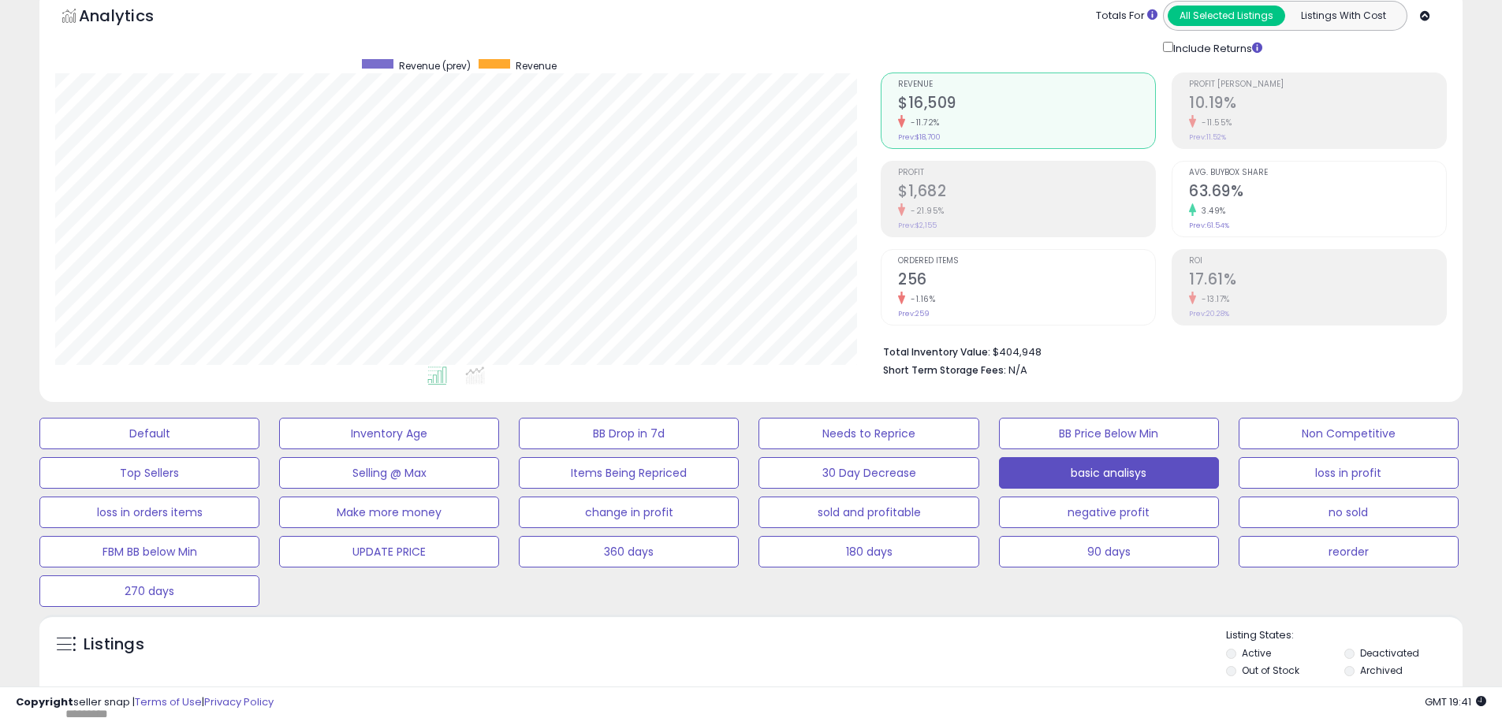
scroll to position [0, 0]
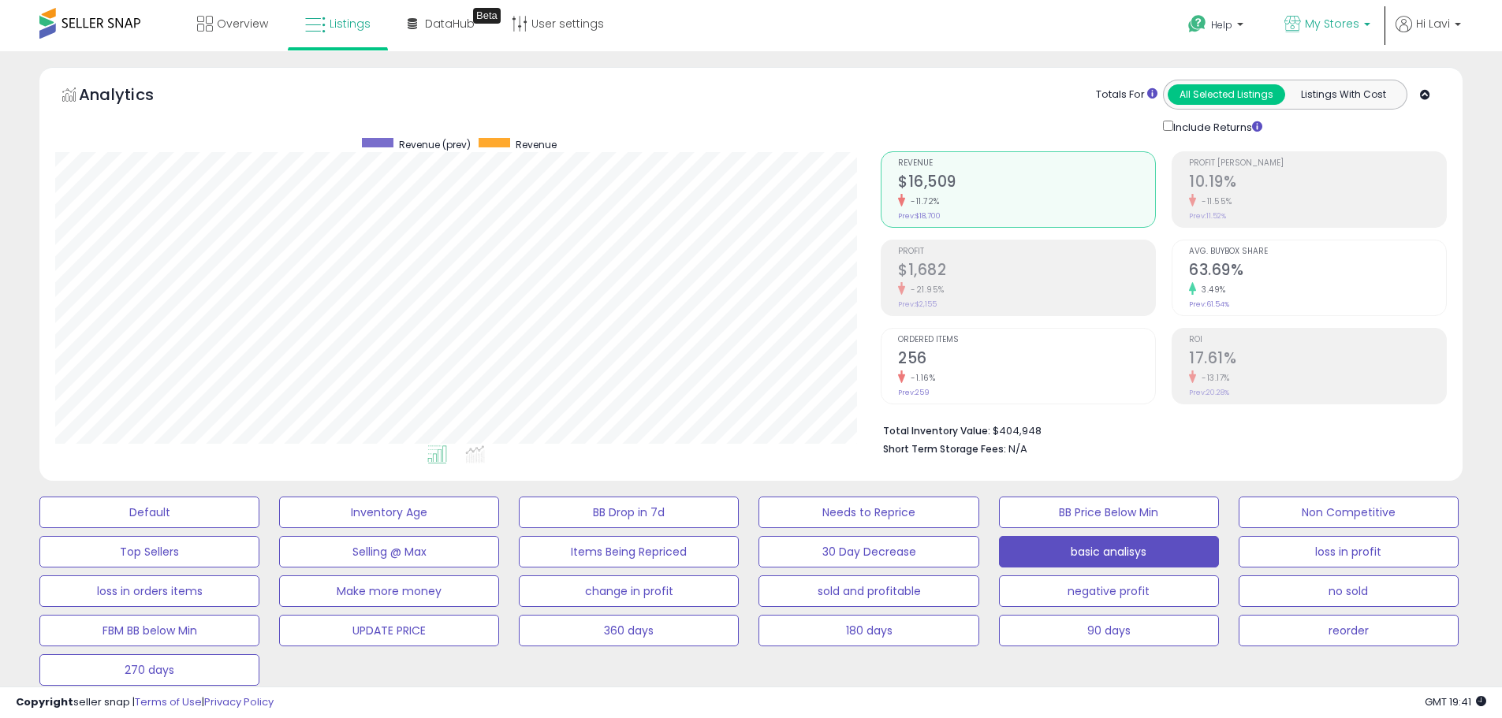
click at [1341, 22] on span "My Stores" at bounding box center [1332, 24] width 54 height 16
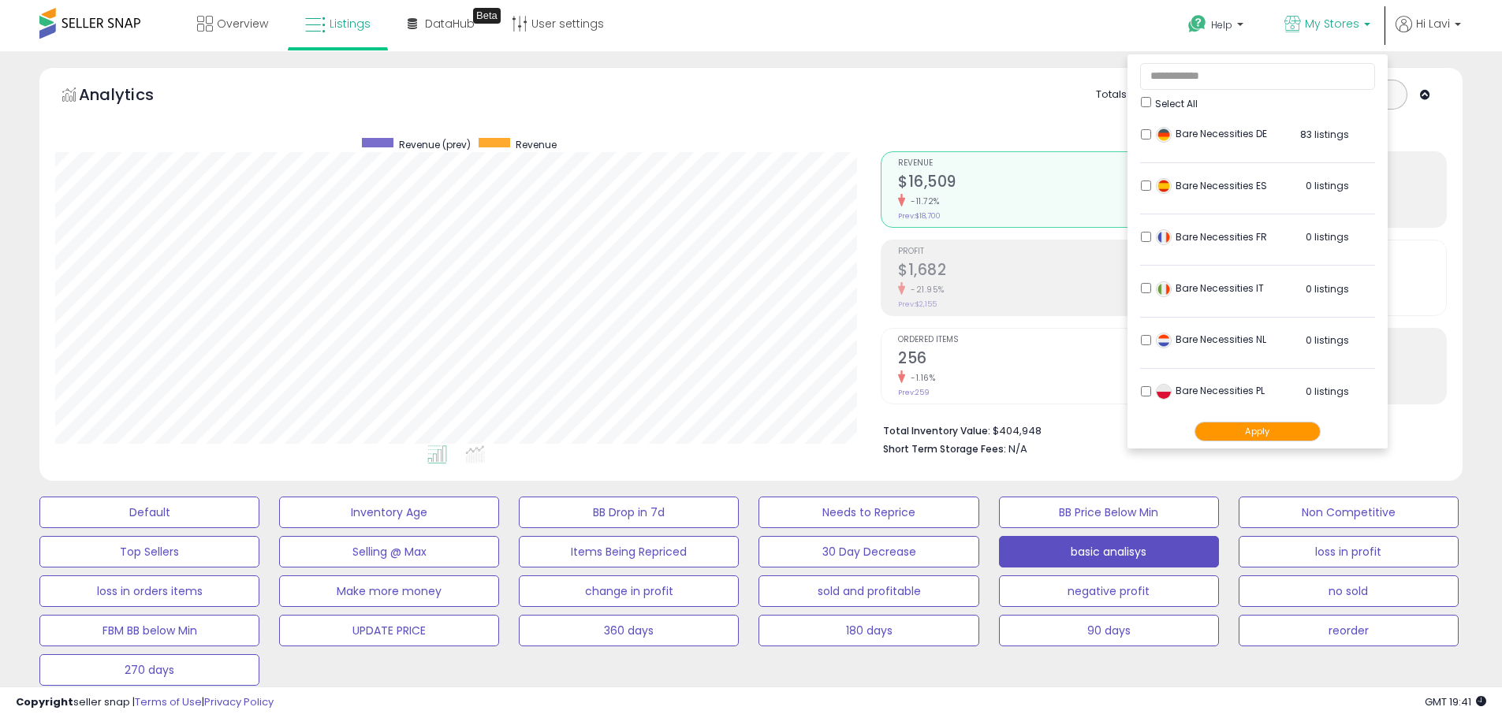
click at [1233, 423] on button "Apply" at bounding box center [1258, 432] width 126 height 20
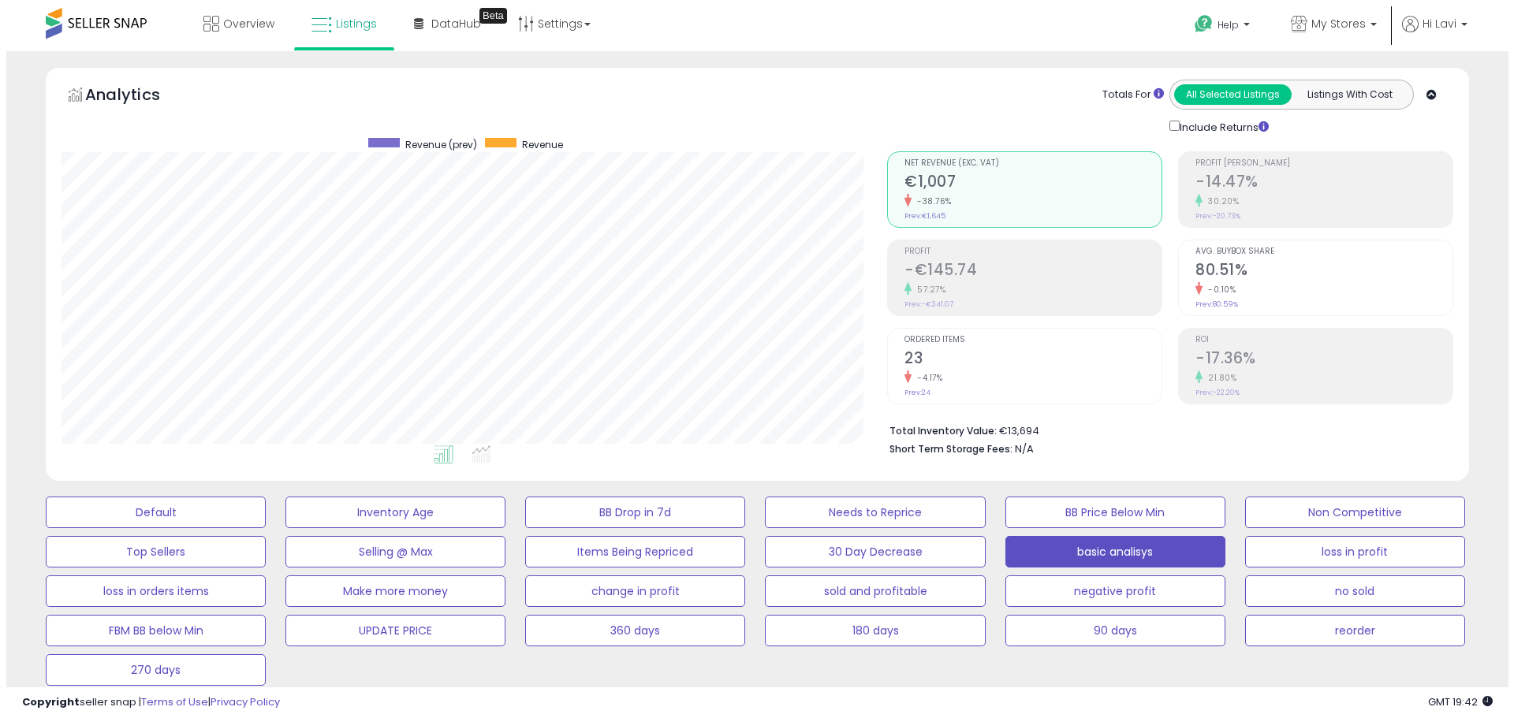
scroll to position [394, 0]
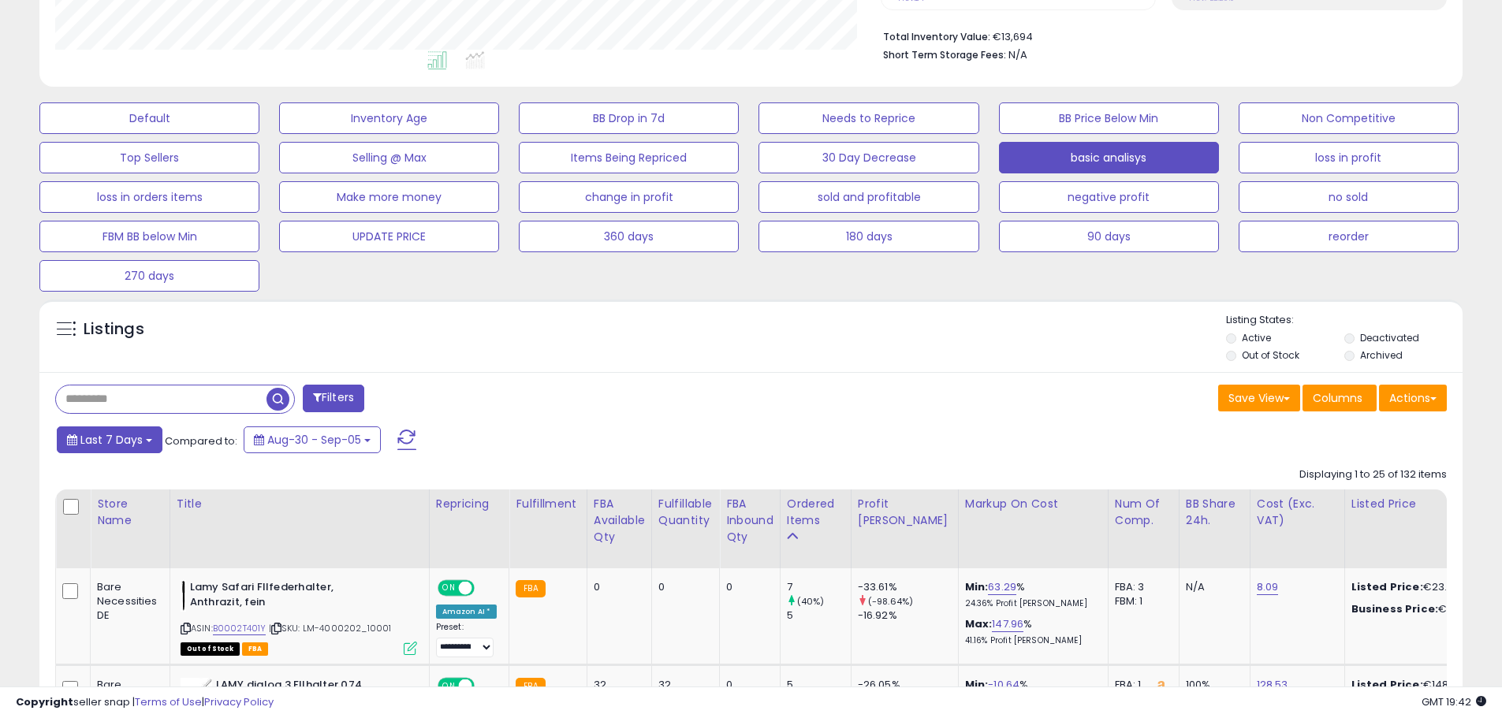
click at [120, 433] on span "Last 7 Days" at bounding box center [111, 440] width 62 height 16
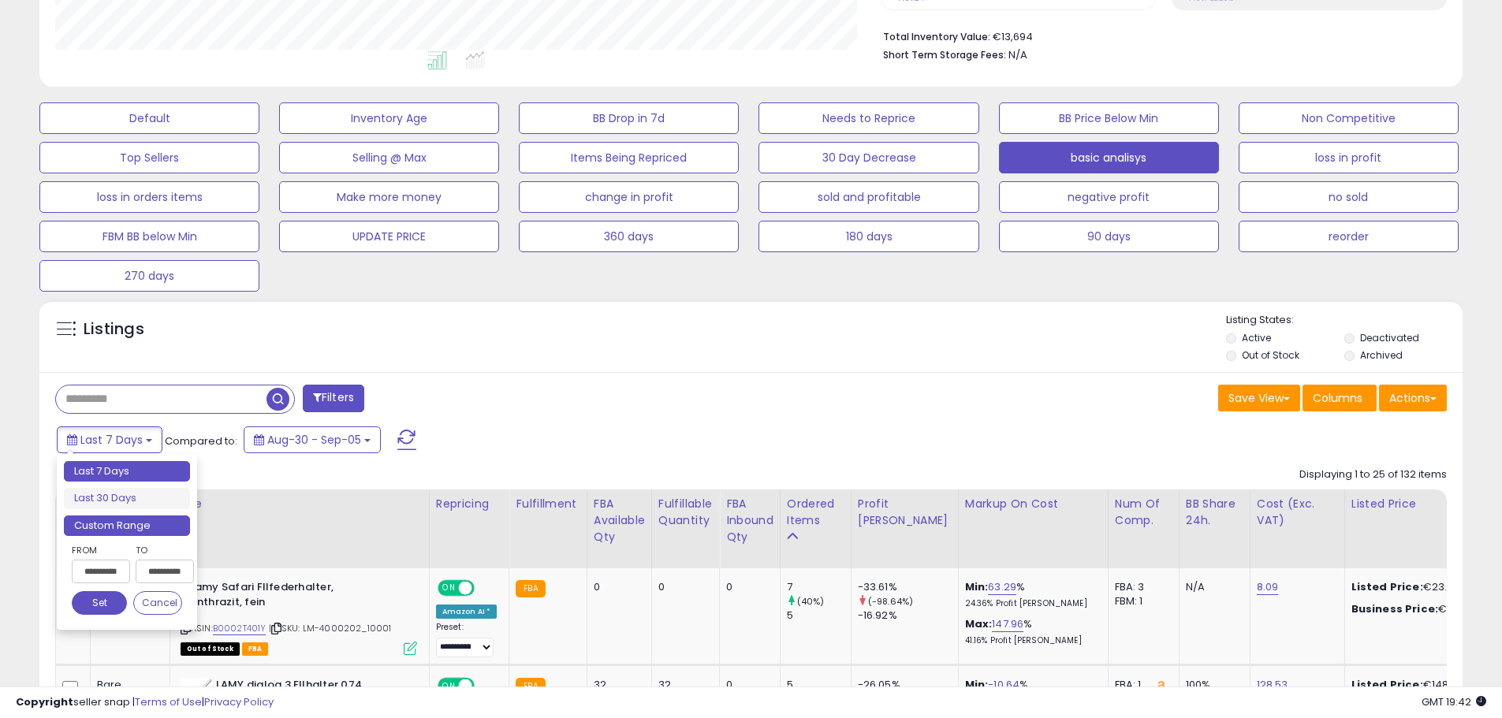
click at [162, 528] on li "Custom Range" at bounding box center [127, 526] width 126 height 21
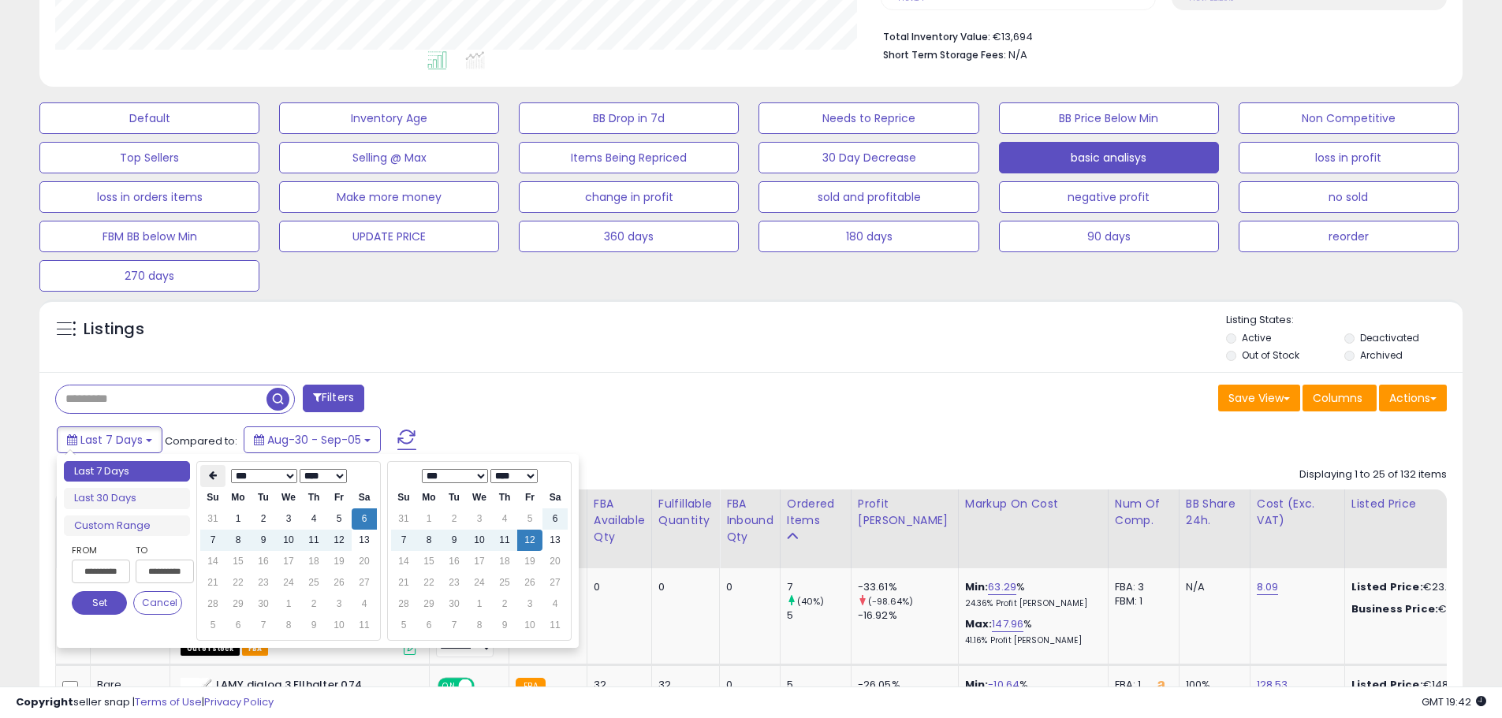
click at [209, 477] on icon at bounding box center [213, 475] width 8 height 9
click at [218, 475] on th at bounding box center [212, 476] width 25 height 22
click at [214, 480] on icon at bounding box center [213, 475] width 8 height 9
type input "**********"
click at [367, 566] on td "14" at bounding box center [364, 561] width 25 height 21
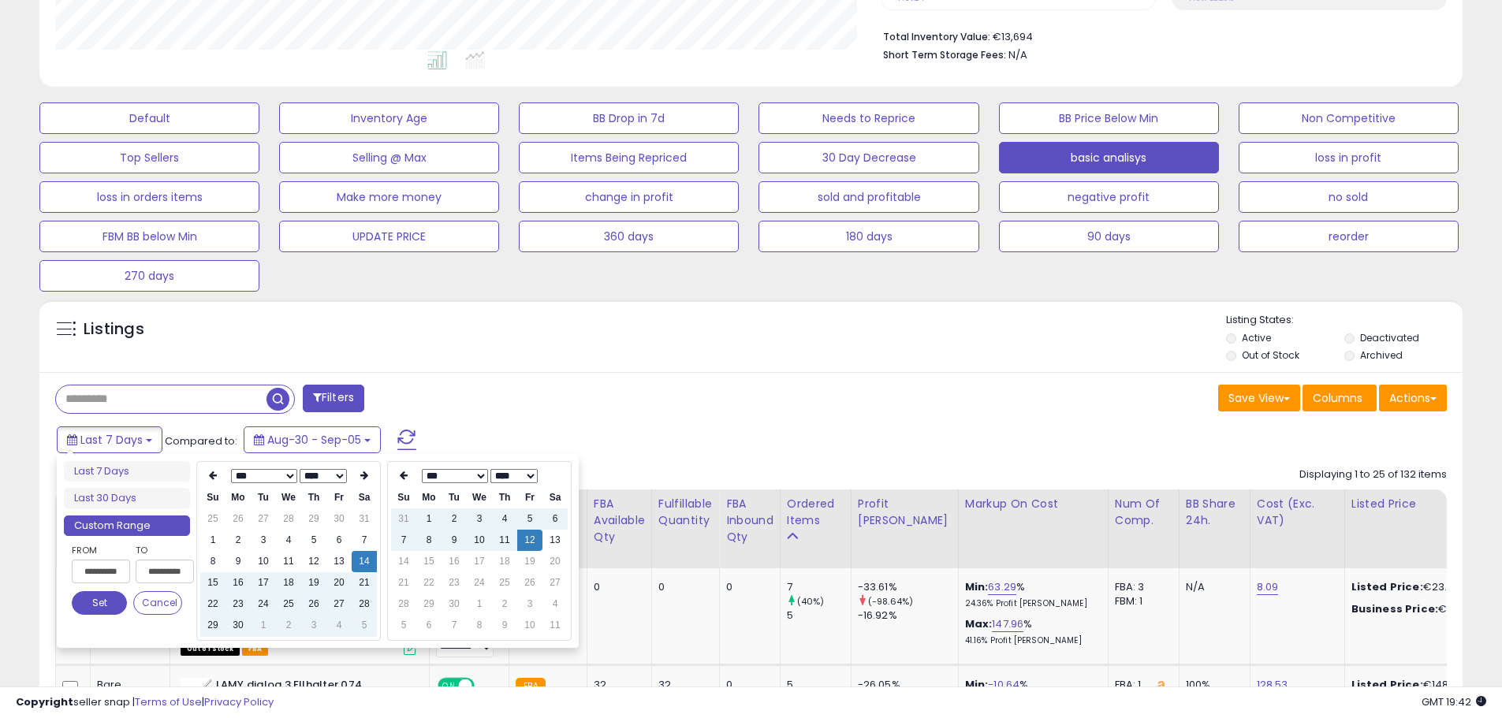
type input "**********"
click at [468, 449] on div "Last 7 Days Compared to: Aug-30 - Sep-05" at bounding box center [575, 441] width 1044 height 35
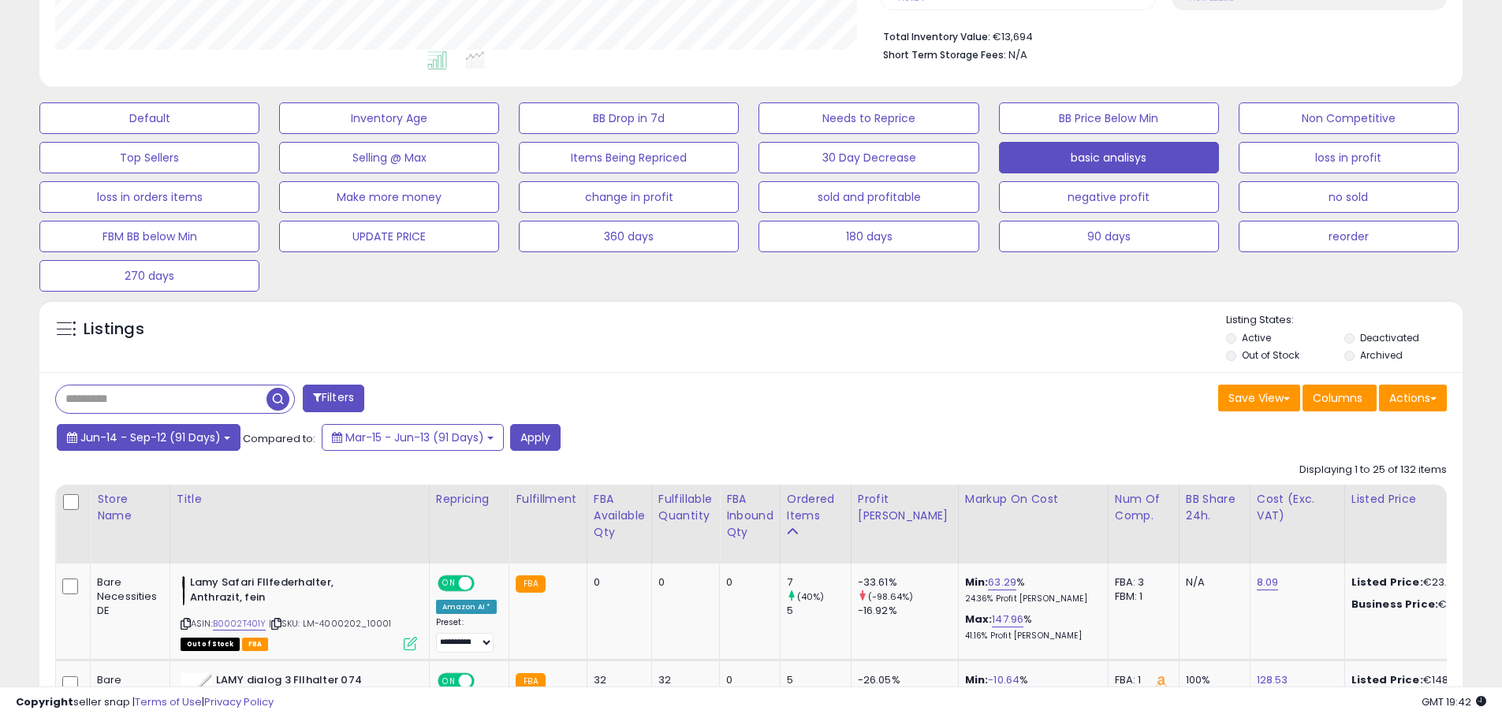
click at [201, 433] on span "Jun-14 - Sep-12 (91 Days)" at bounding box center [150, 438] width 140 height 16
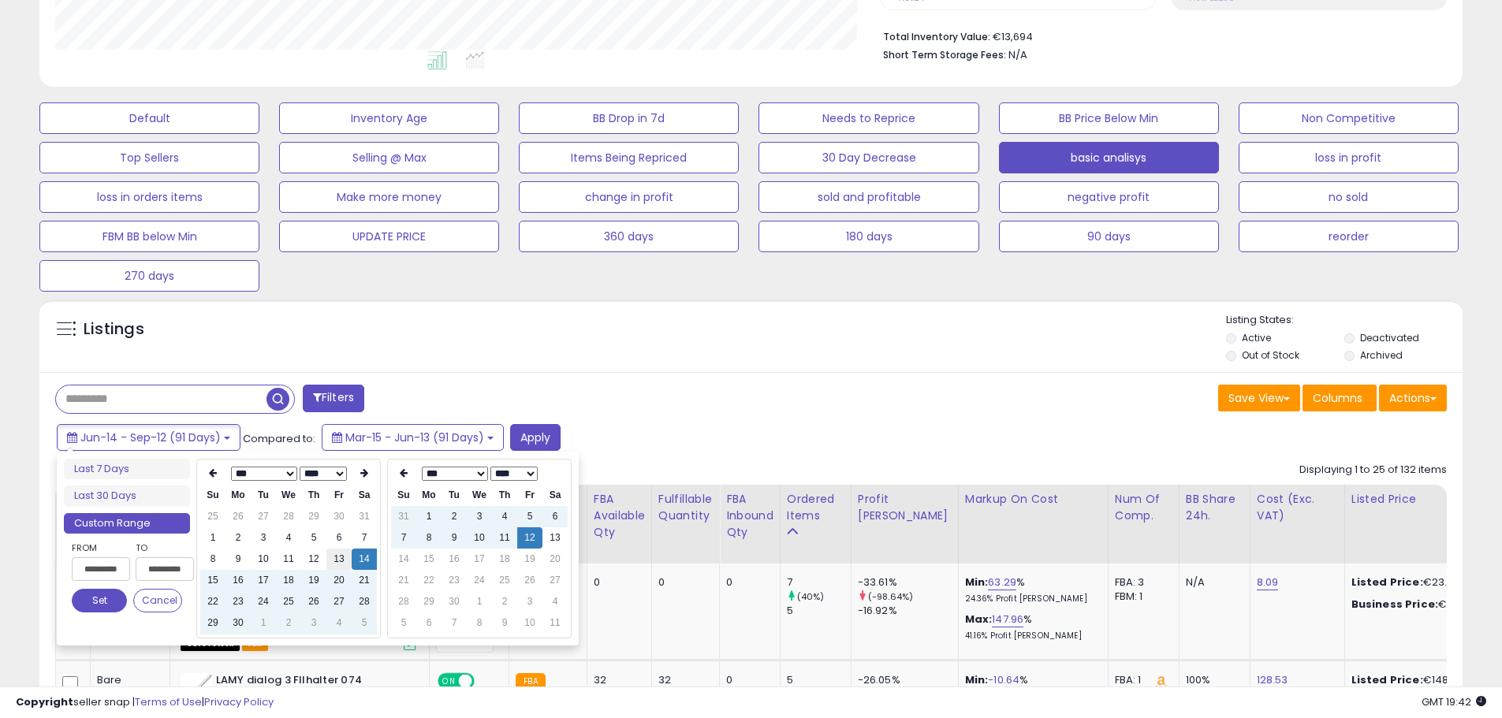
click at [330, 565] on td "13" at bounding box center [339, 559] width 25 height 21
type input "**********"
click at [532, 438] on button "Apply" at bounding box center [535, 437] width 50 height 27
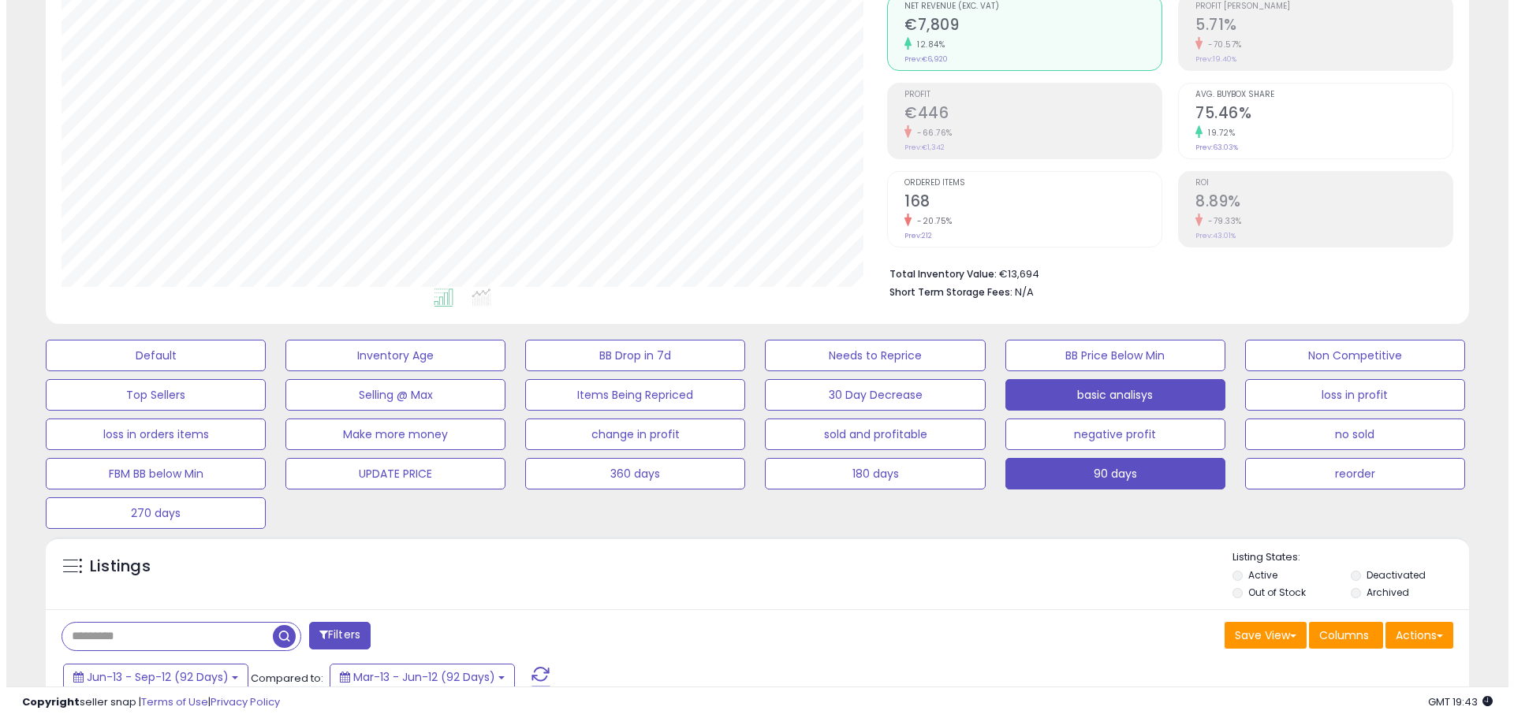
scroll to position [158, 0]
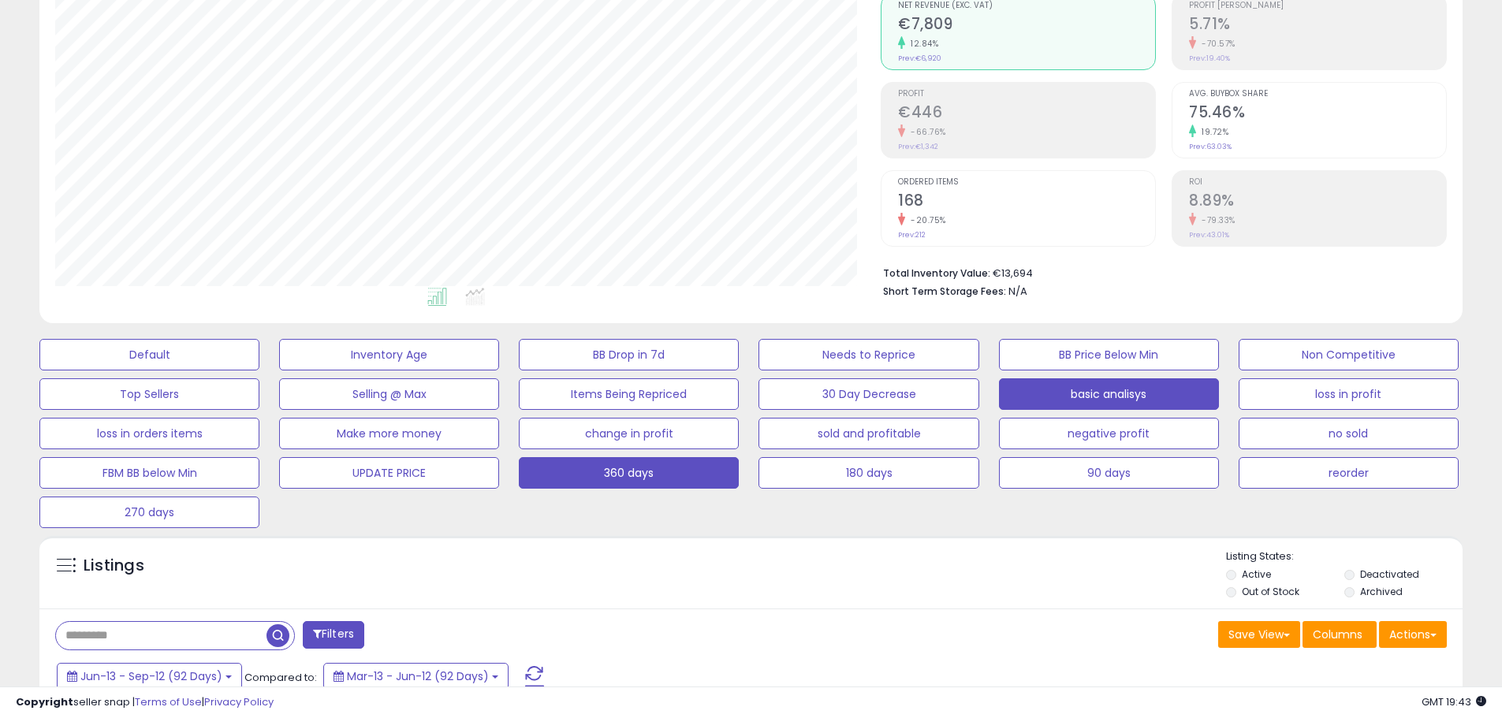
click at [699, 473] on button "360 days" at bounding box center [629, 473] width 220 height 32
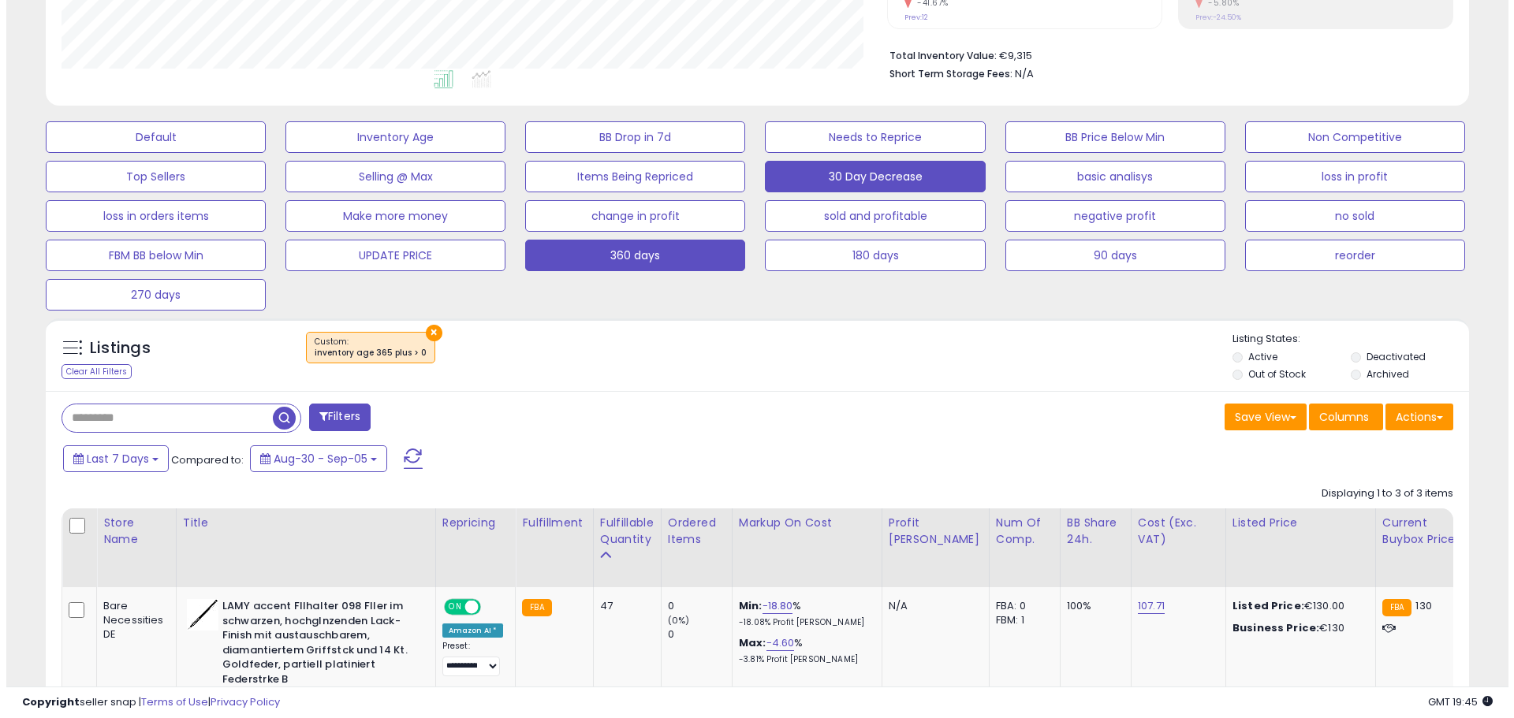
scroll to position [315, 0]
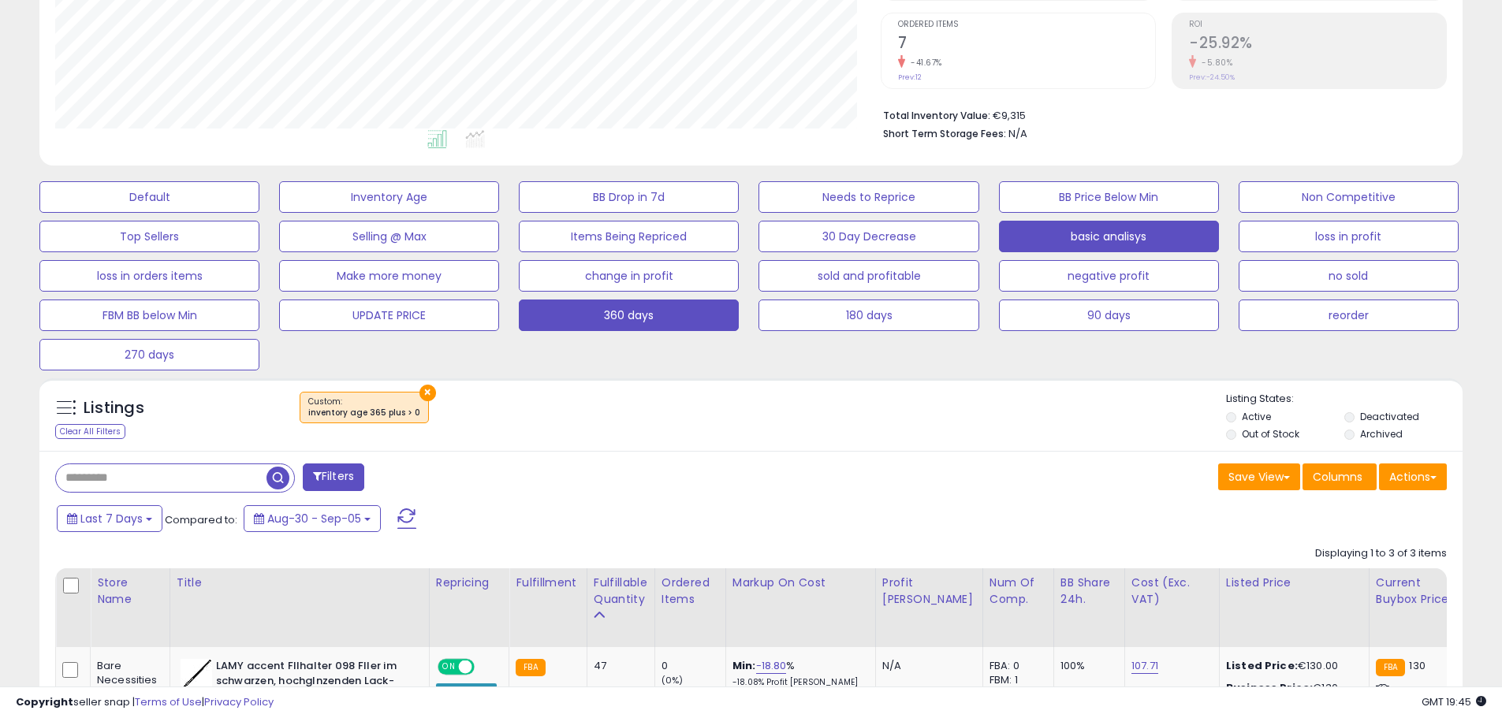
click at [1122, 244] on button "basic analisys" at bounding box center [1109, 237] width 220 height 32
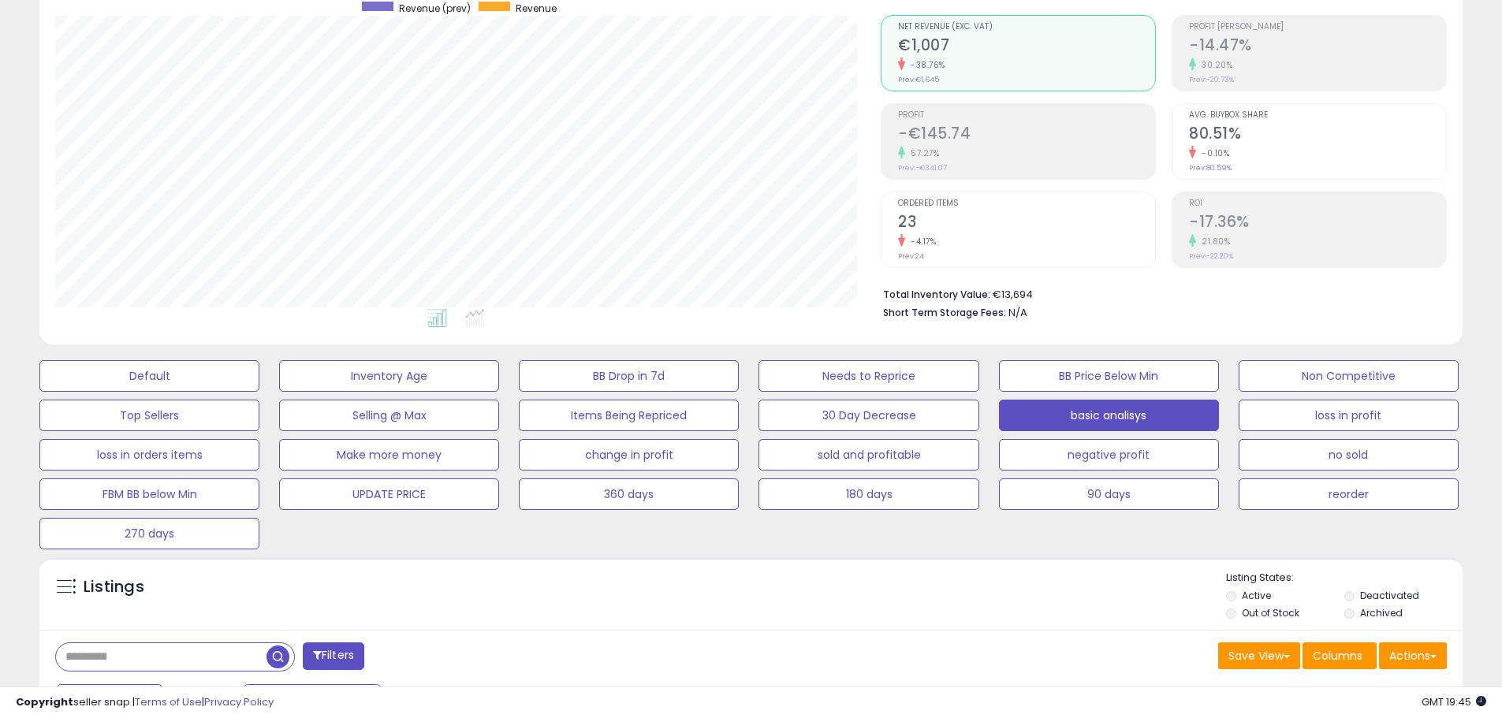
scroll to position [0, 0]
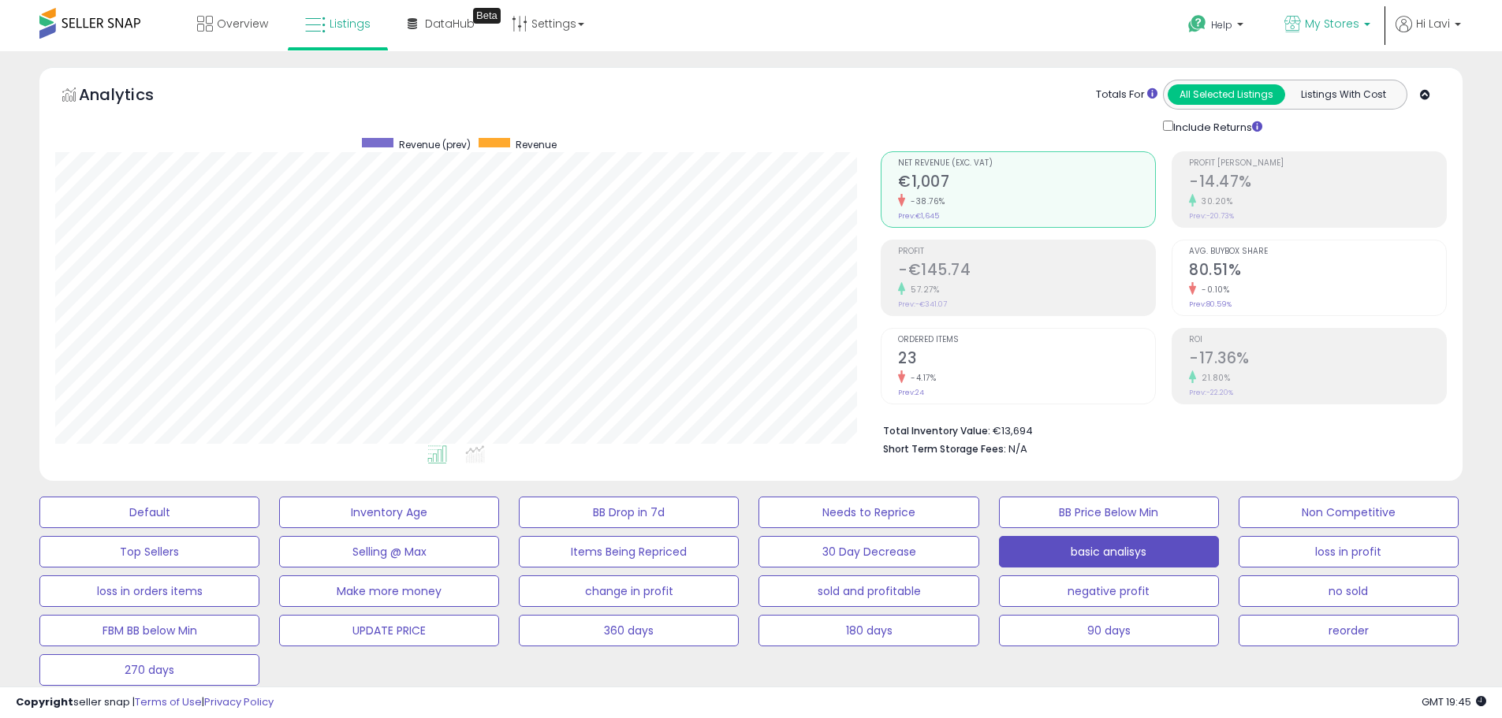
click at [1319, 25] on span "My Stores" at bounding box center [1332, 24] width 54 height 16
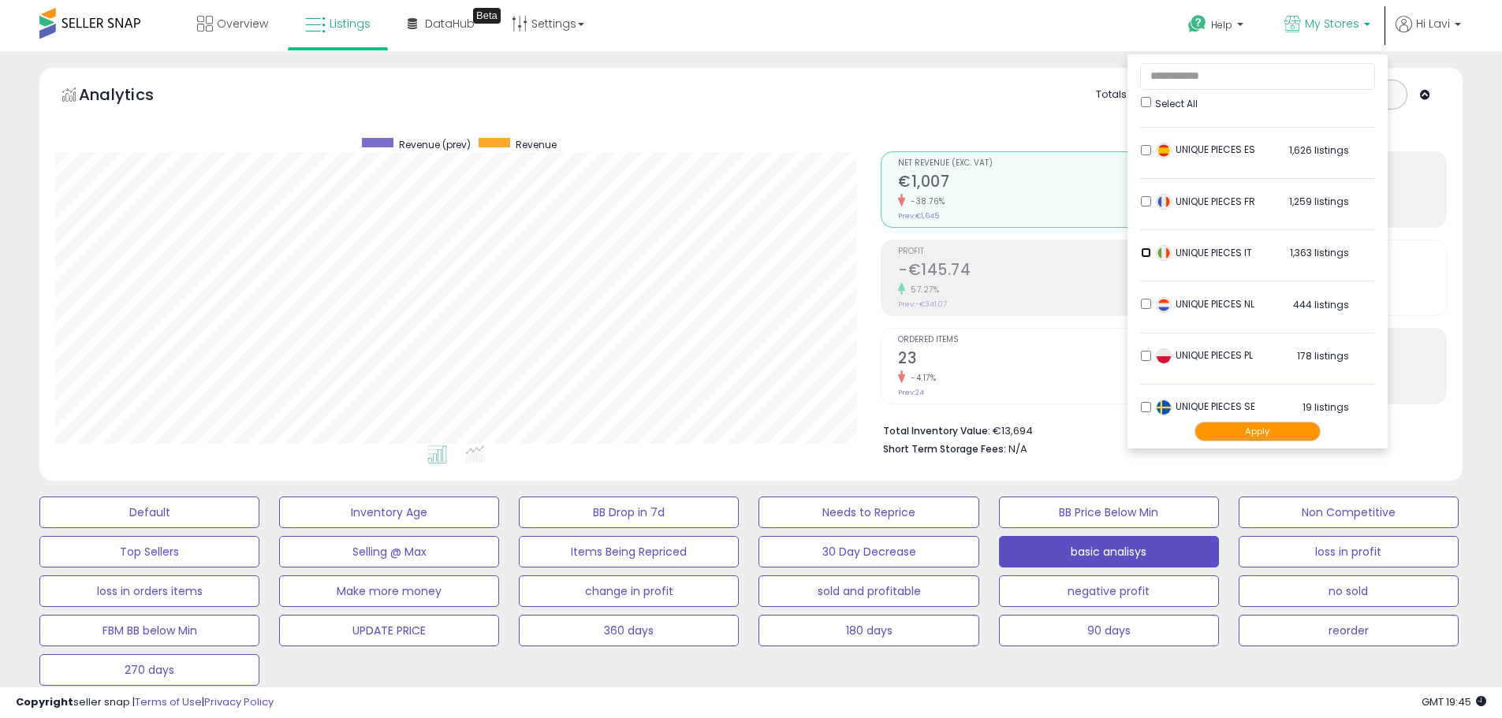
scroll to position [826, 0]
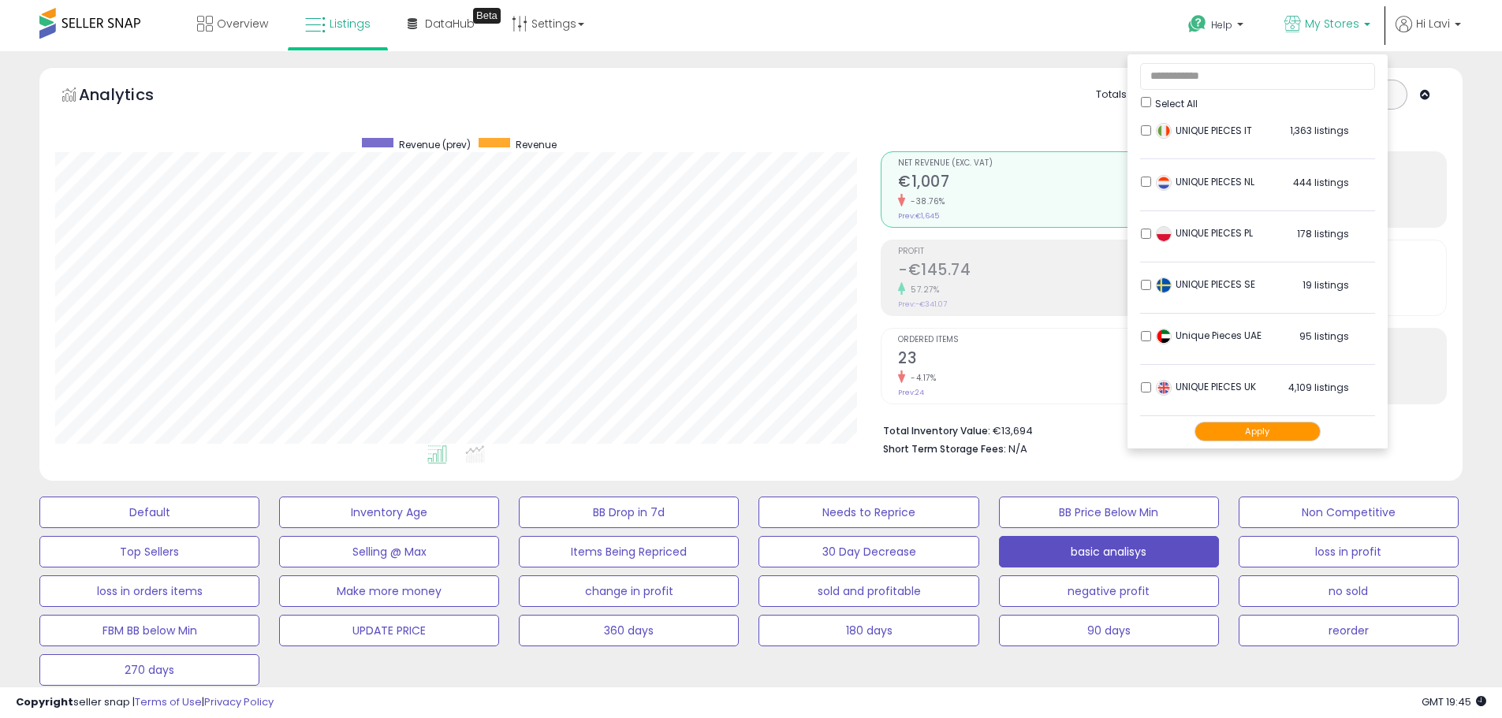
click at [1295, 434] on button "Apply" at bounding box center [1258, 432] width 126 height 20
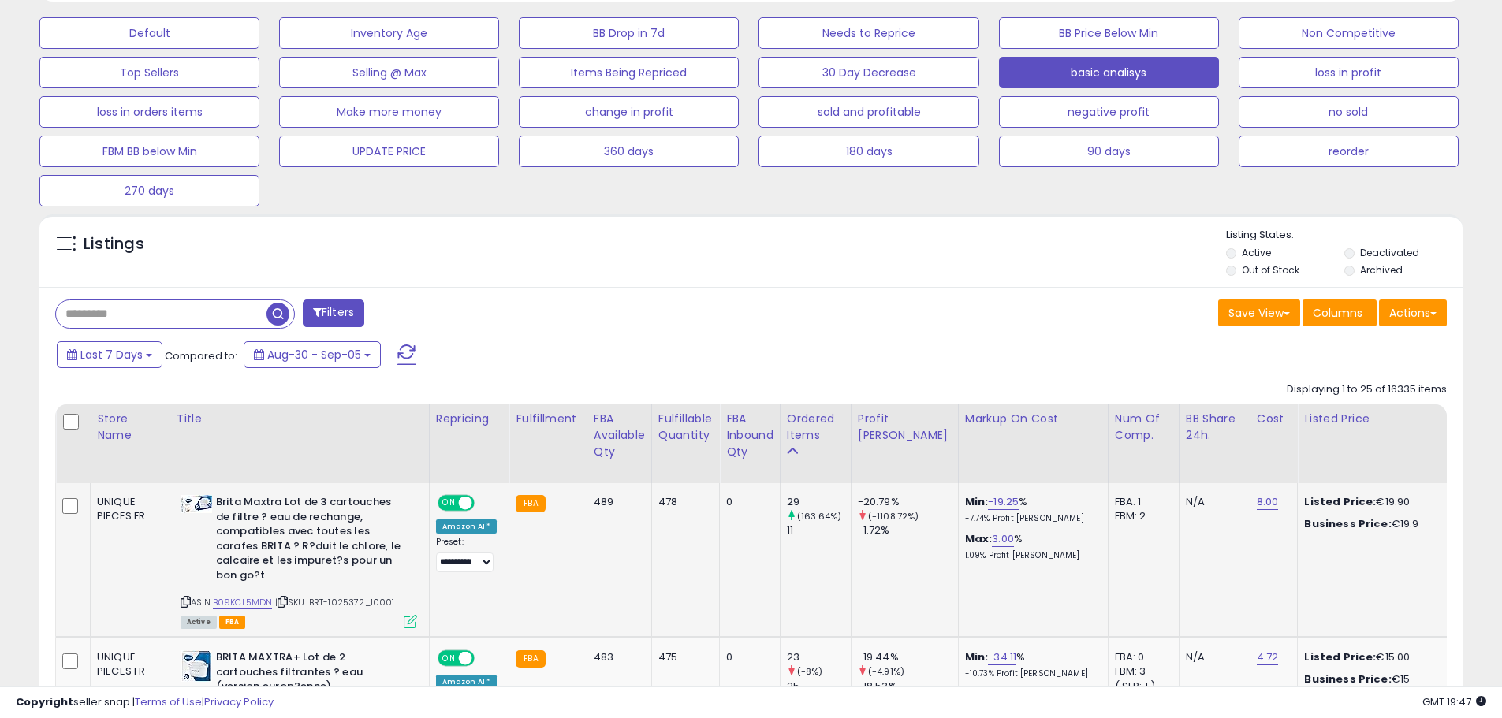
scroll to position [473, 0]
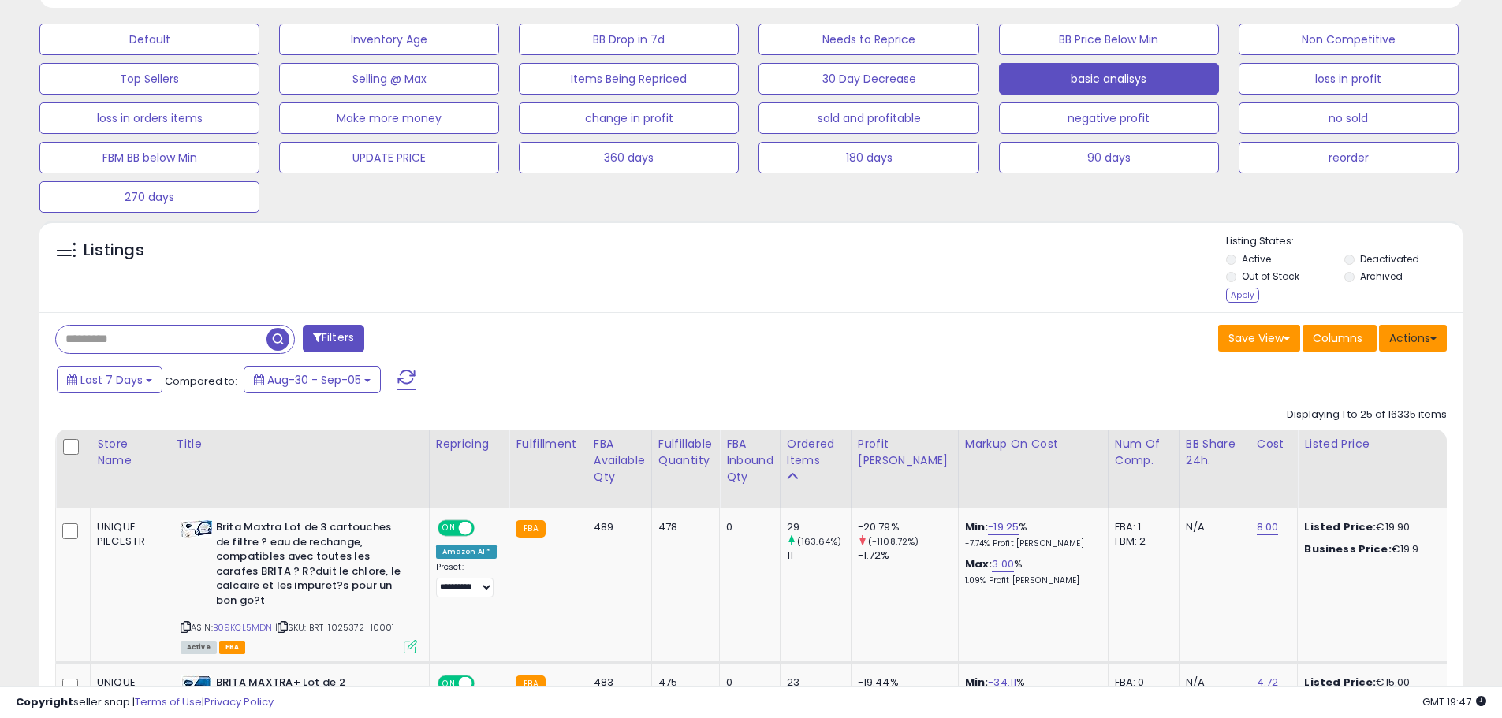
click at [1418, 341] on button "Actions" at bounding box center [1413, 338] width 68 height 27
click at [1250, 292] on div "Apply" at bounding box center [1242, 295] width 33 height 15
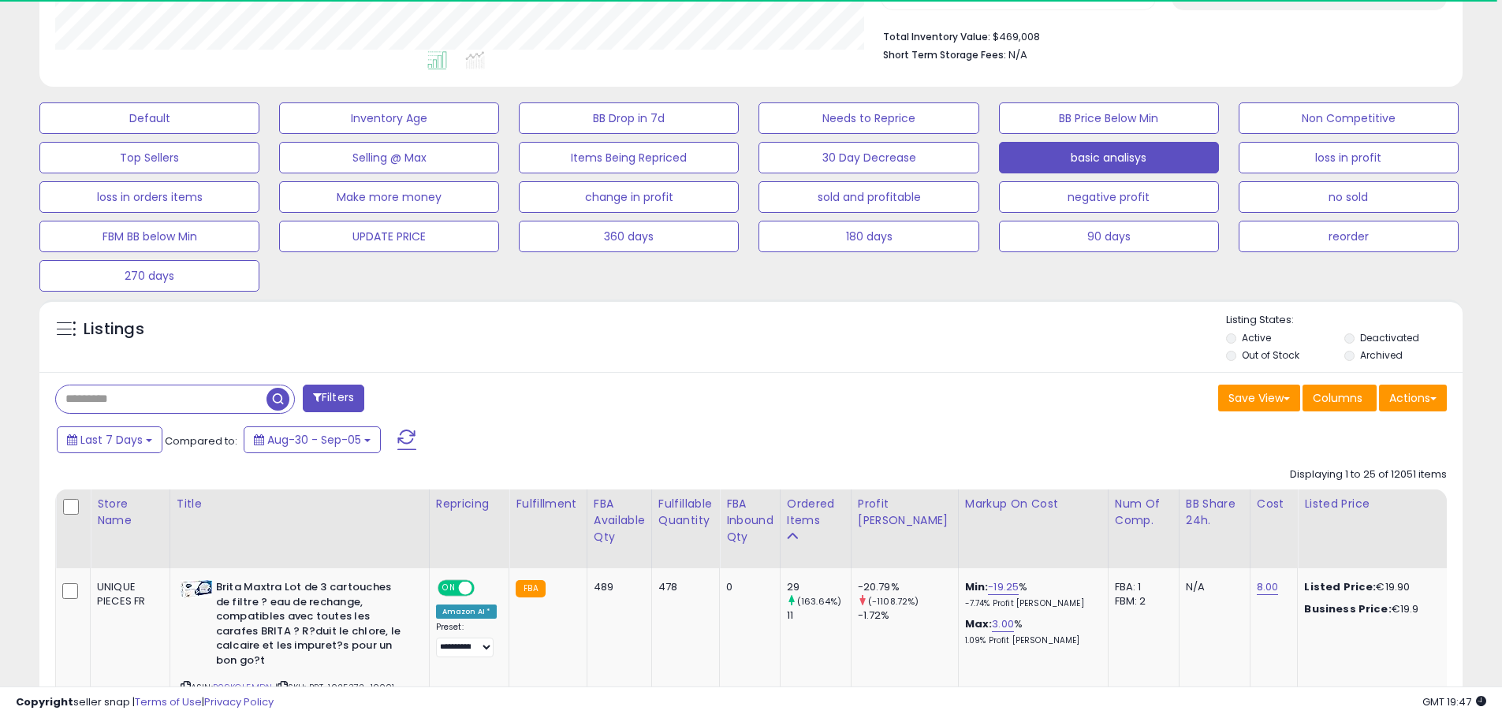
scroll to position [788324, 787822]
click at [1410, 412] on div "Actions [GEOGRAPHIC_DATA] Export Visible Columns Export All Columns Export Rela…" at bounding box center [1413, 400] width 68 height 31
click at [1413, 408] on button "Actions" at bounding box center [1413, 398] width 68 height 27
click at [1394, 492] on link "Export All Columns" at bounding box center [1349, 499] width 173 height 24
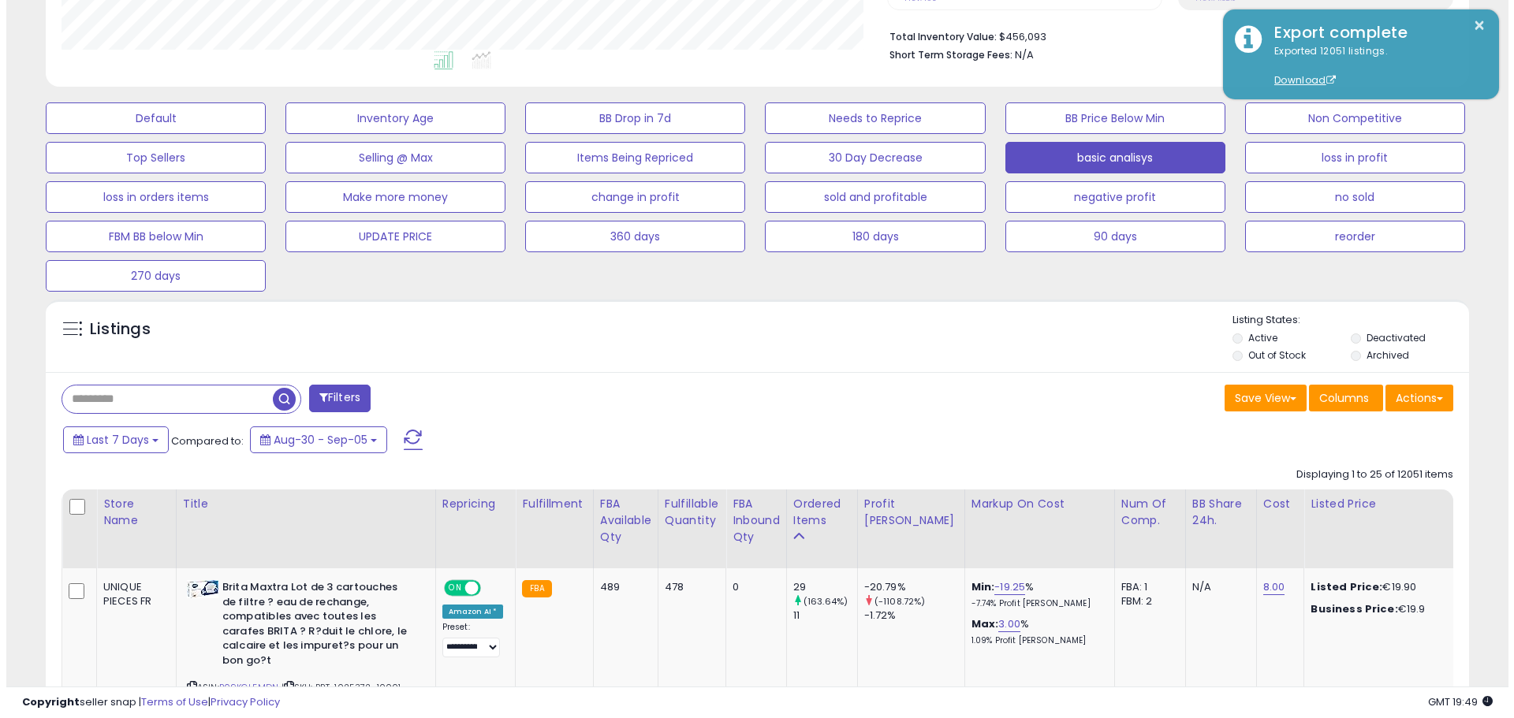
scroll to position [323, 826]
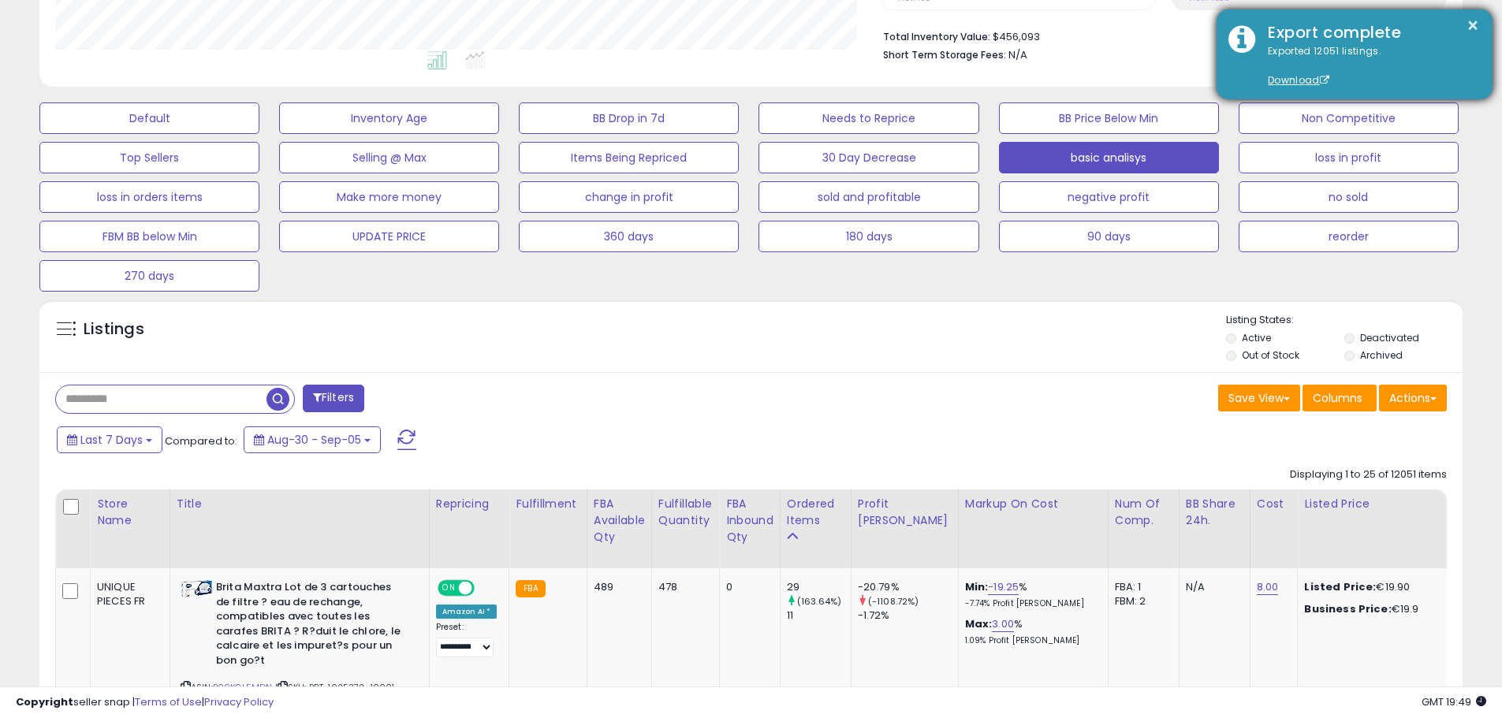
click at [1480, 28] on div "Export complete" at bounding box center [1368, 32] width 225 height 23
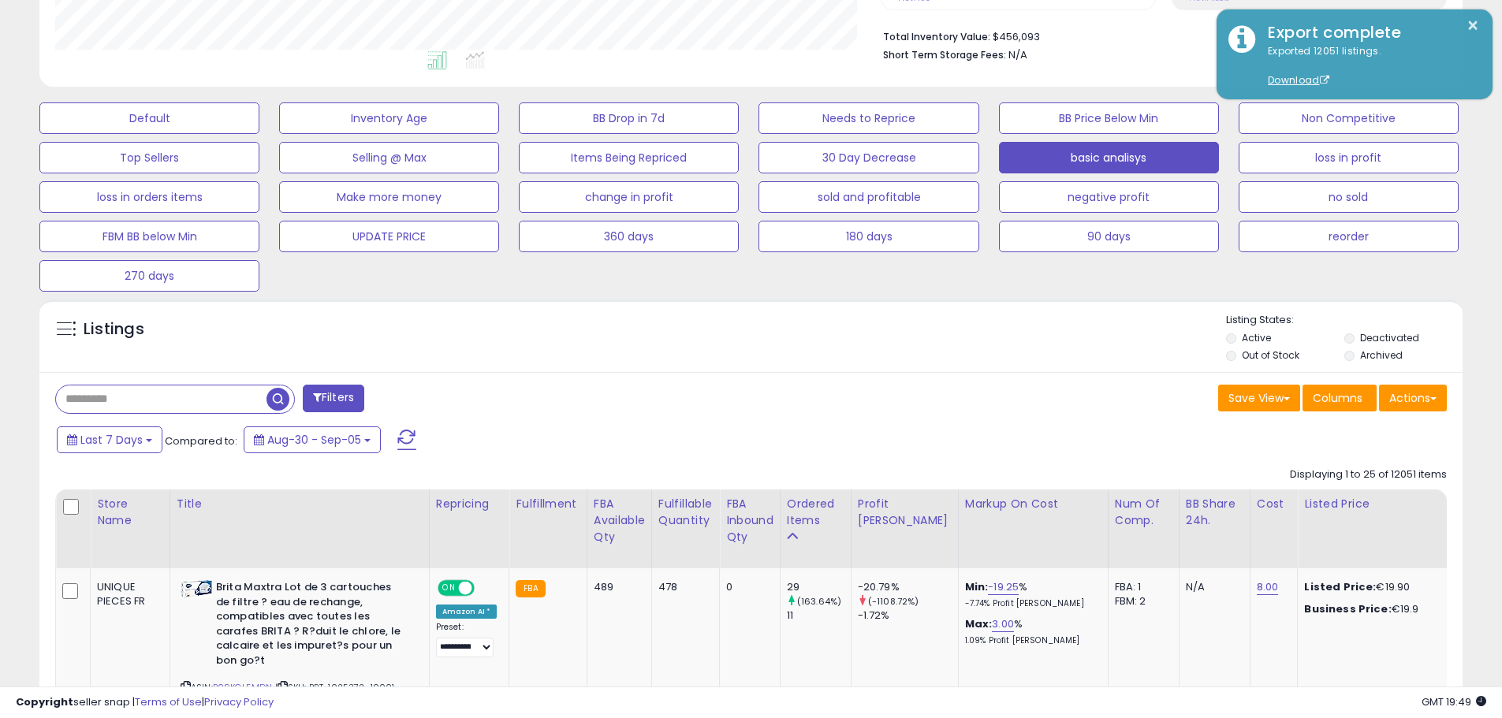
click at [510, 260] on div "Default Inventory Age BB Drop in 7d Needs to Reprice BB Price Below Min Non Com…" at bounding box center [751, 193] width 1463 height 197
click at [140, 449] on button "Last 7 Days" at bounding box center [110, 440] width 106 height 27
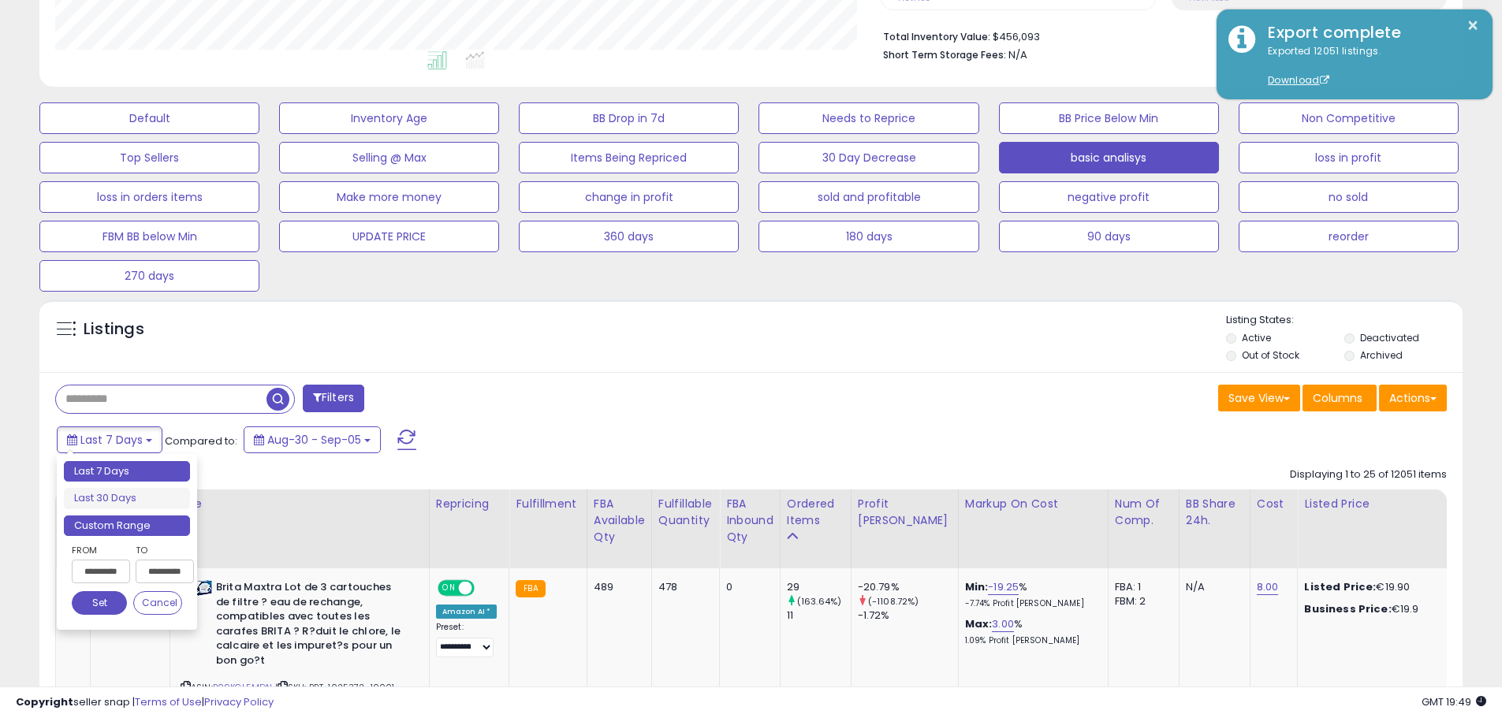
click at [126, 523] on li "Custom Range" at bounding box center [127, 526] width 126 height 21
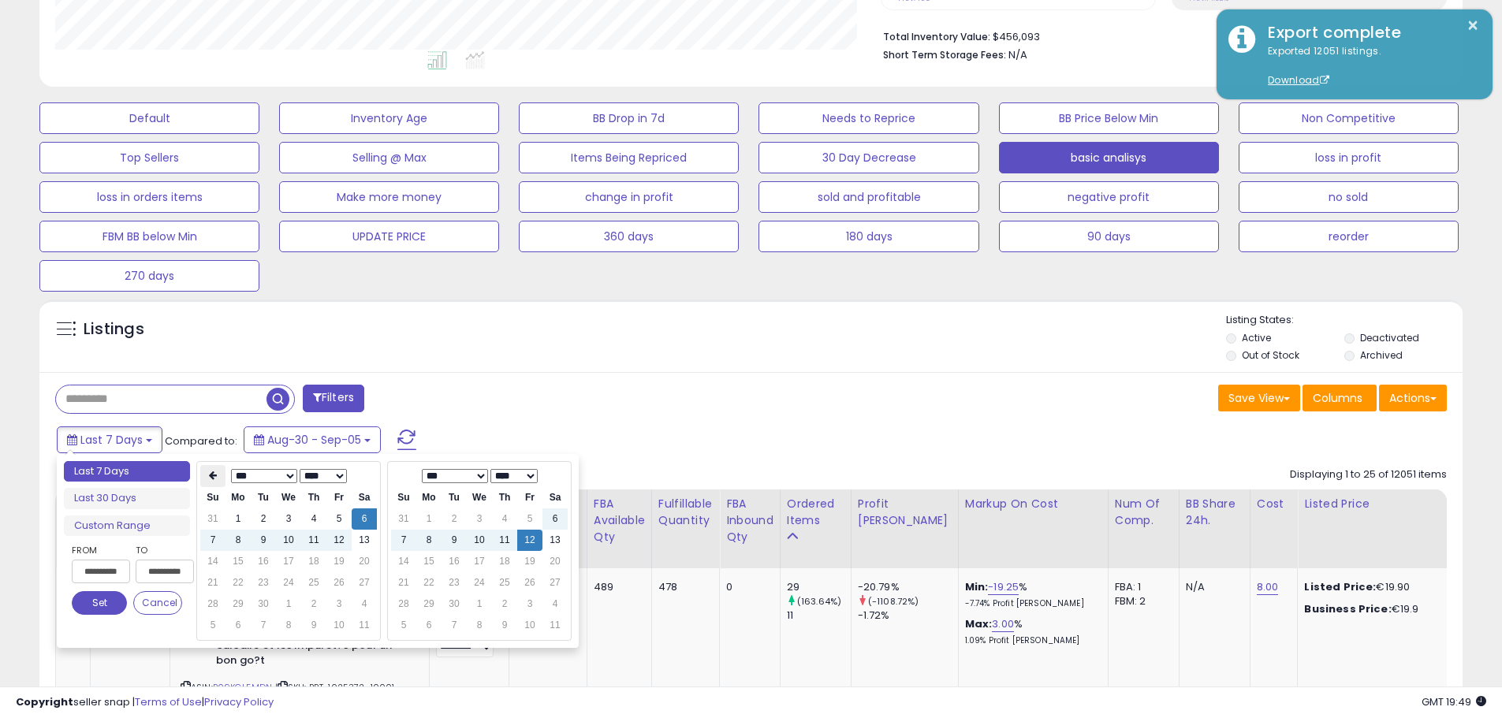
click at [217, 479] on icon at bounding box center [213, 475] width 8 height 9
click at [208, 482] on th at bounding box center [212, 476] width 25 height 22
click at [346, 562] on td "13" at bounding box center [339, 561] width 25 height 21
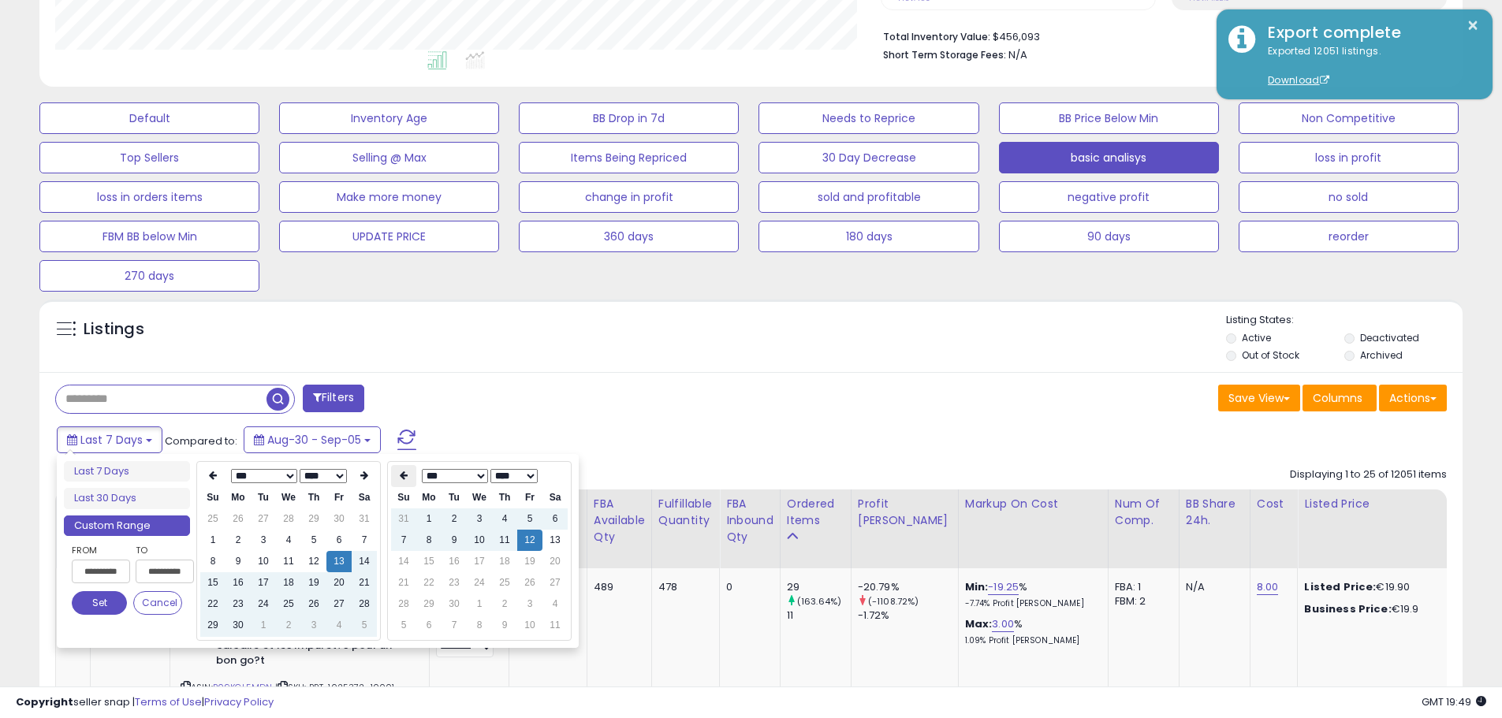
type input "**********"
click at [479, 413] on div "Filters" at bounding box center [397, 401] width 708 height 32
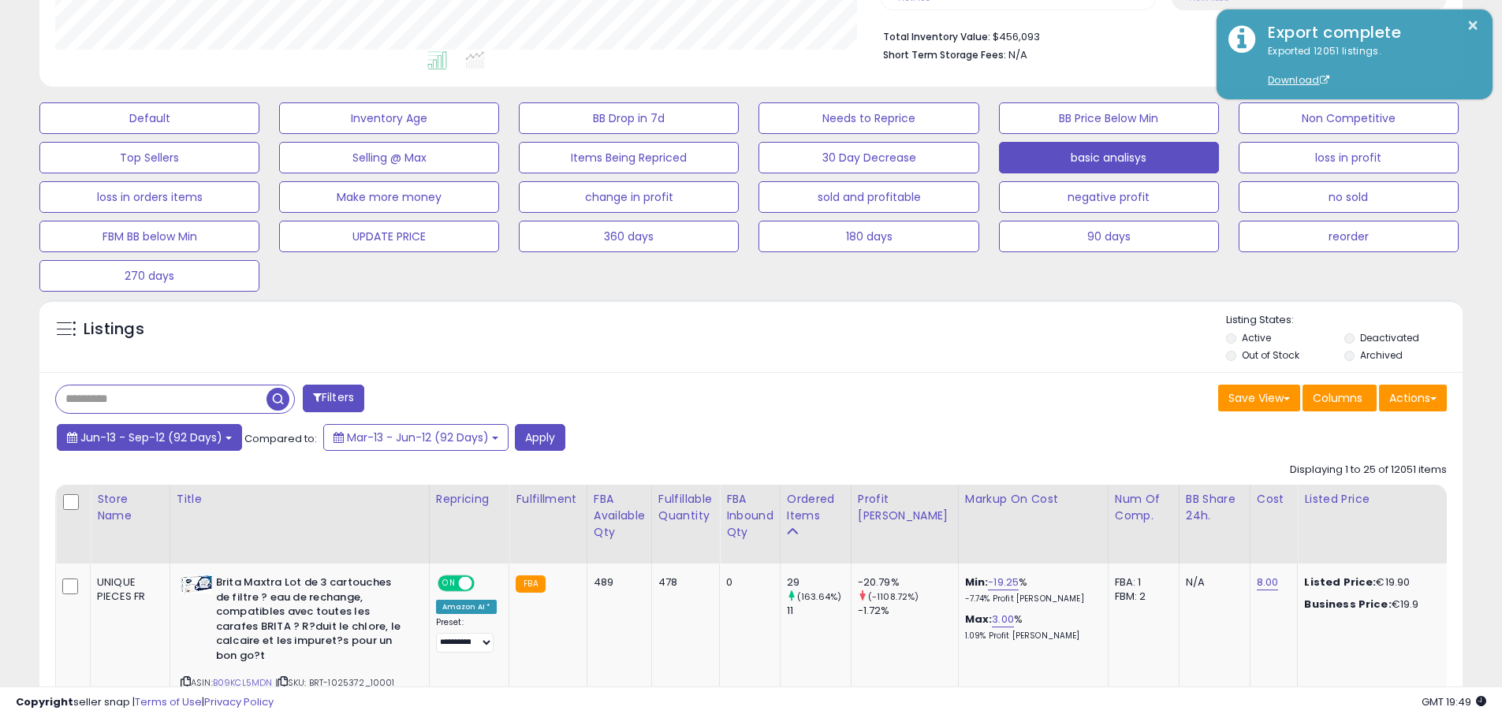
click at [200, 447] on button "Jun-13 - Sep-12 (92 Days)" at bounding box center [149, 437] width 185 height 27
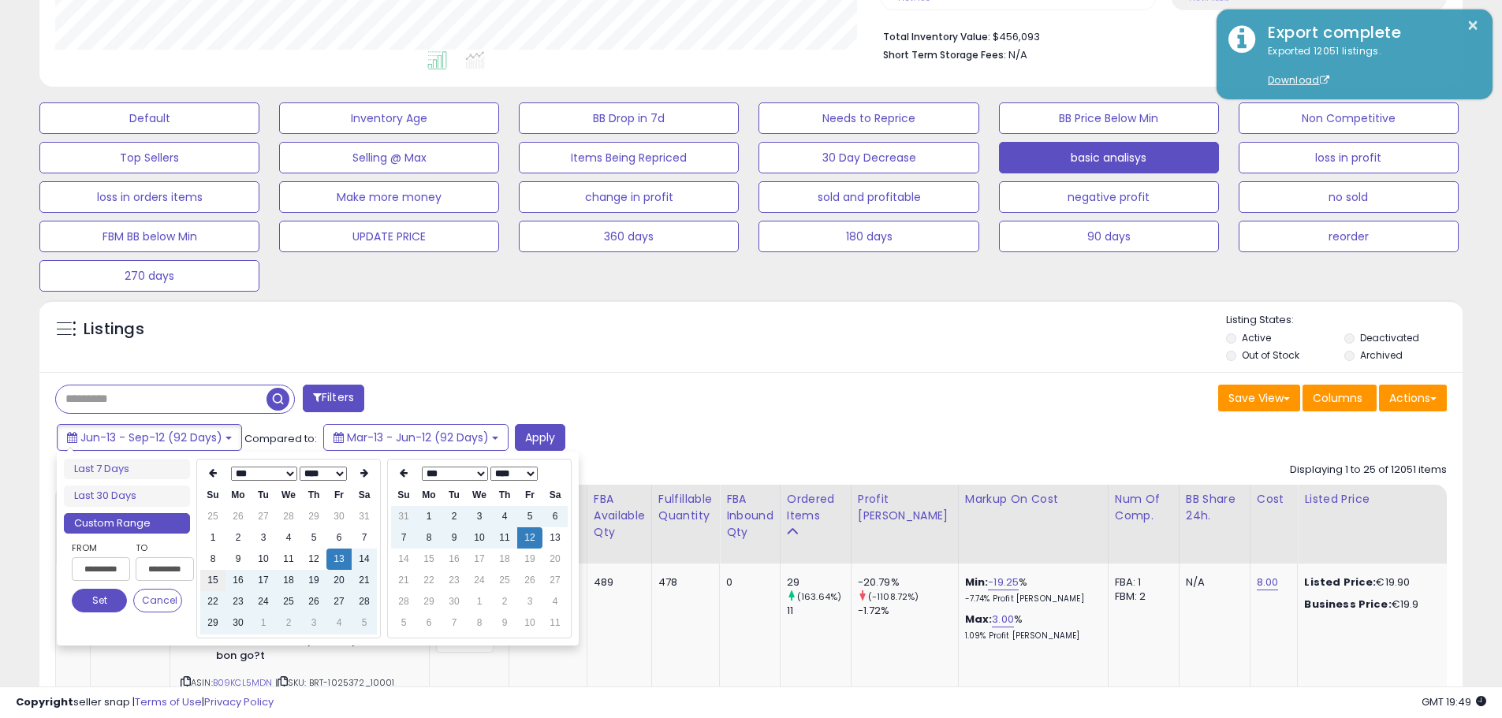
click at [217, 582] on td "15" at bounding box center [212, 580] width 25 height 21
type input "**********"
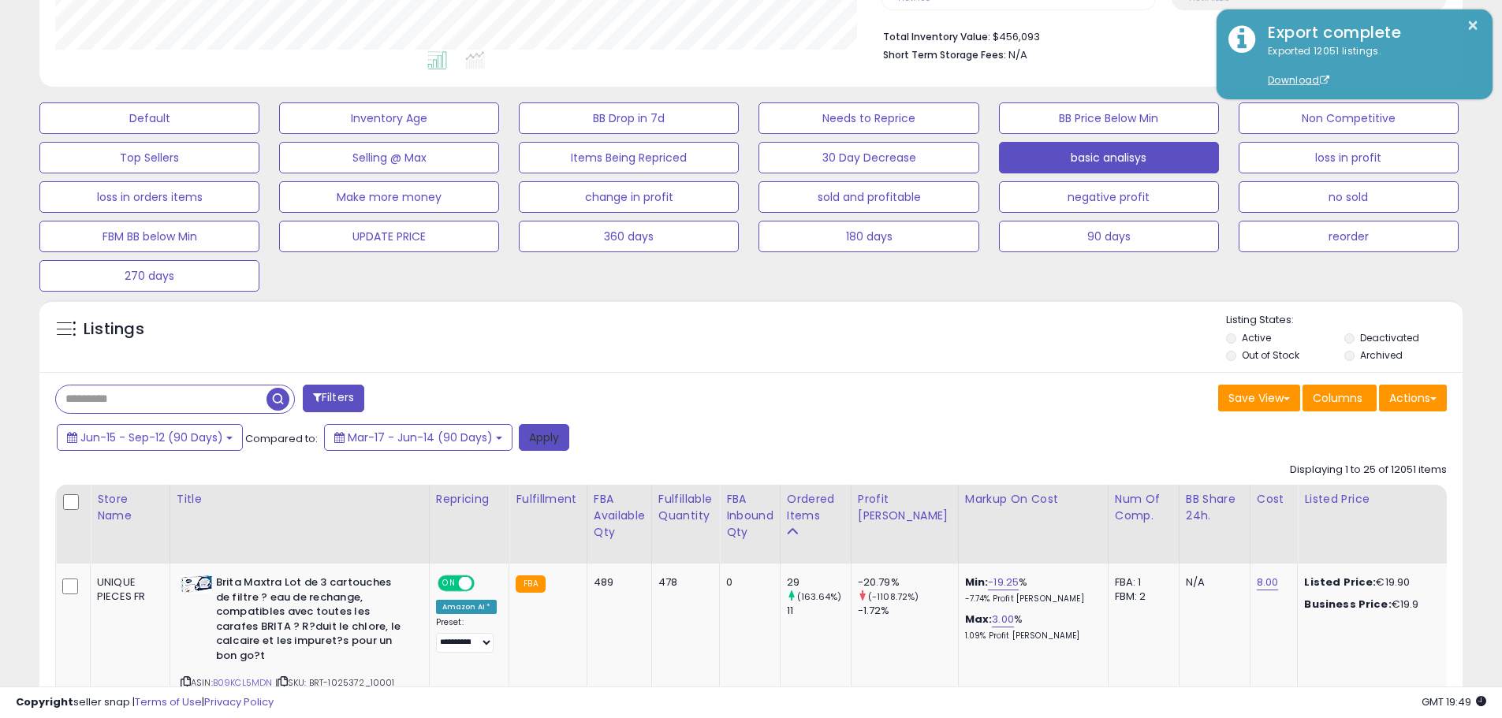
click at [532, 445] on button "Apply" at bounding box center [544, 437] width 50 height 27
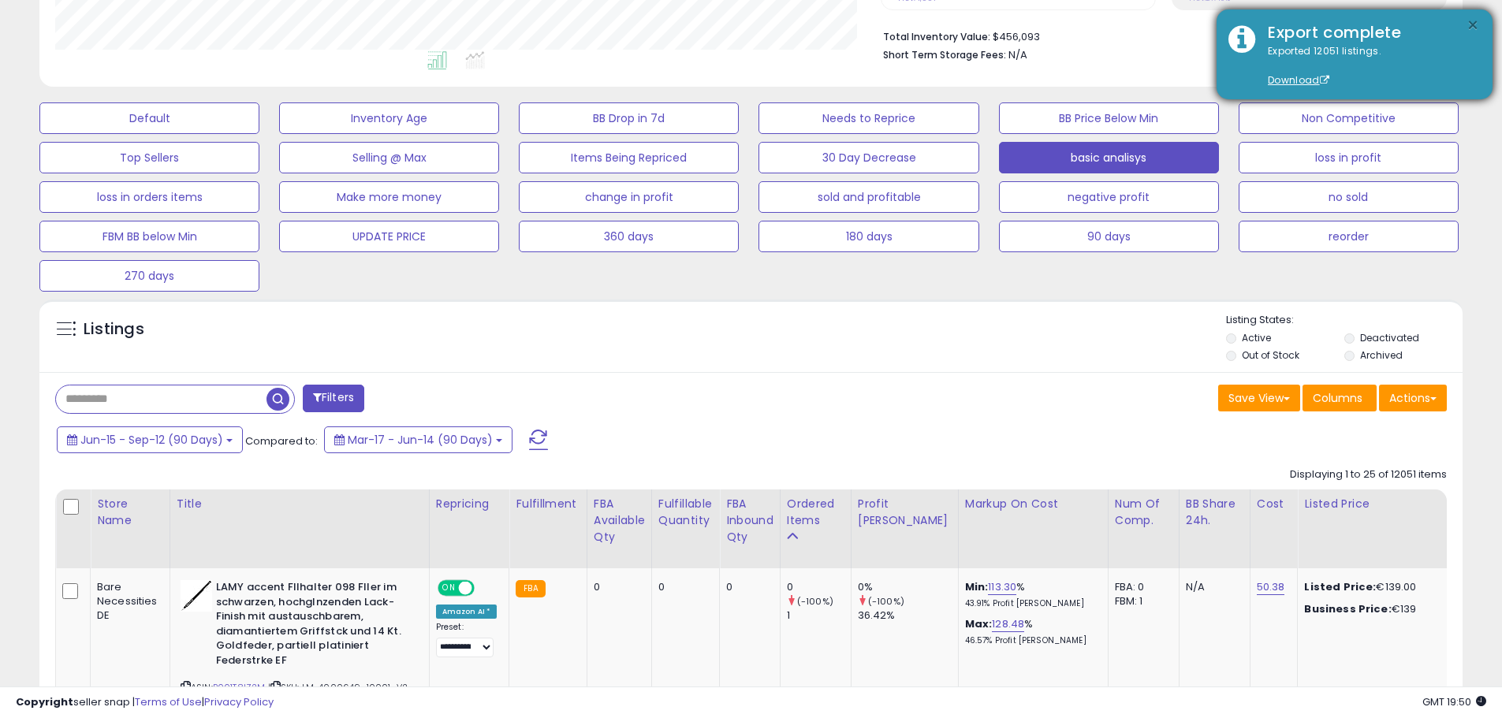
click at [1473, 27] on button "×" at bounding box center [1473, 26] width 13 height 20
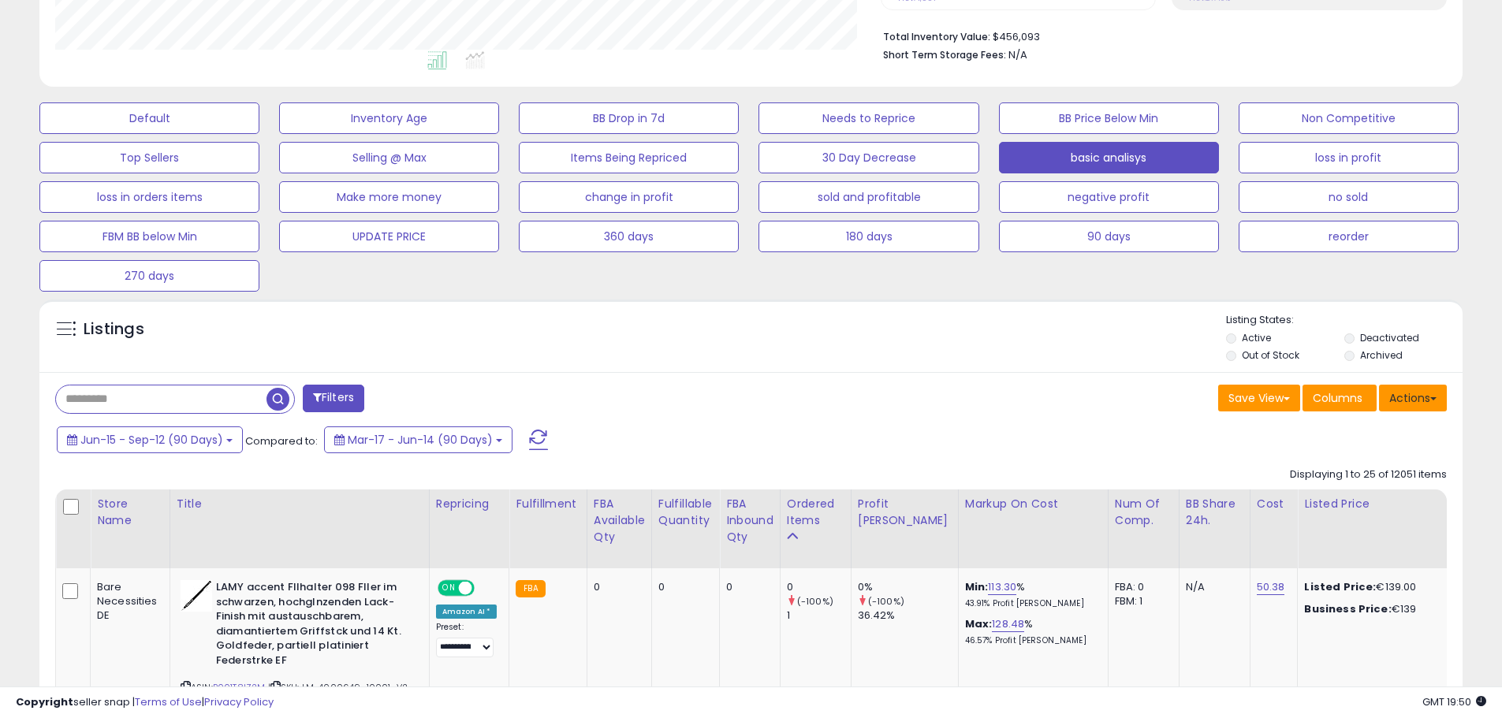
click at [1432, 404] on button "Actions" at bounding box center [1413, 398] width 68 height 27
click at [1376, 502] on link "Export All Columns" at bounding box center [1349, 499] width 173 height 24
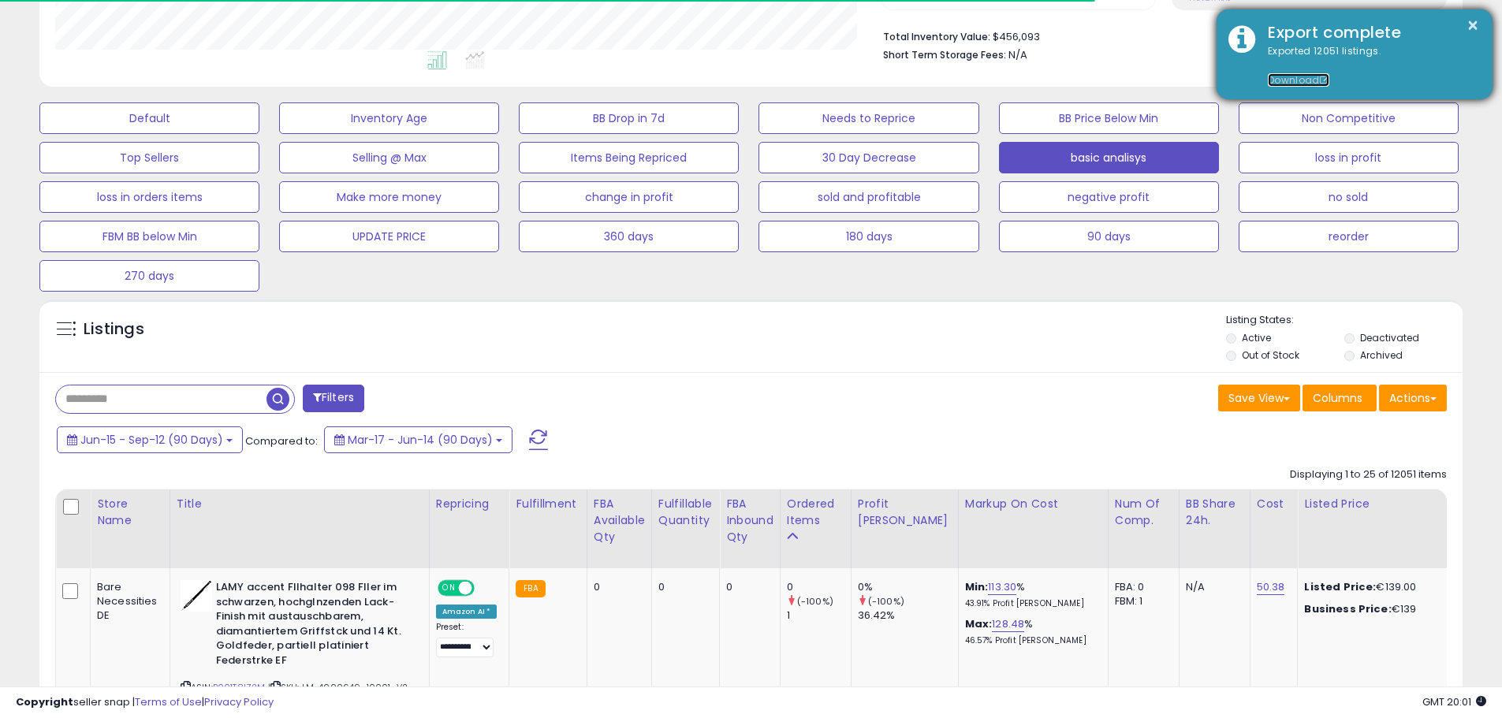
click at [1301, 80] on link "Download" at bounding box center [1299, 79] width 62 height 13
